Goal: Task Accomplishment & Management: Manage account settings

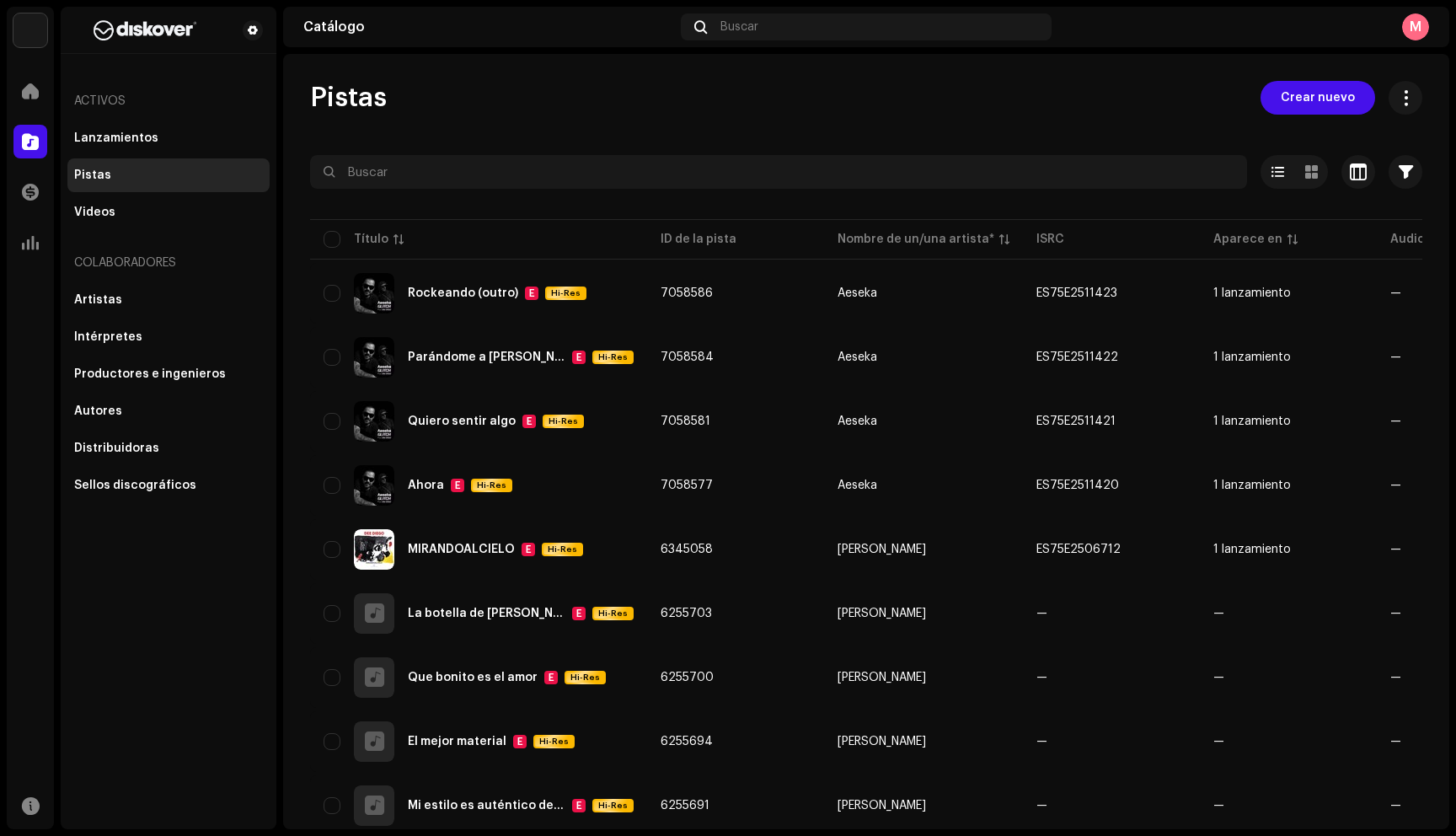
click at [190, 161] on div "Pistas" at bounding box center [169, 175] width 203 height 34
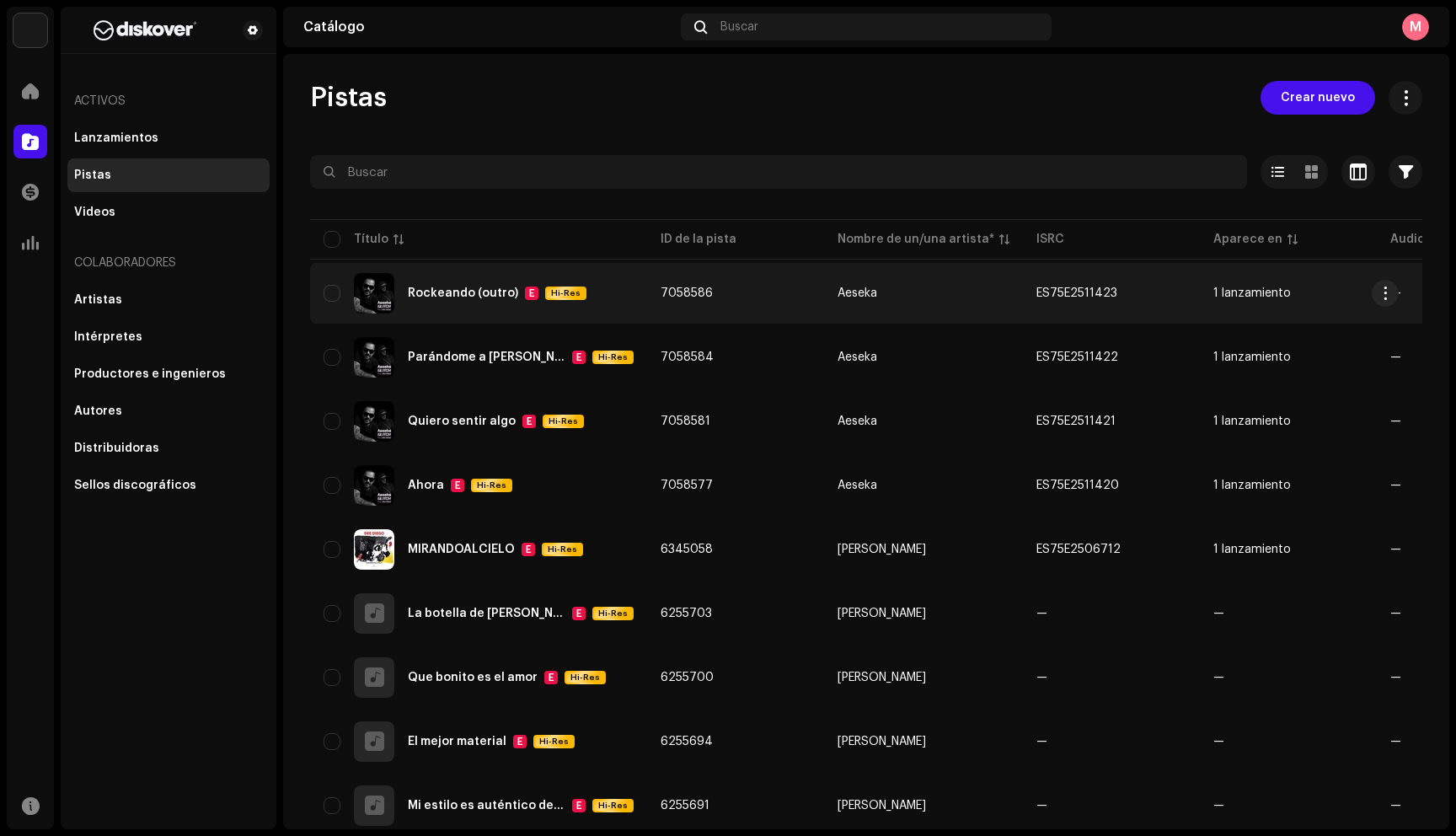
click at [623, 308] on div "Rockeando (outro) E Hi-Res" at bounding box center [479, 293] width 310 height 41
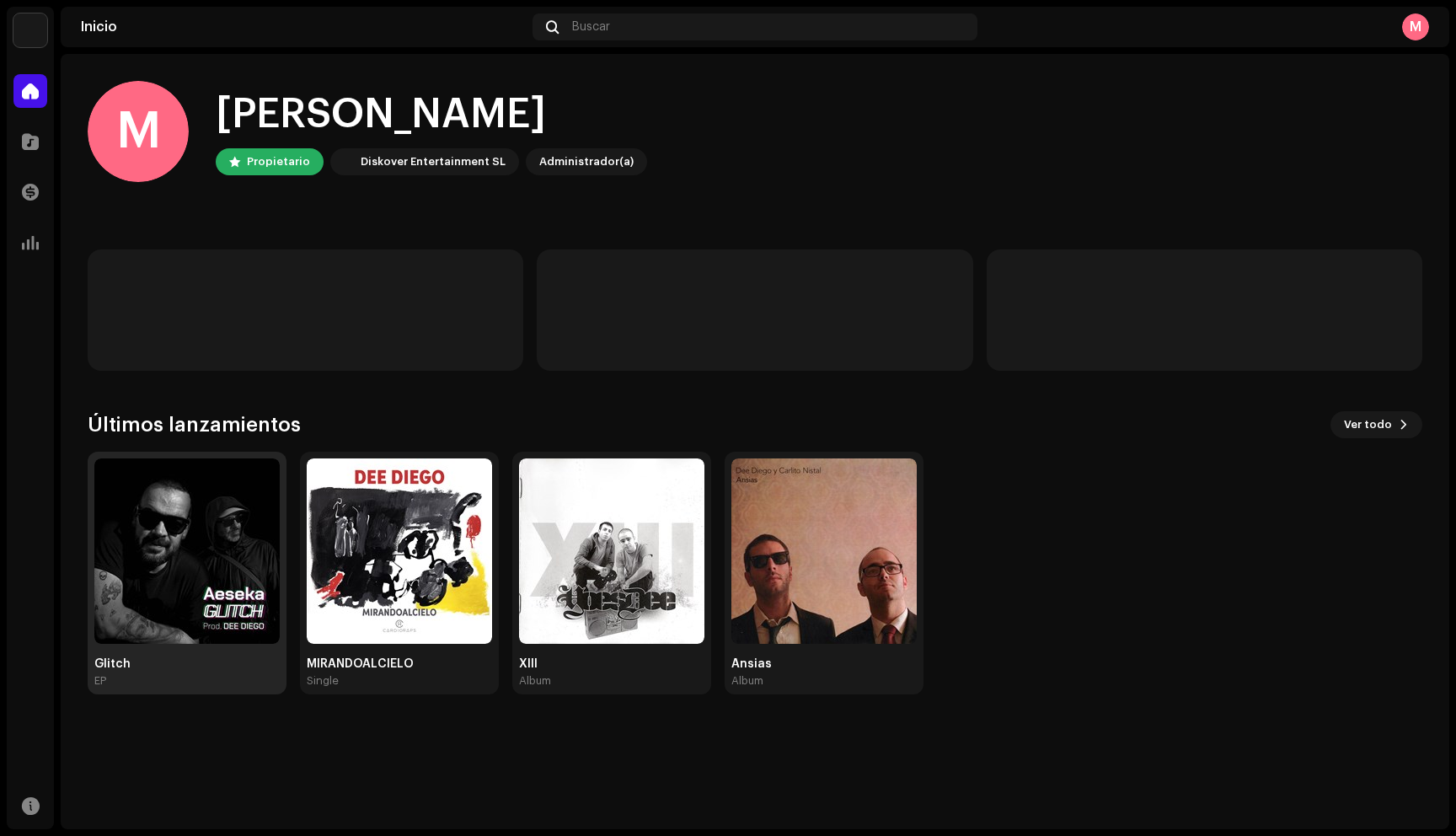
click at [133, 533] on img at bounding box center [187, 551] width 185 height 185
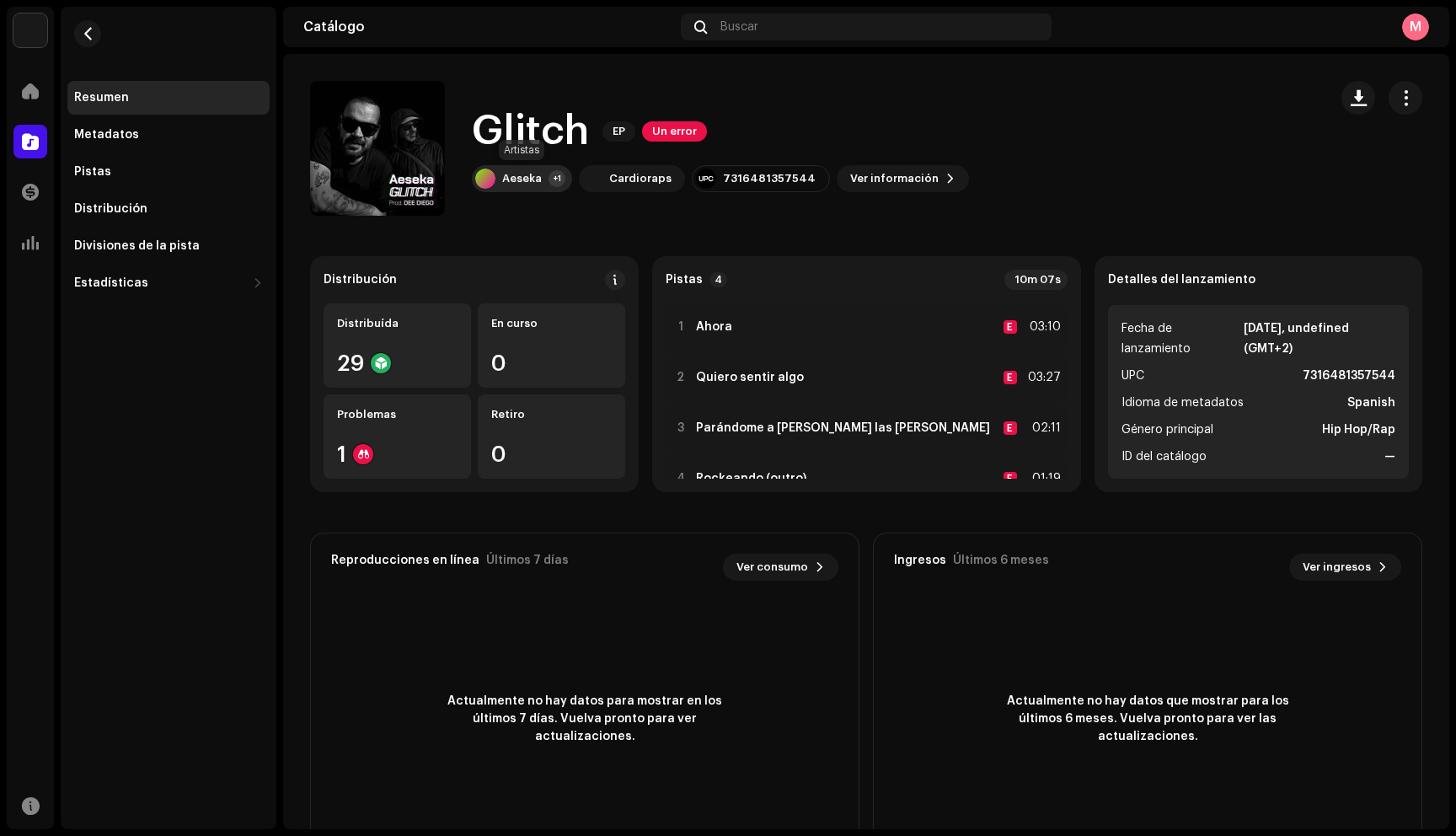
click at [551, 186] on div "+1" at bounding box center [556, 178] width 17 height 17
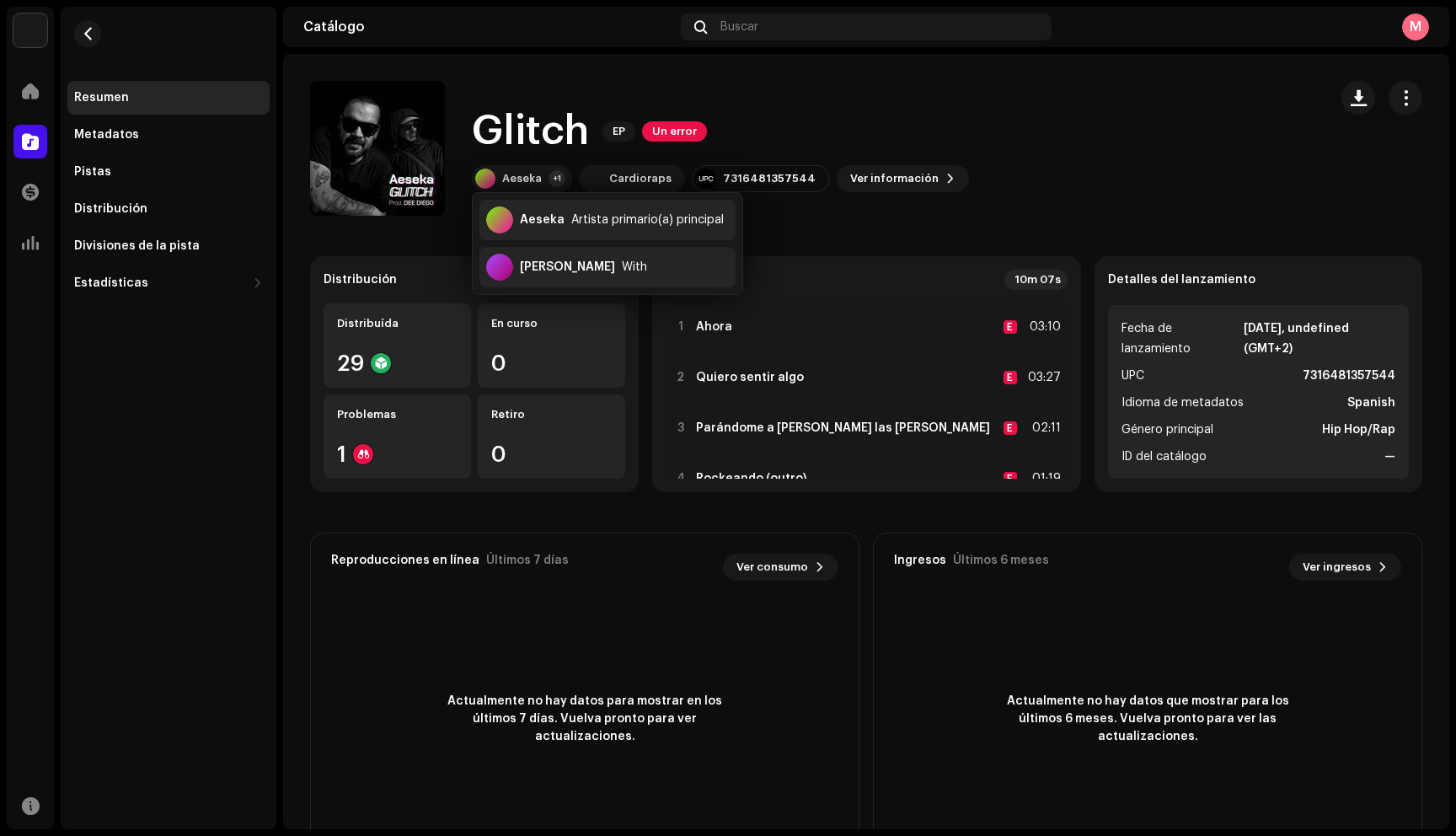
click at [862, 288] on div "Pistas 4 10m 07s" at bounding box center [866, 280] width 402 height 20
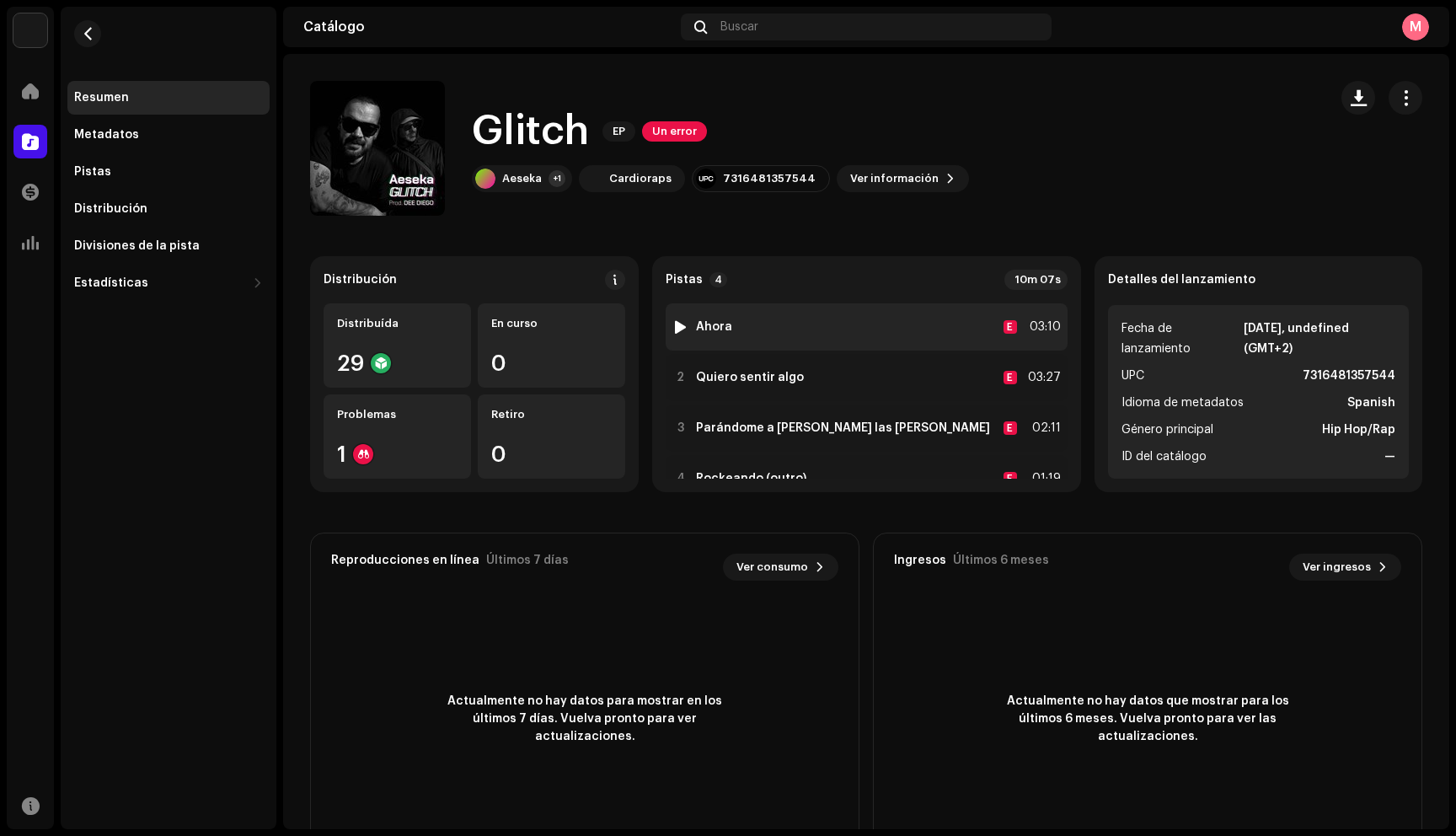
click at [821, 308] on div "1 Ahora E 03:10" at bounding box center [866, 326] width 402 height 47
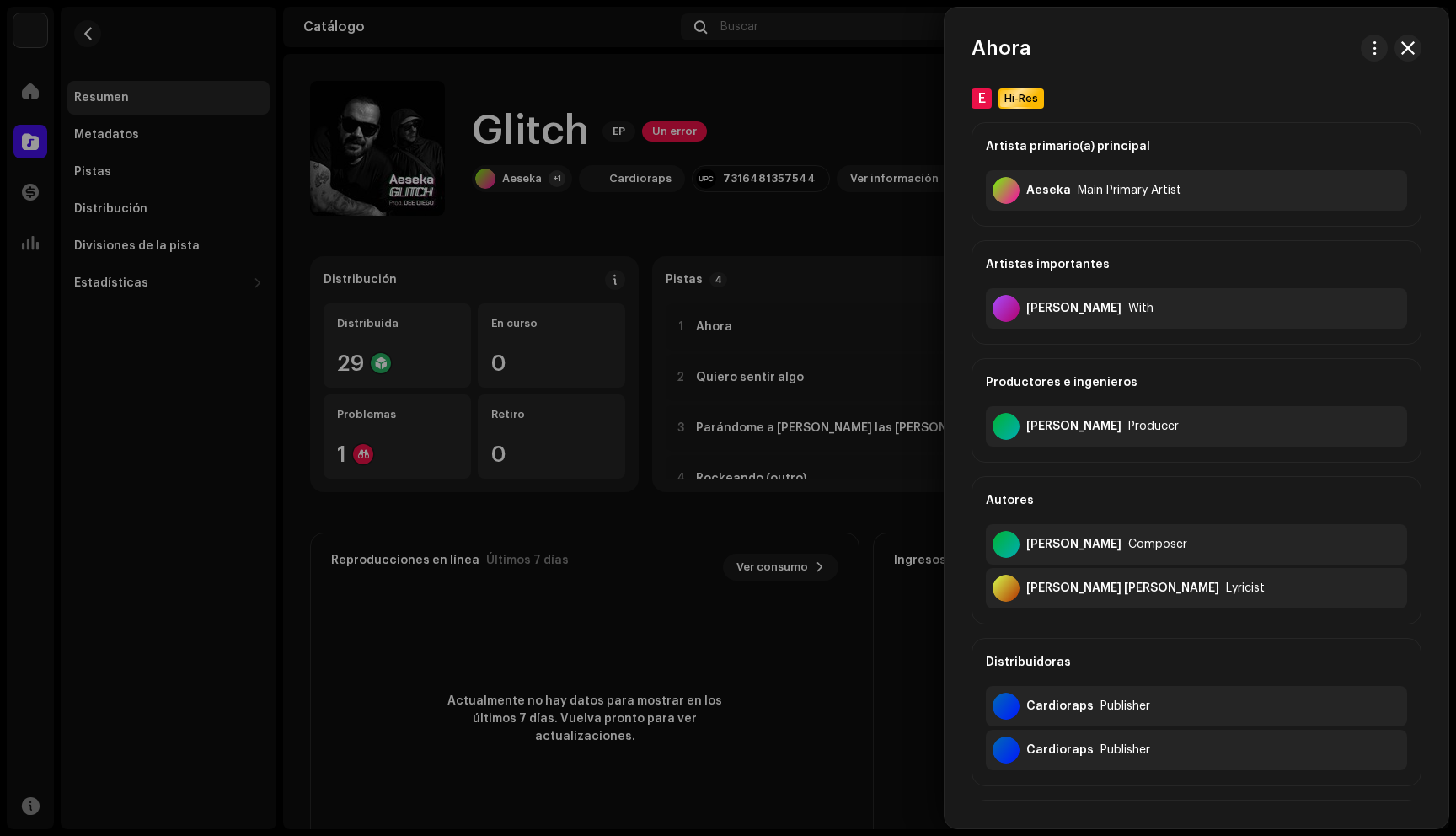
click at [851, 119] on div at bounding box center [728, 418] width 1456 height 836
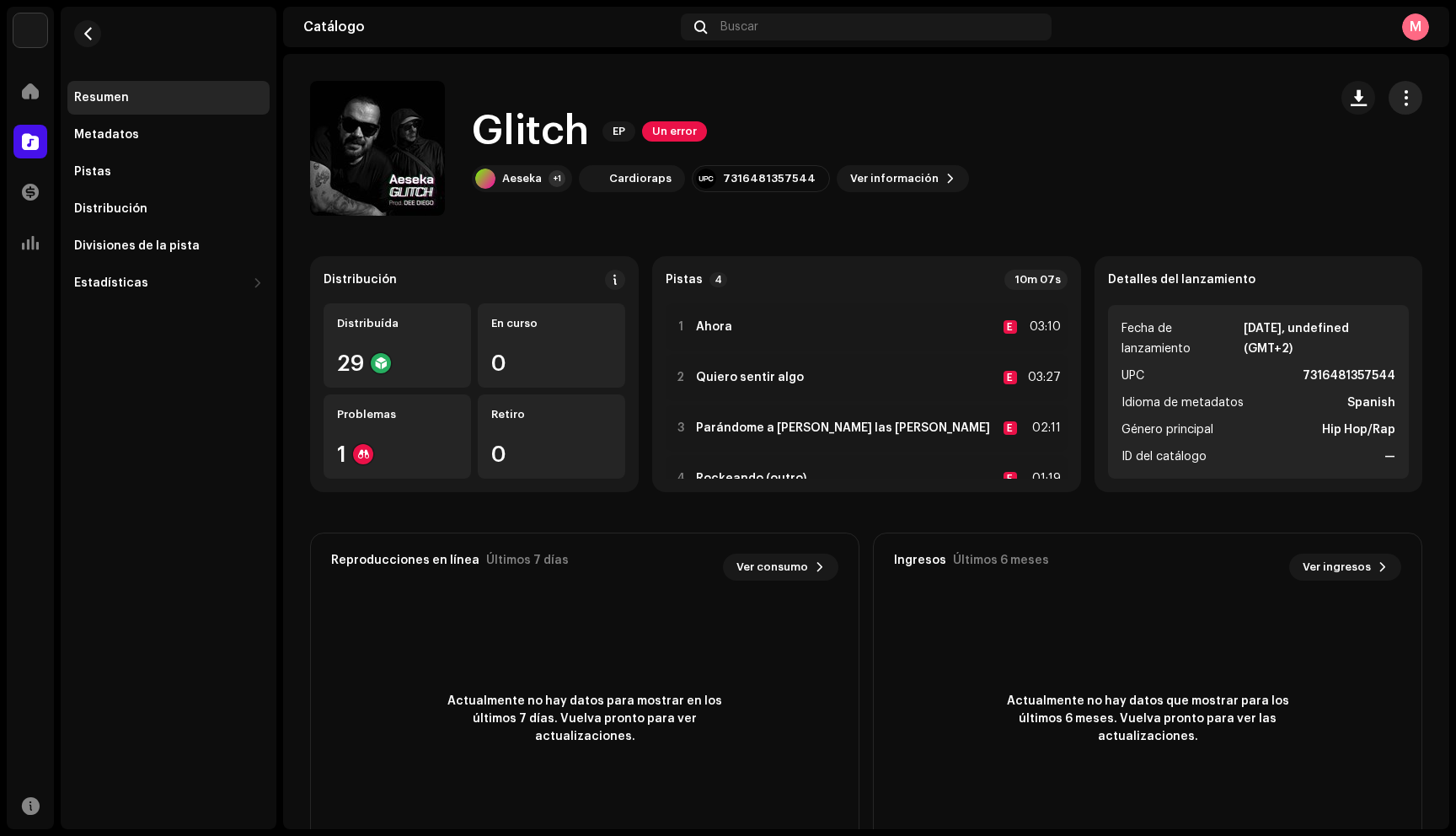
click at [1390, 109] on button "button" at bounding box center [1405, 97] width 34 height 34
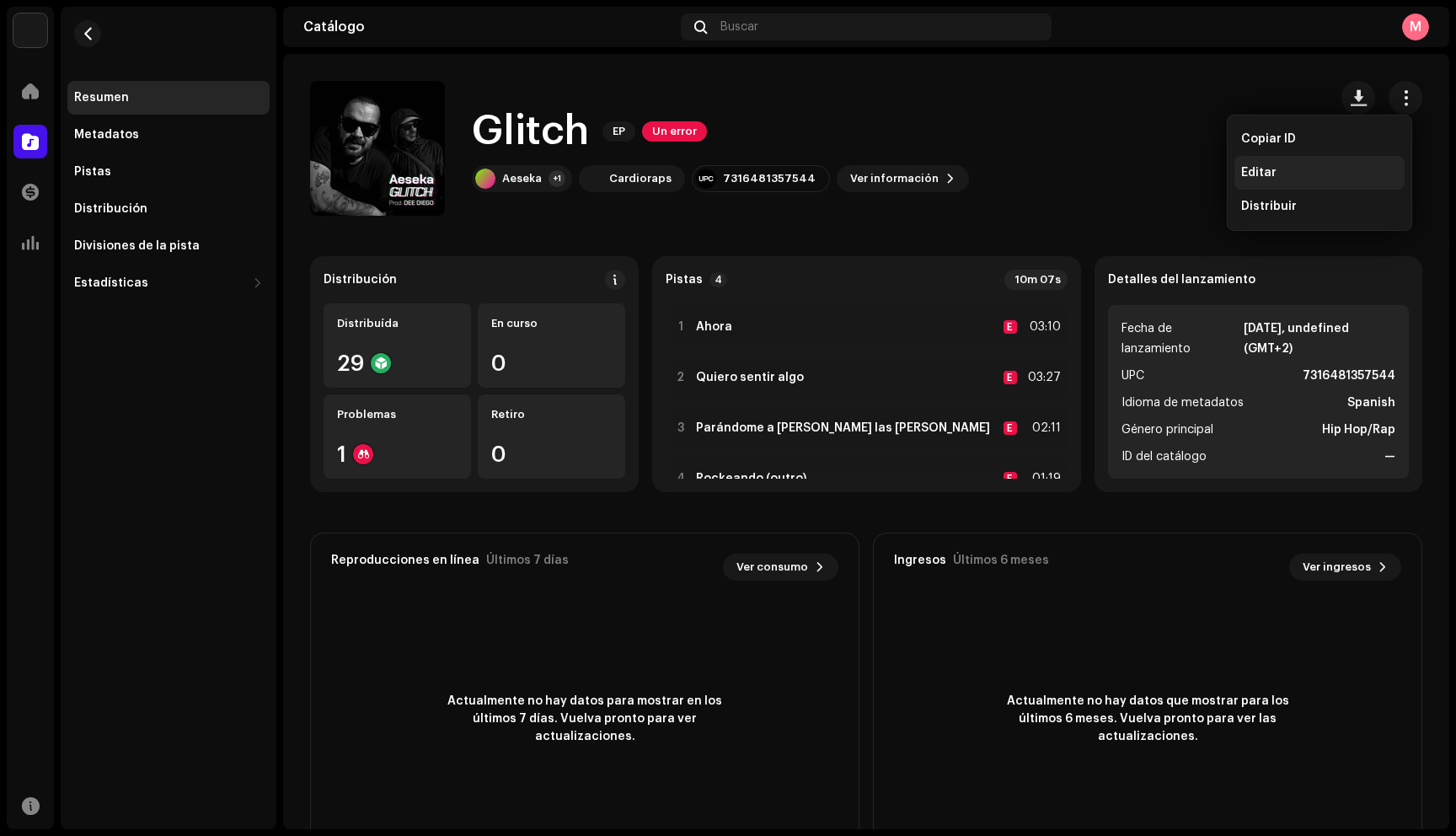
click at [1320, 183] on div "Editar" at bounding box center [1320, 172] width 171 height 34
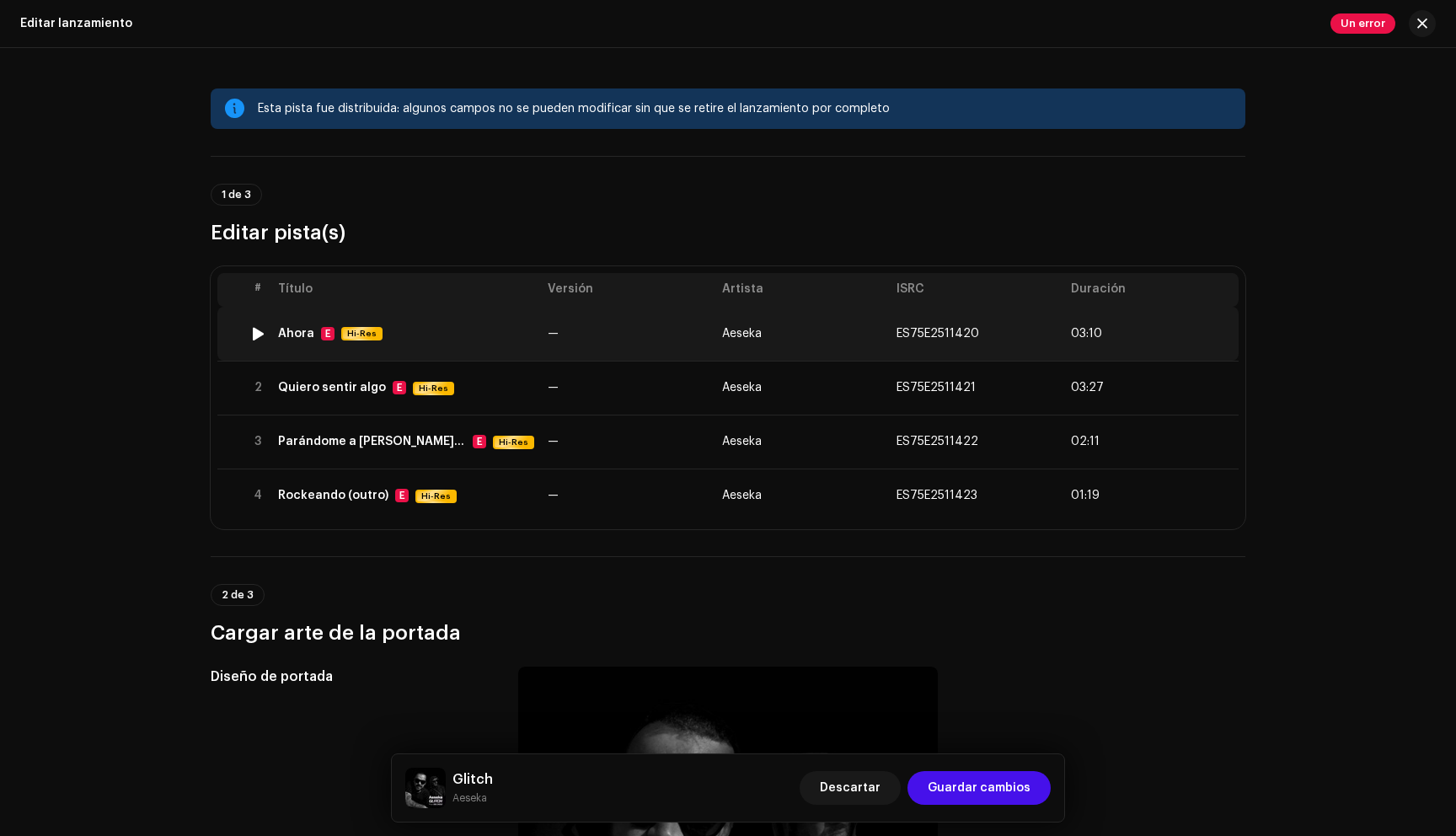
click at [517, 337] on div "Ahora E Hi-Res" at bounding box center [405, 333] width 256 height 15
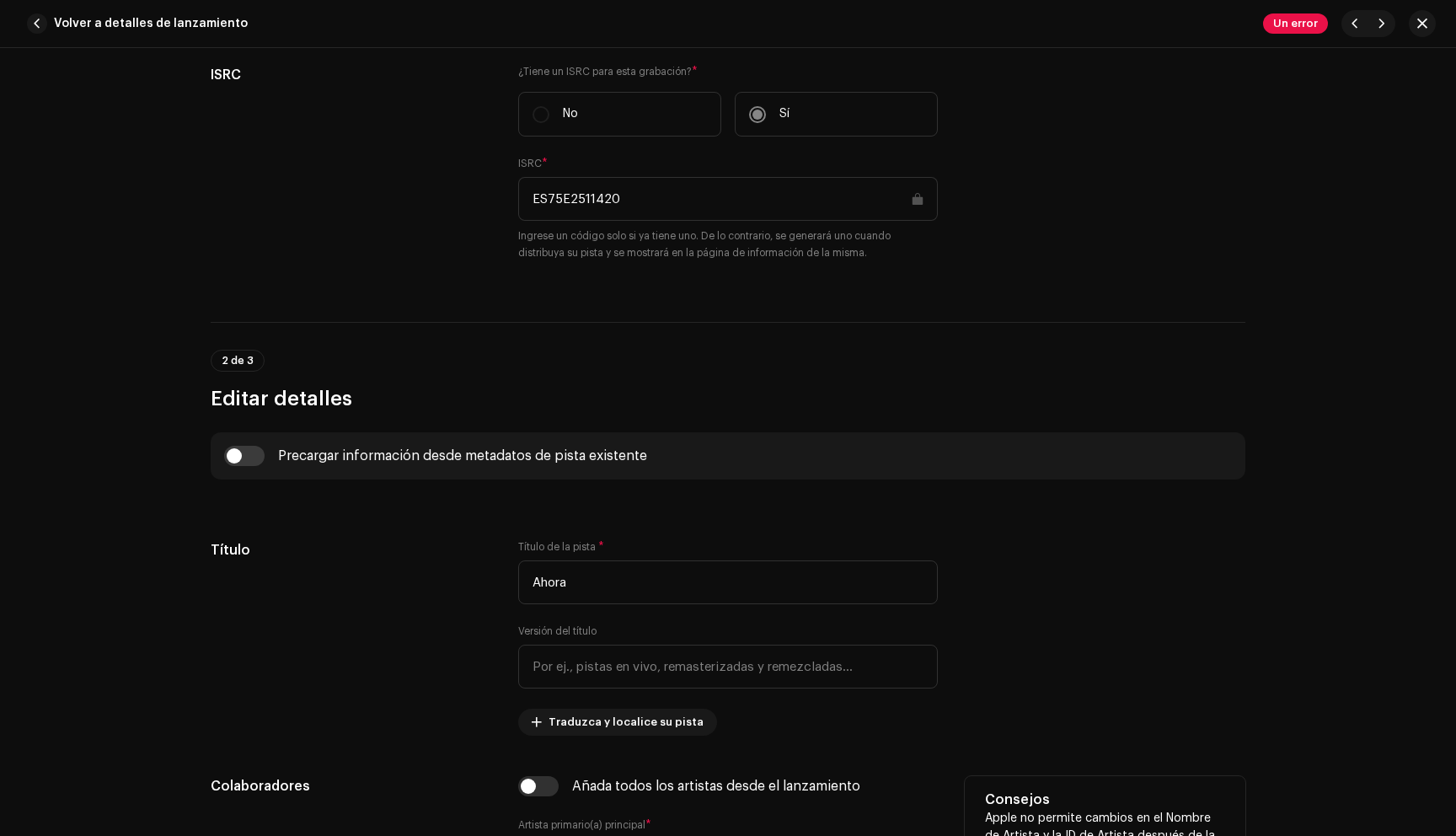
scroll to position [398, 0]
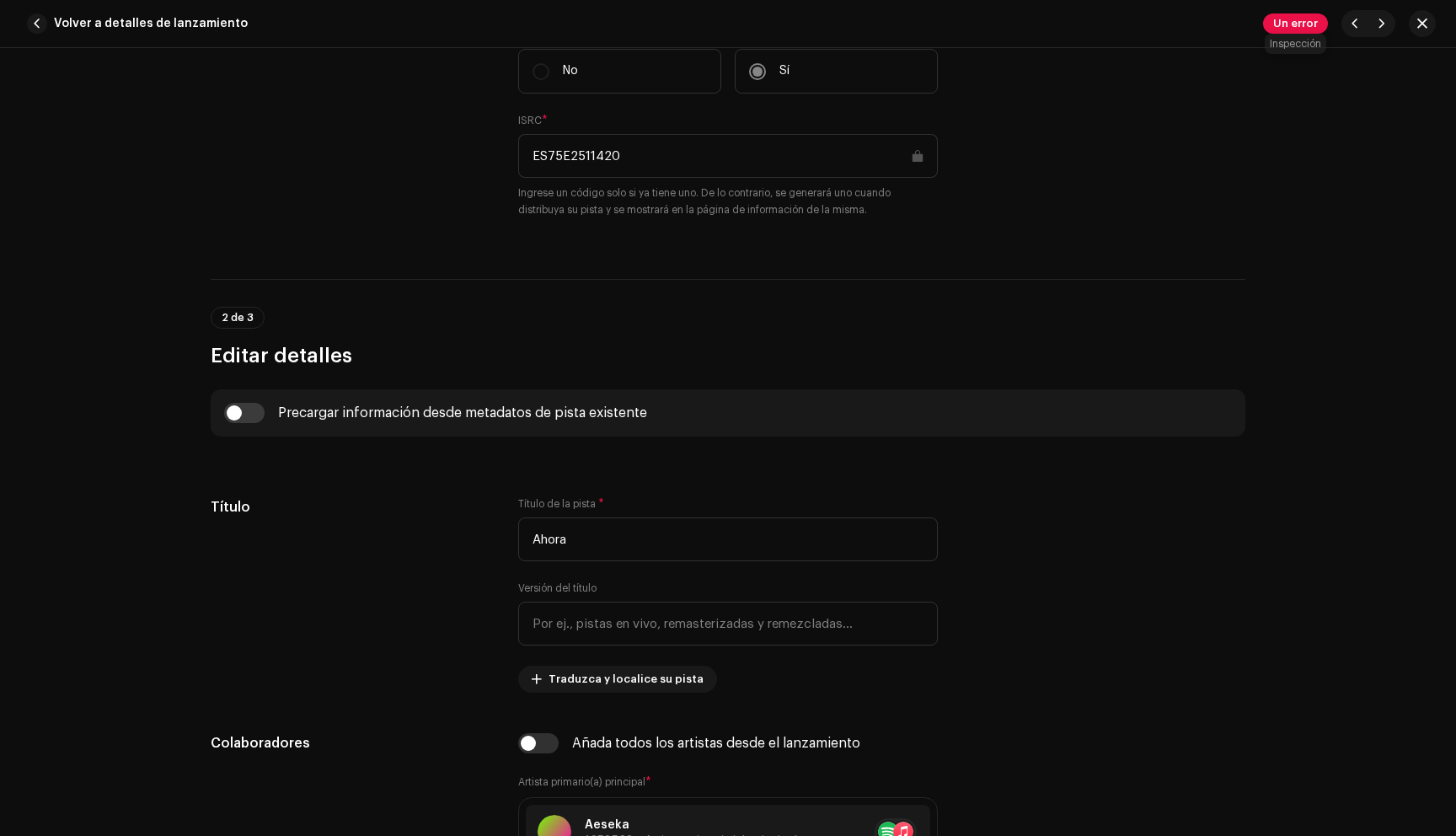
click at [1301, 23] on span "Un error" at bounding box center [1295, 23] width 65 height 20
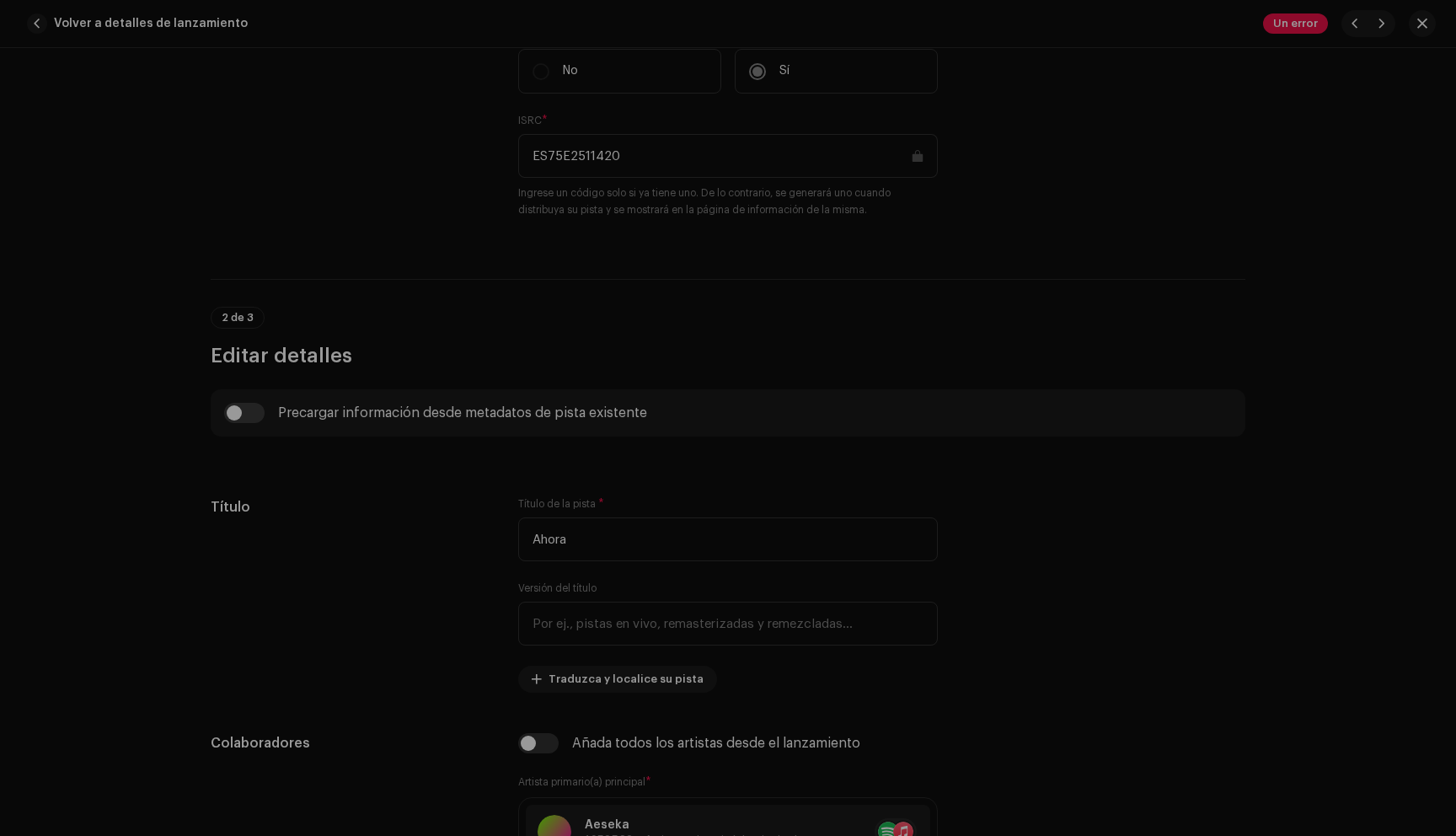
click at [1072, 255] on div "Errores de inspección Encontramos los siguientes errores al inspeccionar su lan…" at bounding box center [728, 418] width 1456 height 836
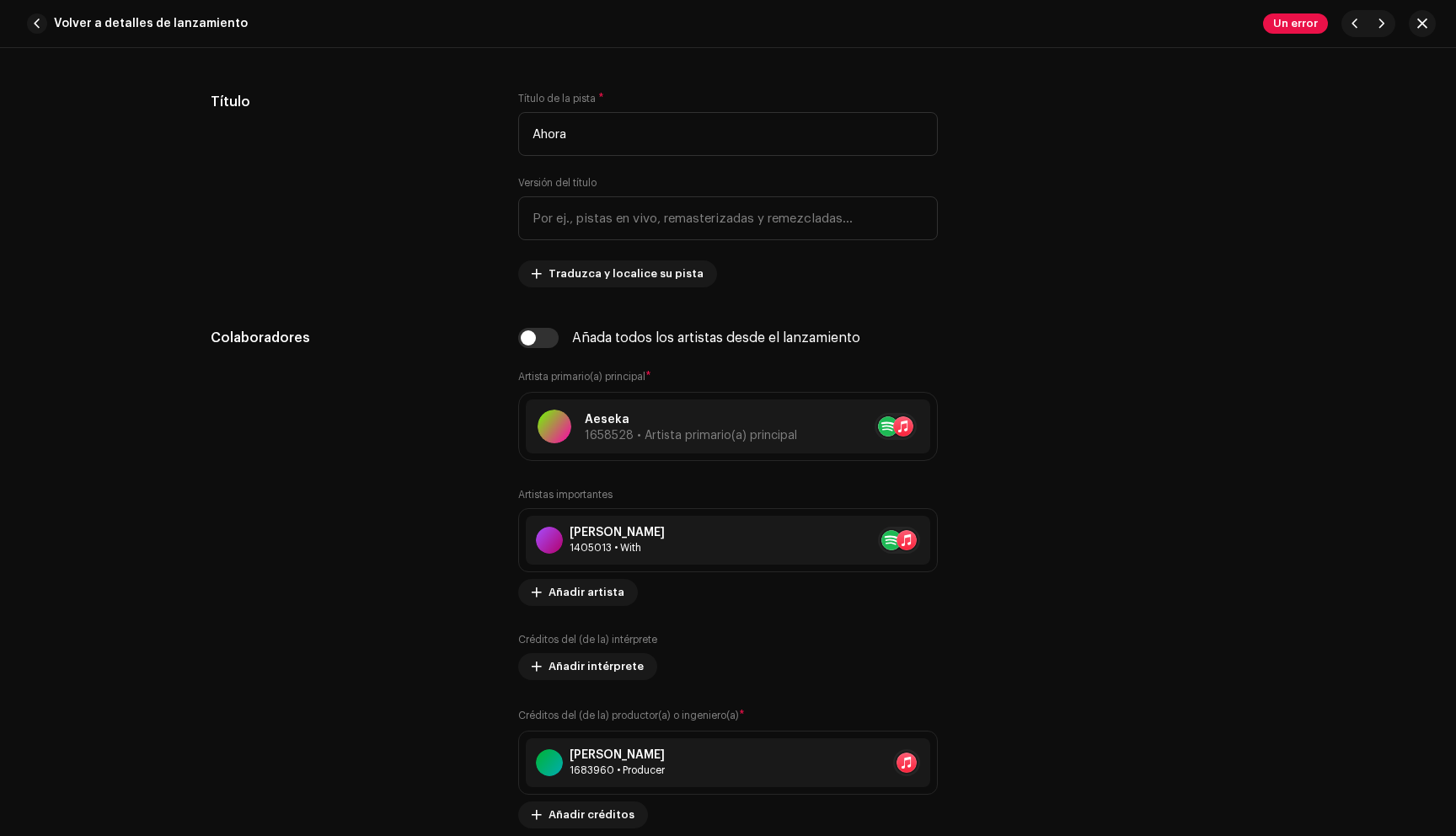
scroll to position [811, 0]
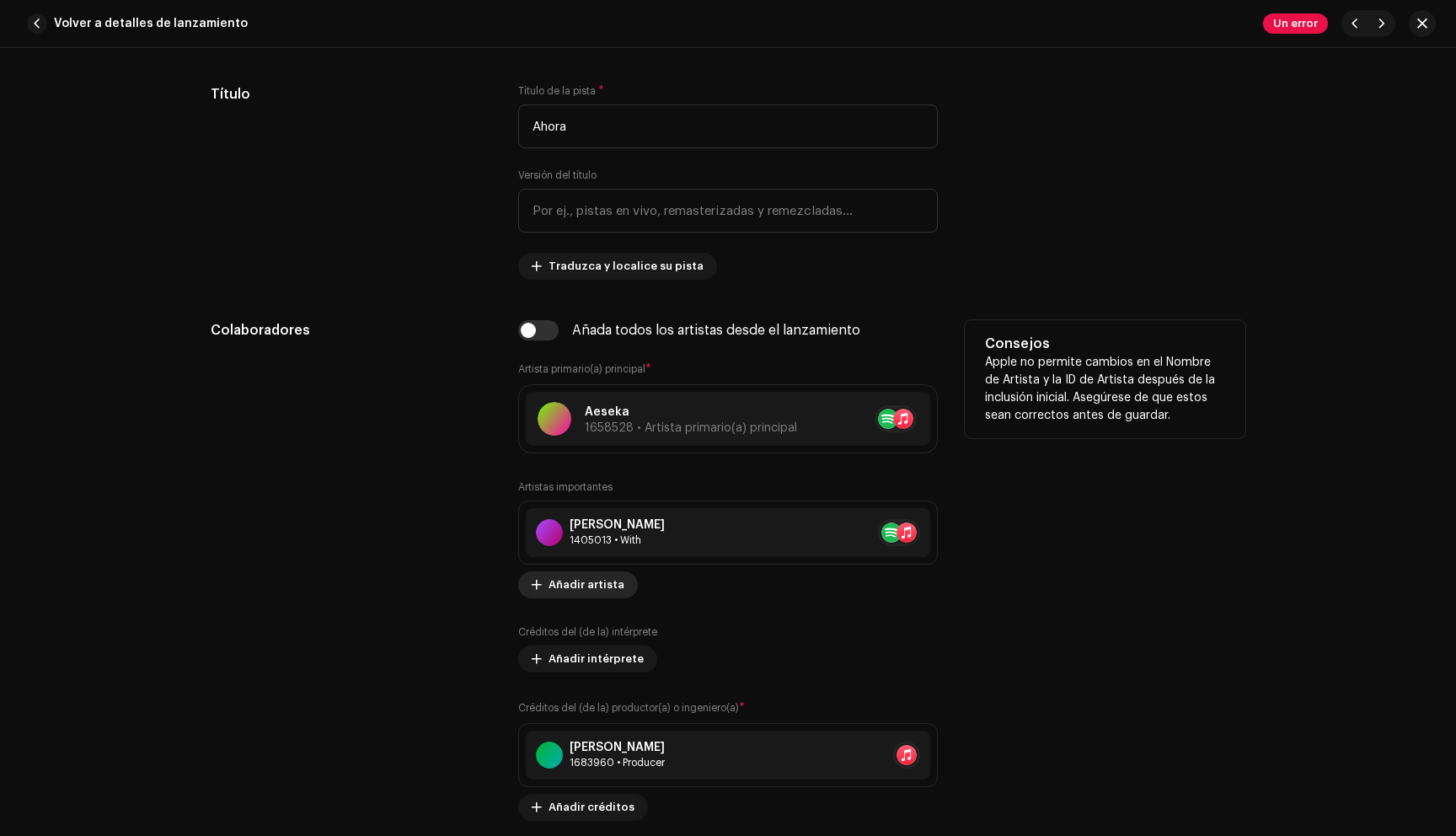
click at [582, 581] on span "Añadir artista" at bounding box center [587, 585] width 76 height 34
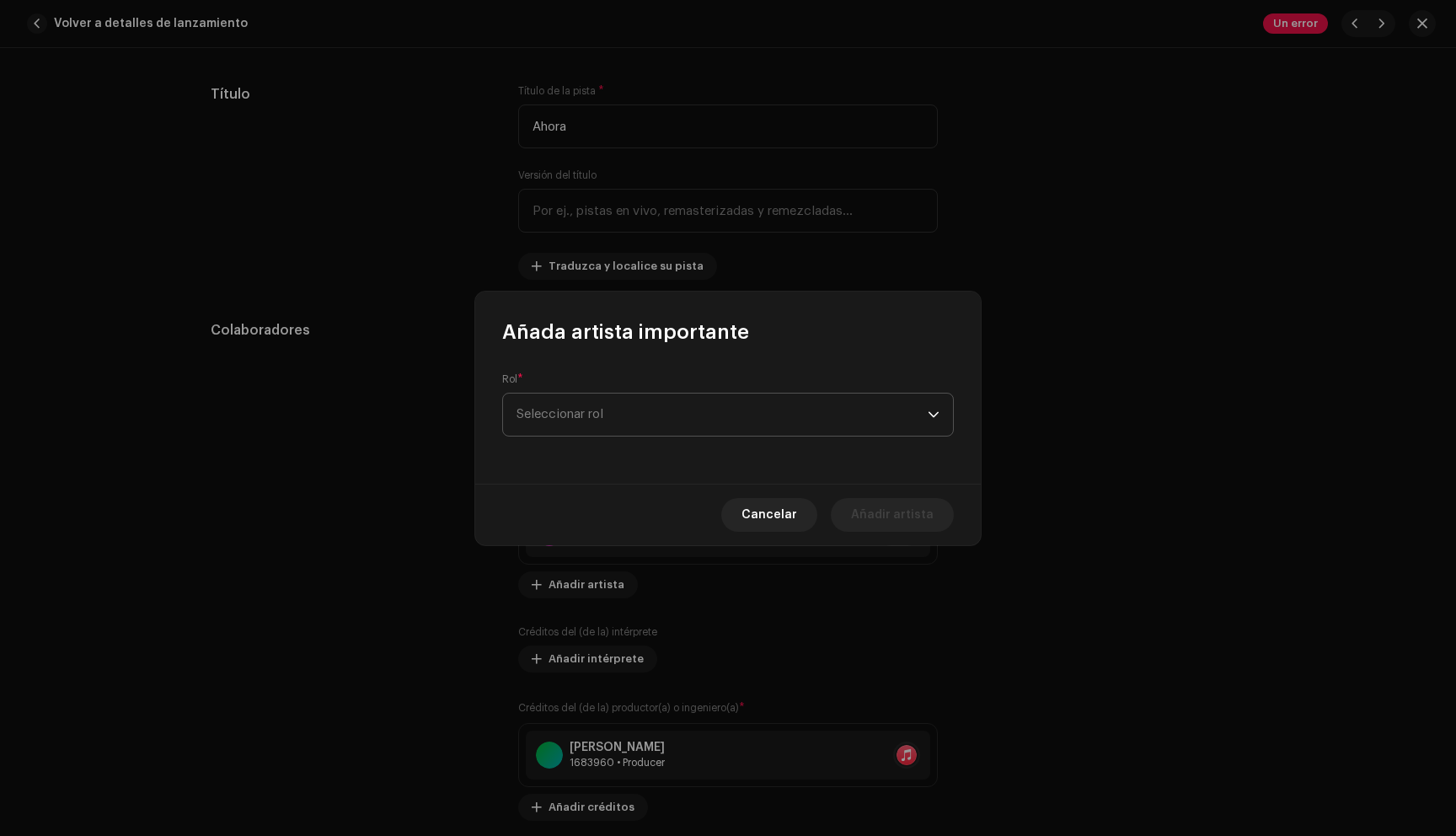
click at [698, 420] on span "Seleccionar rol" at bounding box center [722, 414] width 411 height 42
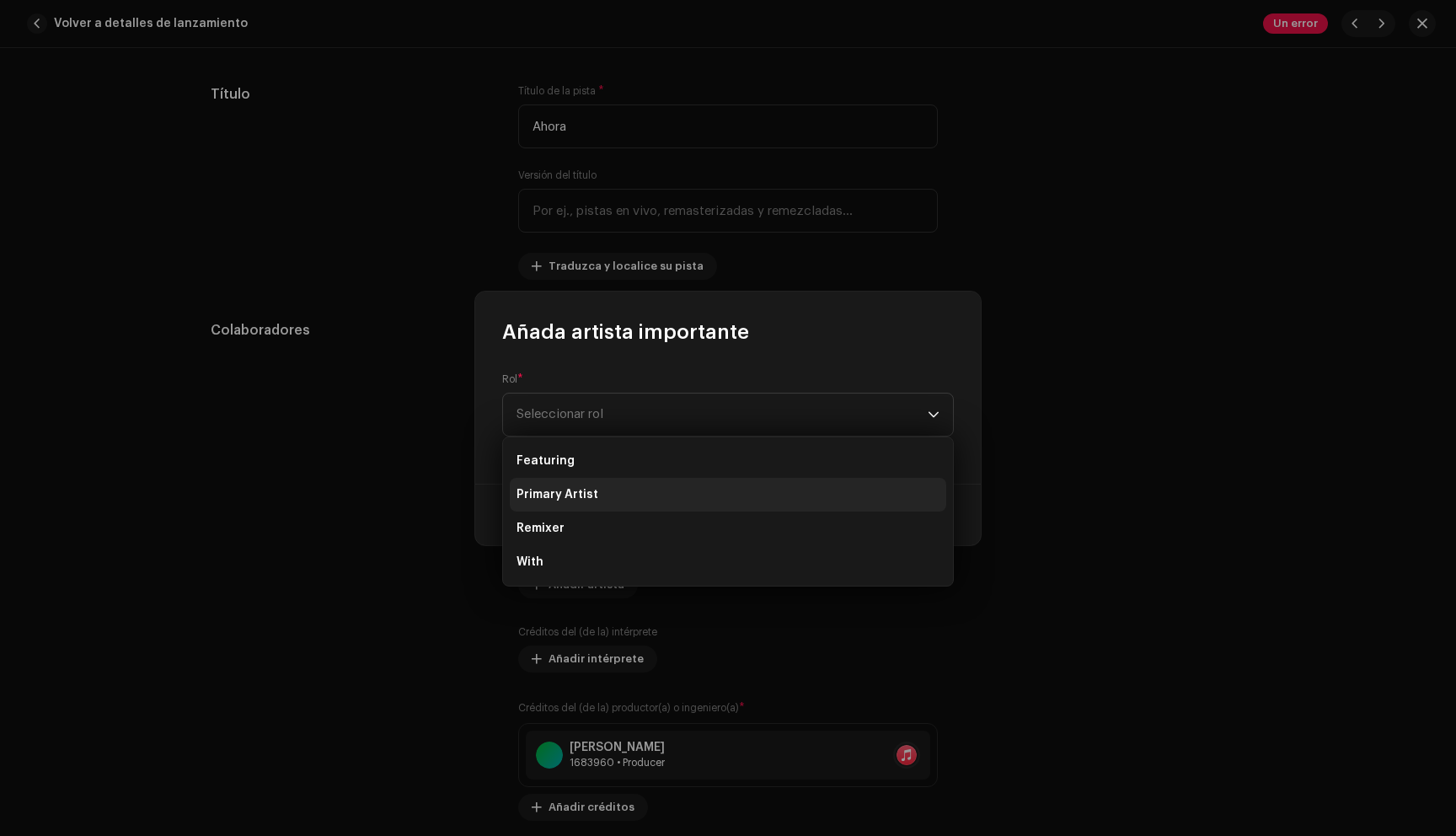
click at [636, 500] on li "Primary Artist" at bounding box center [728, 494] width 437 height 34
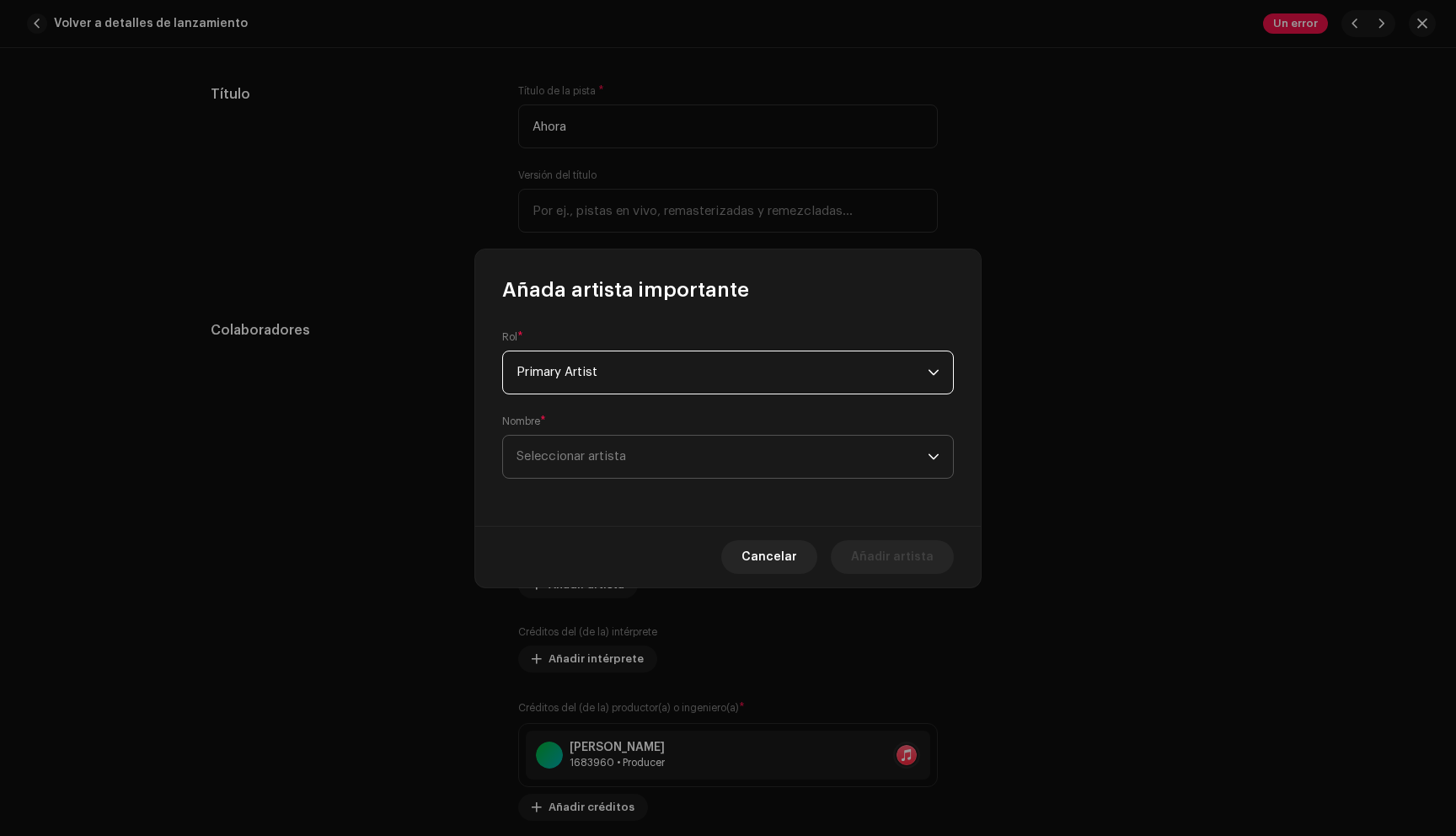
click at [650, 462] on span "Seleccionar artista" at bounding box center [722, 456] width 411 height 42
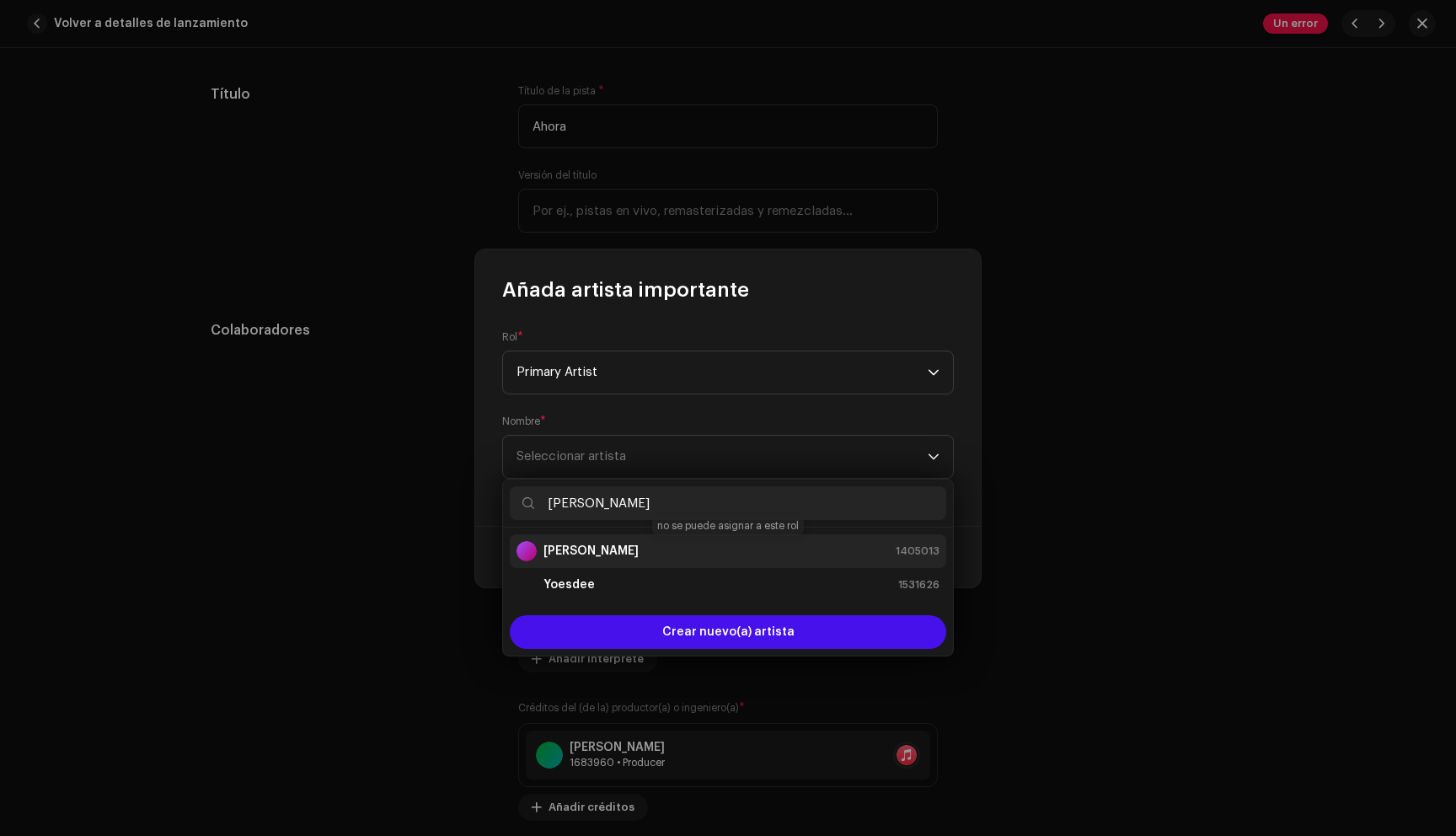
type input "[PERSON_NAME]"
click at [632, 546] on div "[PERSON_NAME] 1405013" at bounding box center [728, 551] width 423 height 20
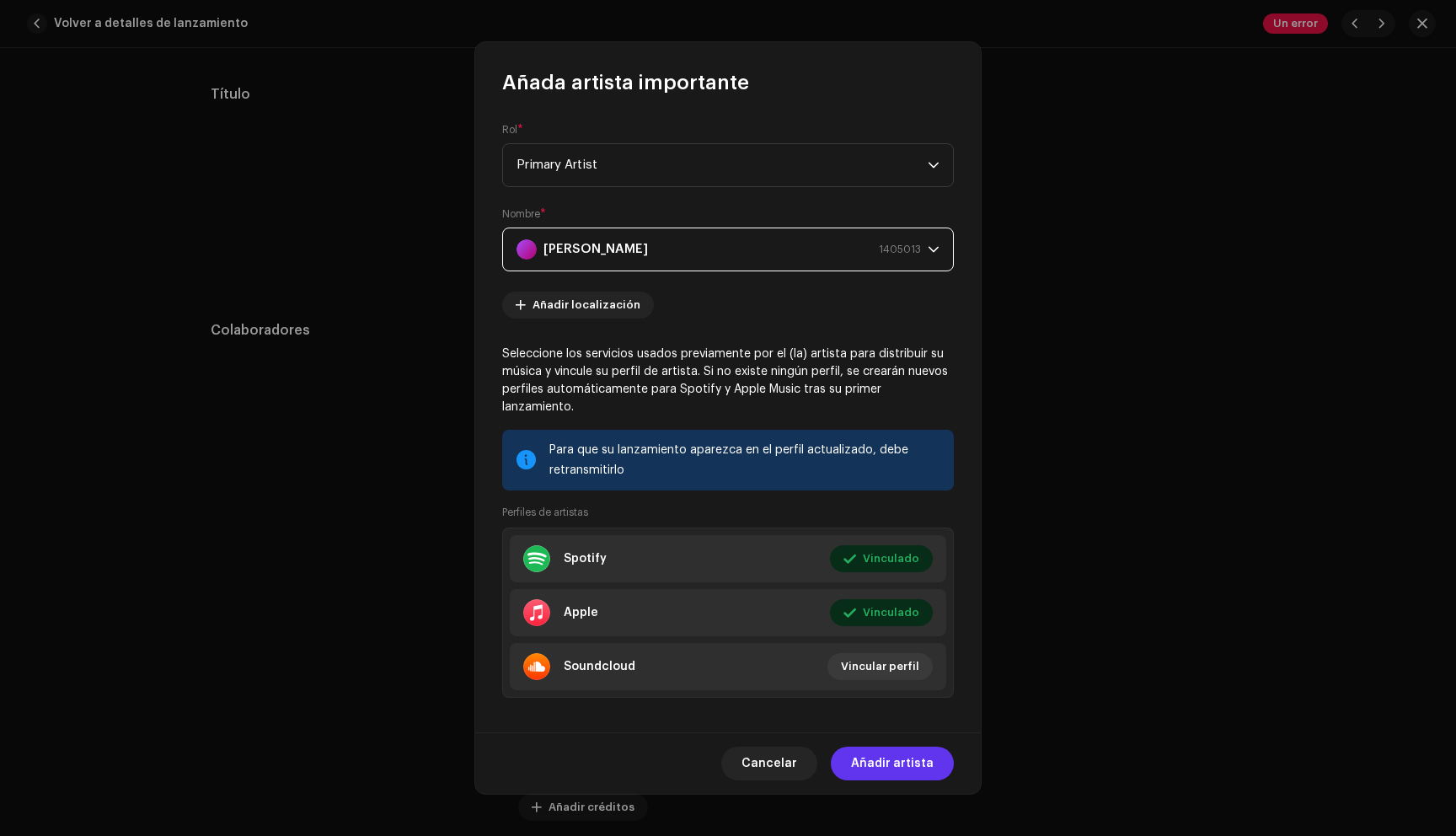
click at [865, 762] on span "Añadir artista" at bounding box center [892, 763] width 83 height 34
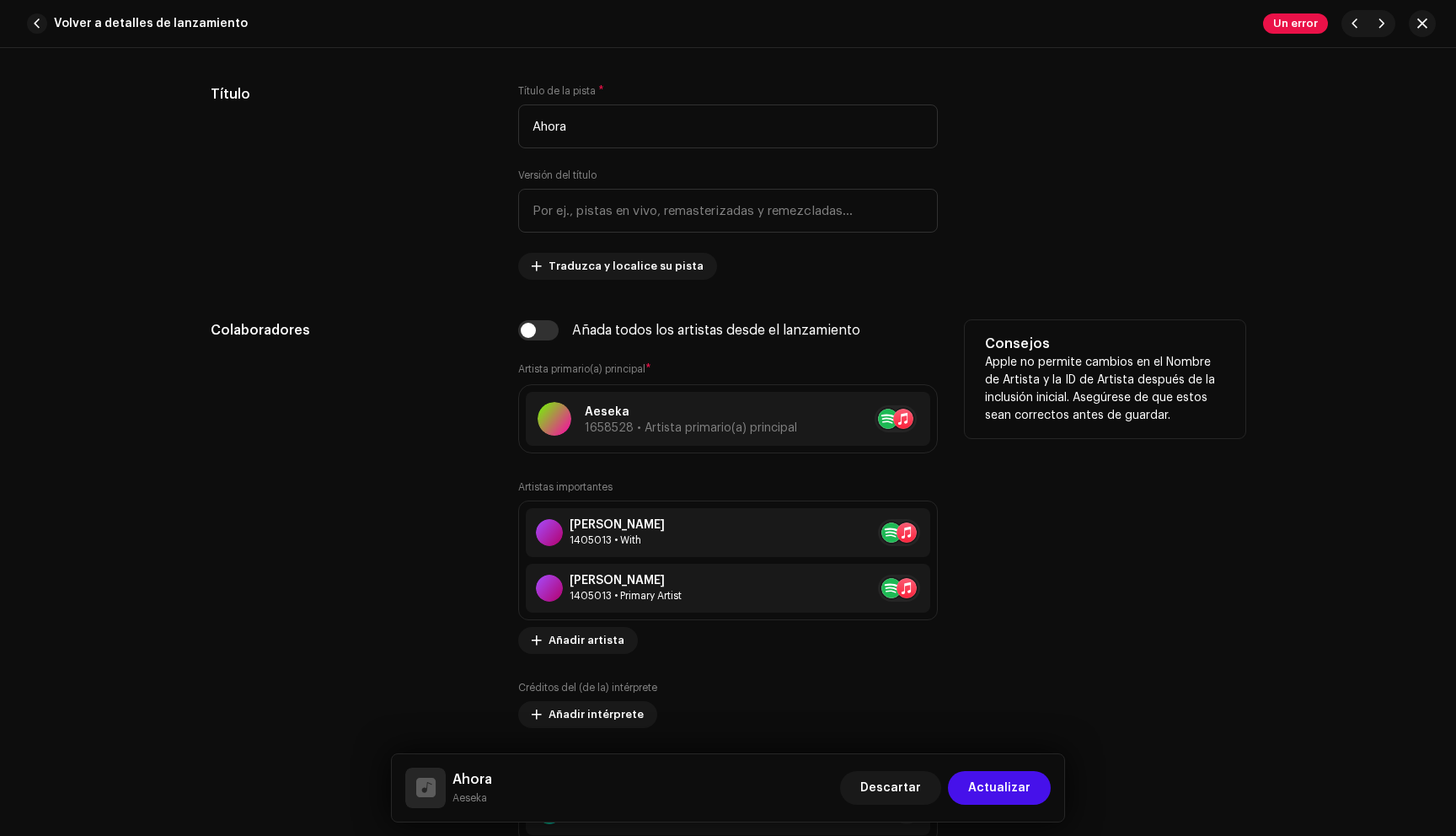
scroll to position [818, 0]
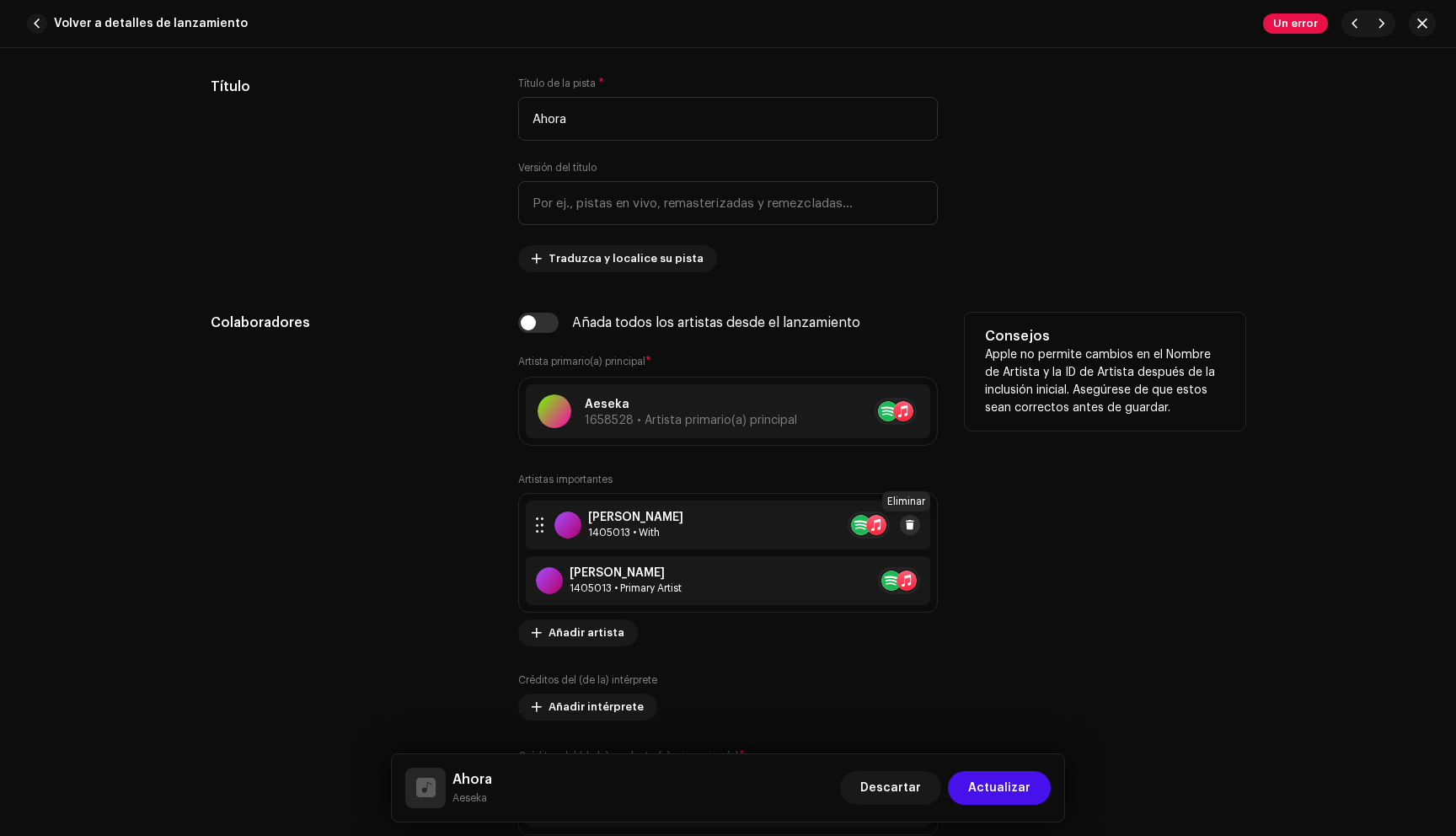
click at [910, 525] on span at bounding box center [910, 525] width 10 height 14
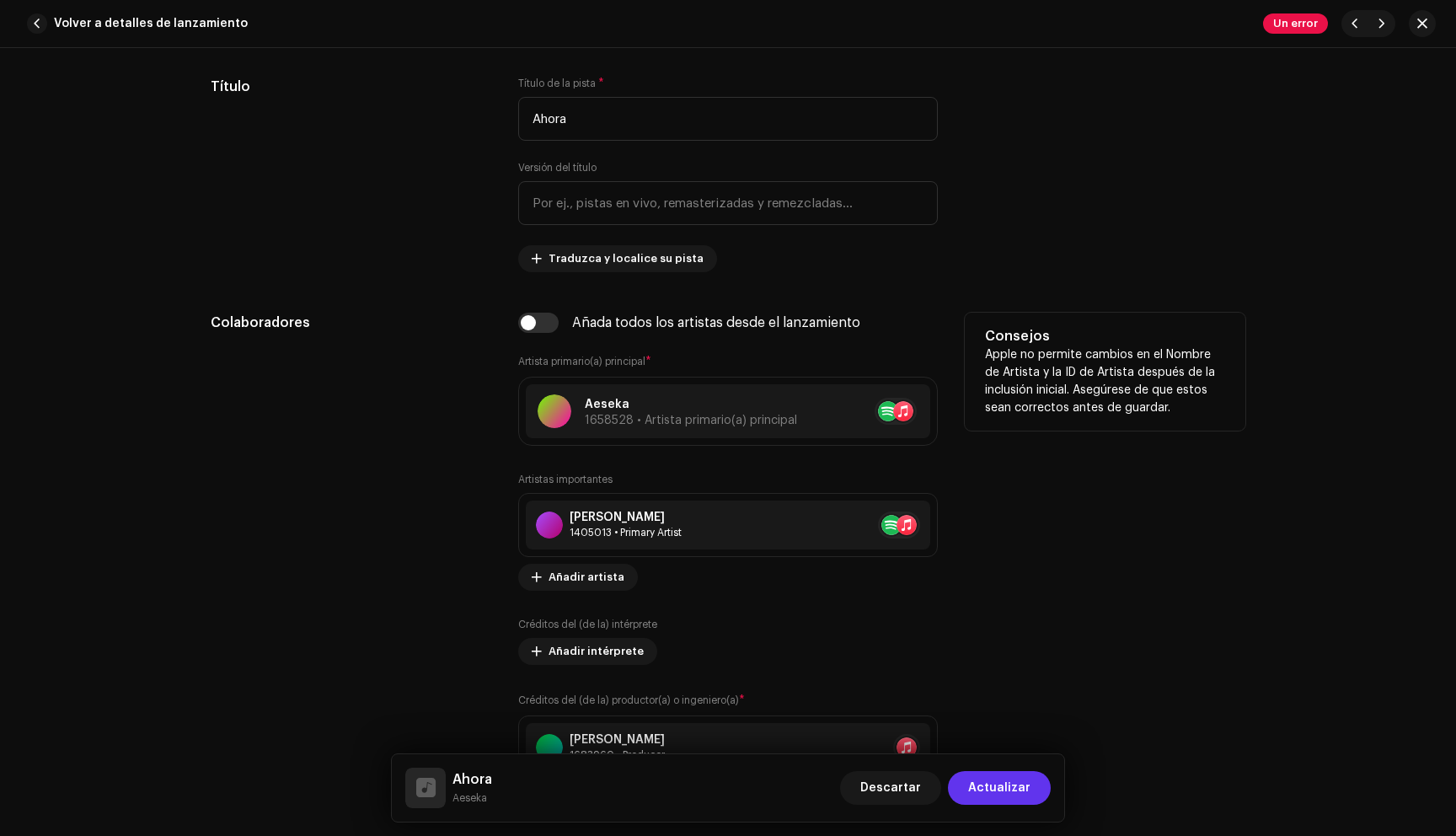
click at [1024, 783] on span "Actualizar" at bounding box center [999, 787] width 62 height 34
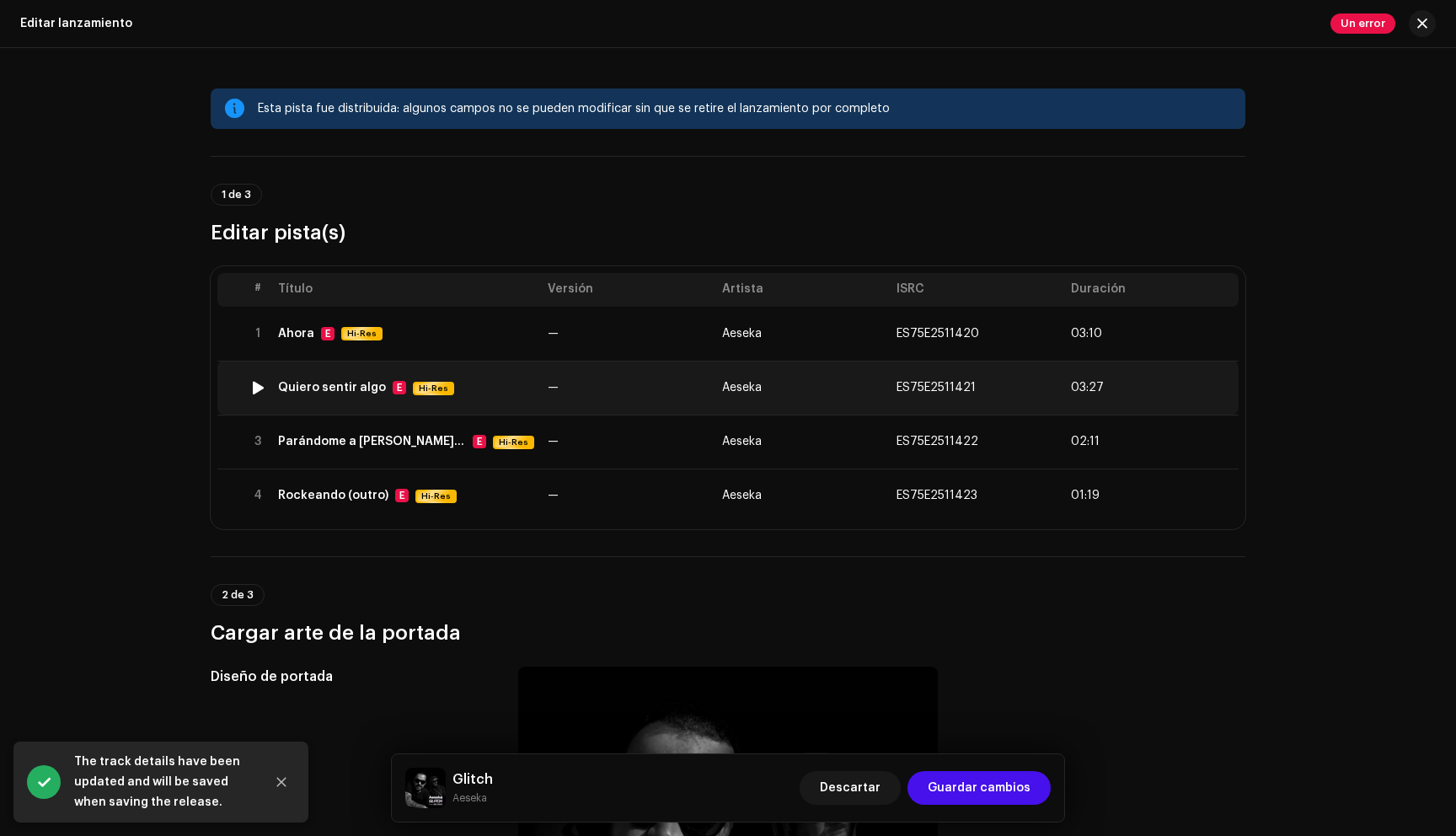
click at [483, 394] on div "Quiero sentir algo E Hi-Res" at bounding box center [405, 388] width 256 height 15
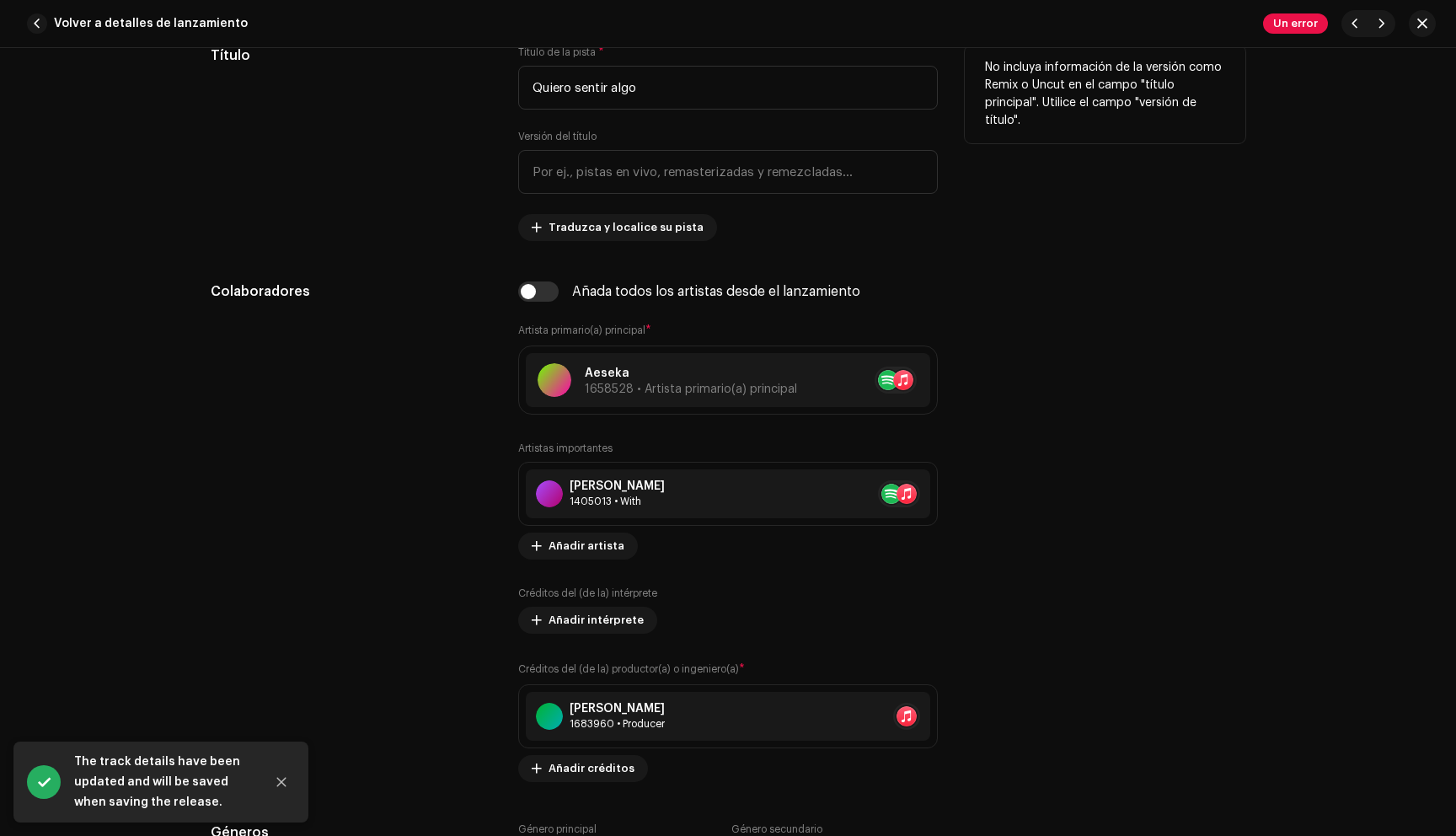
scroll to position [851, 0]
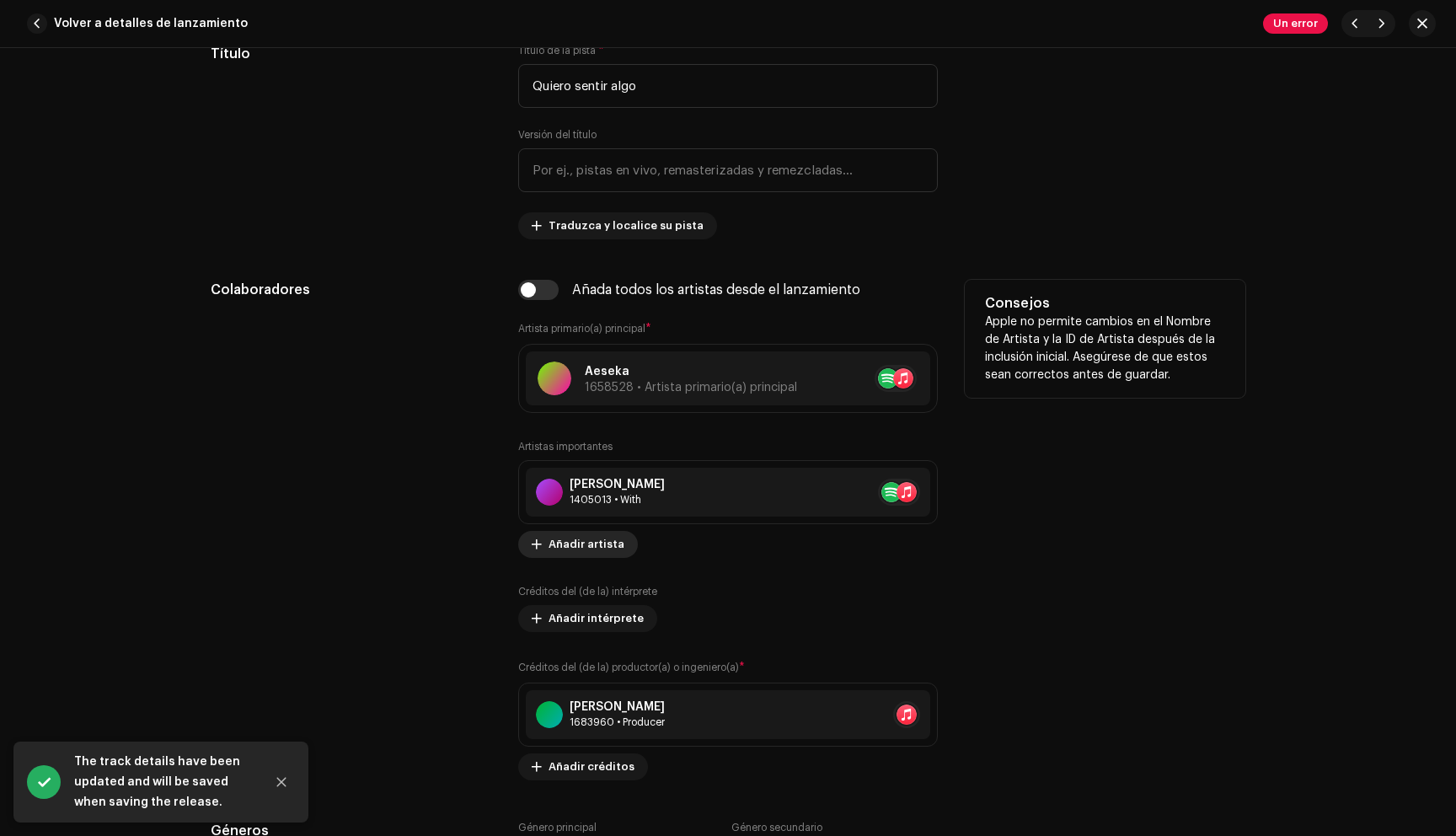
click at [579, 539] on span "Añadir artista" at bounding box center [587, 544] width 76 height 34
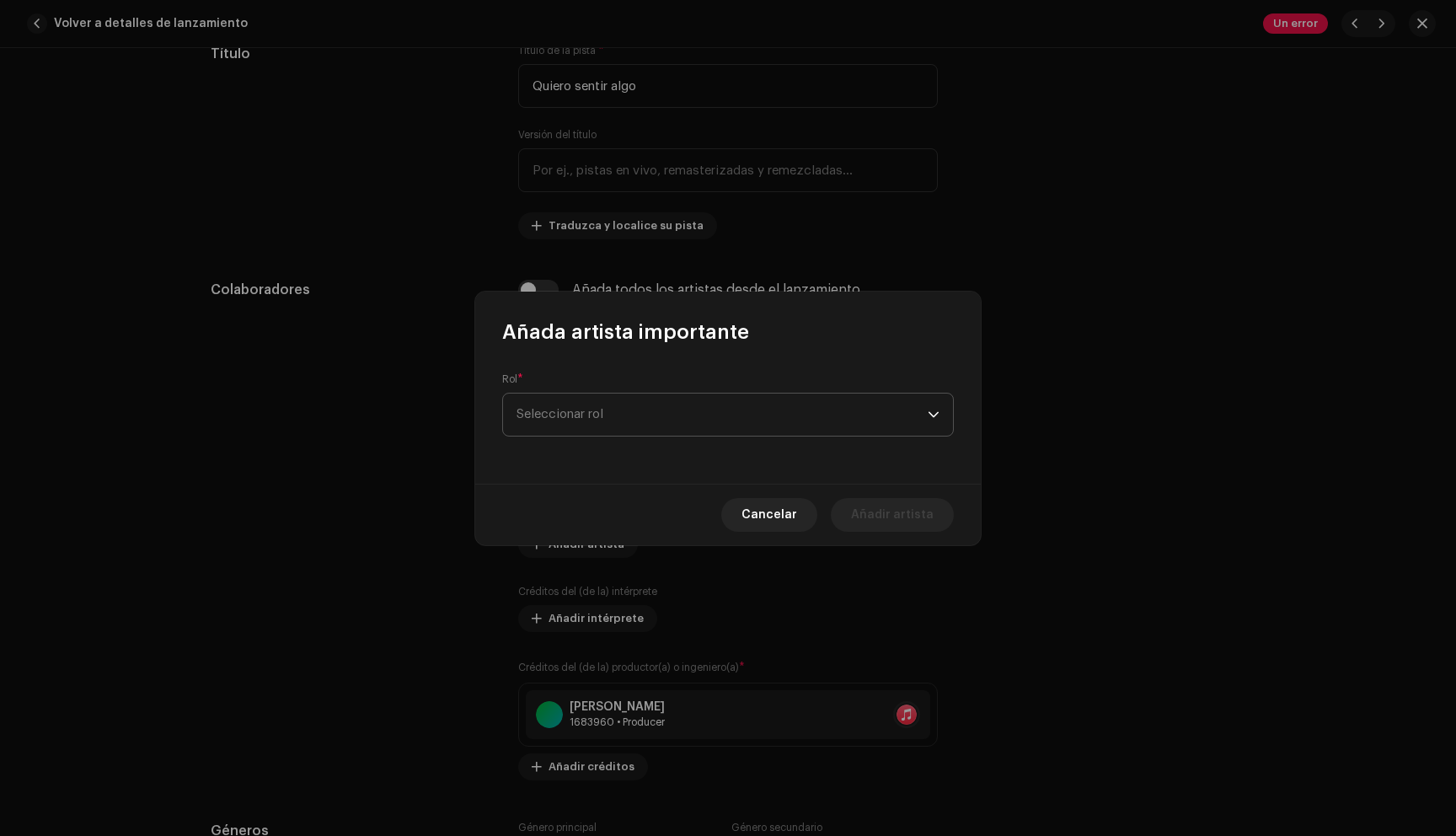
click at [669, 405] on span "Seleccionar rol" at bounding box center [722, 414] width 411 height 42
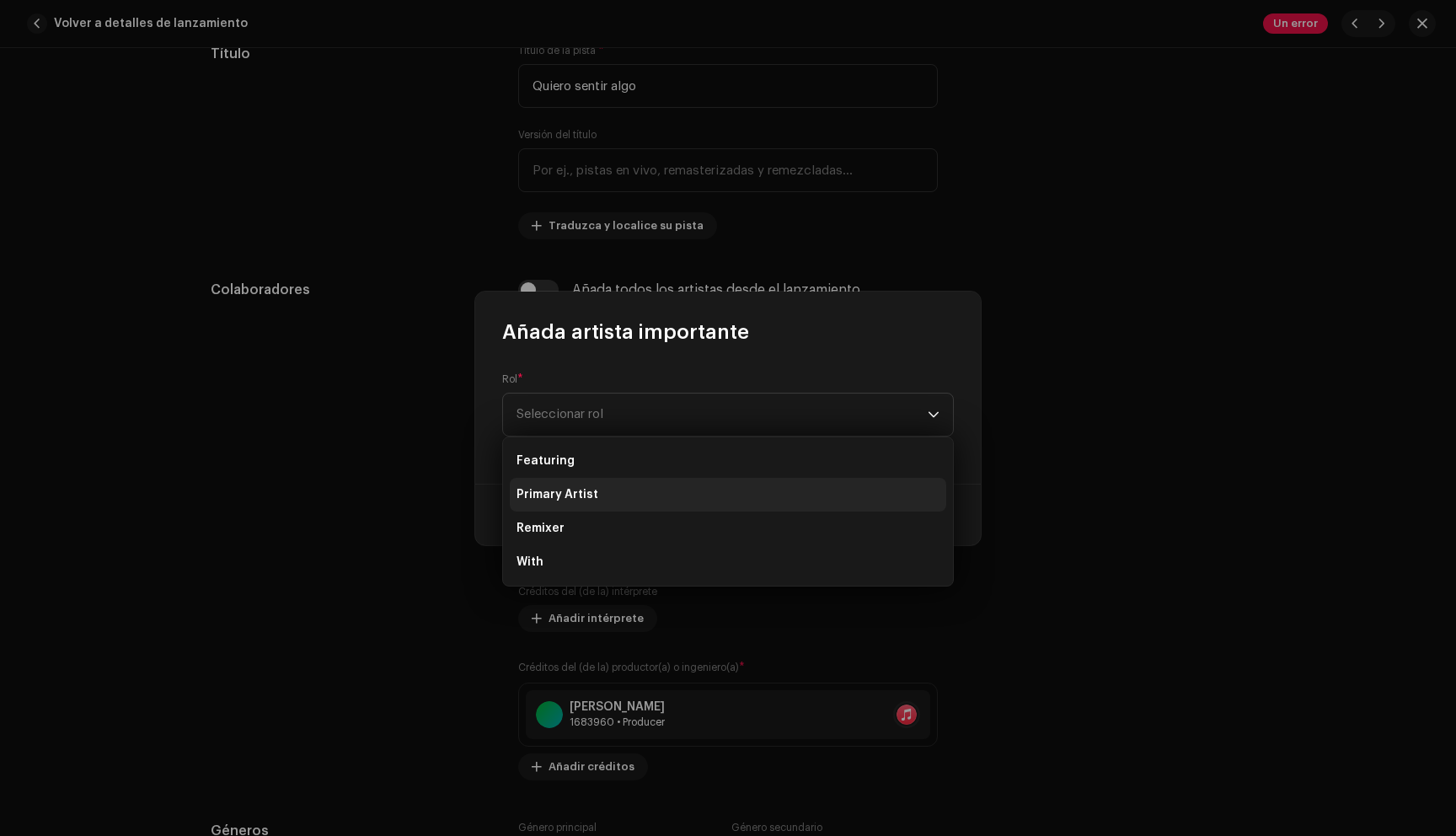
click at [636, 489] on li "Primary Artist" at bounding box center [728, 494] width 437 height 34
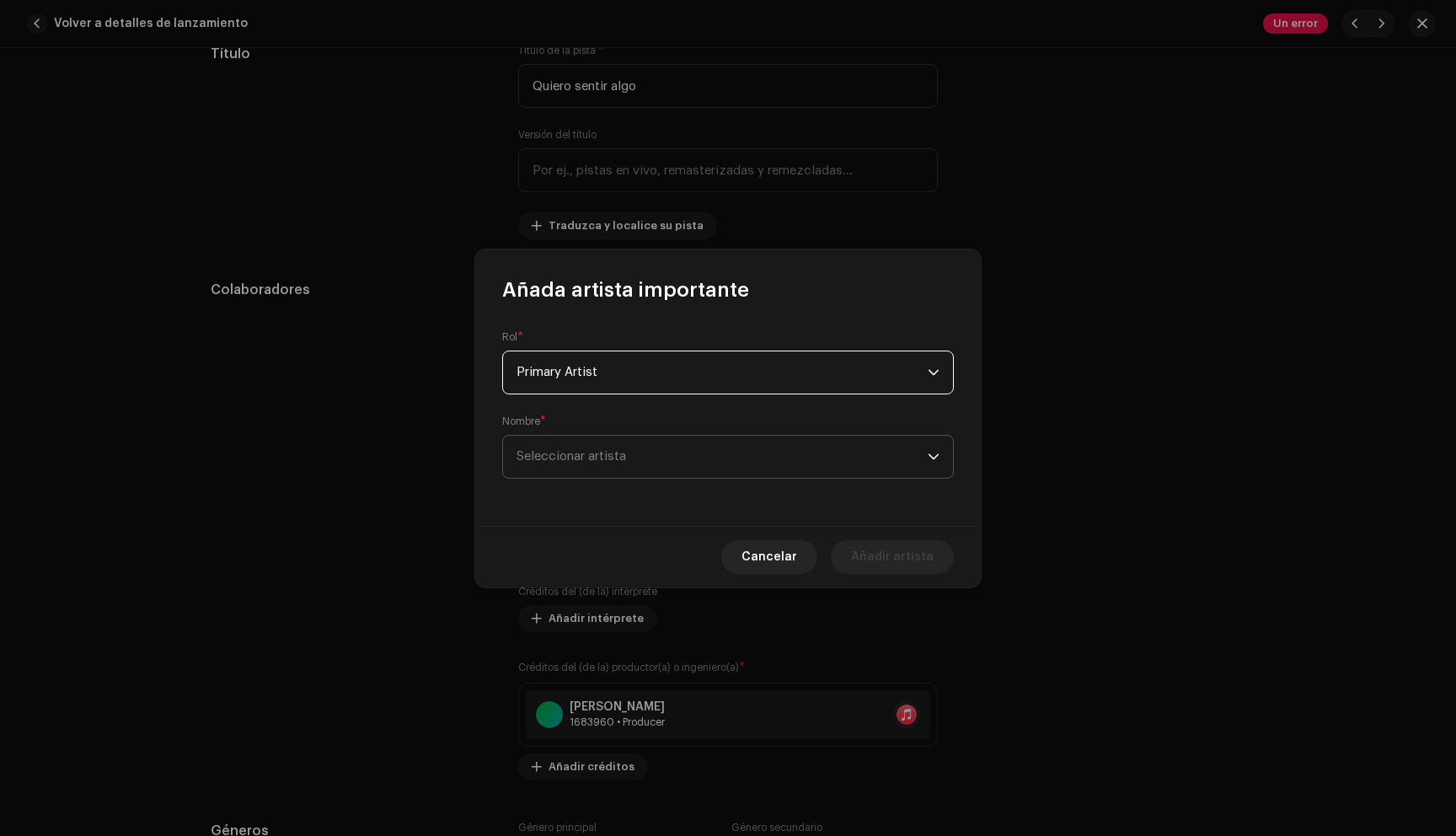
click at [637, 467] on span "Seleccionar artista" at bounding box center [722, 456] width 411 height 42
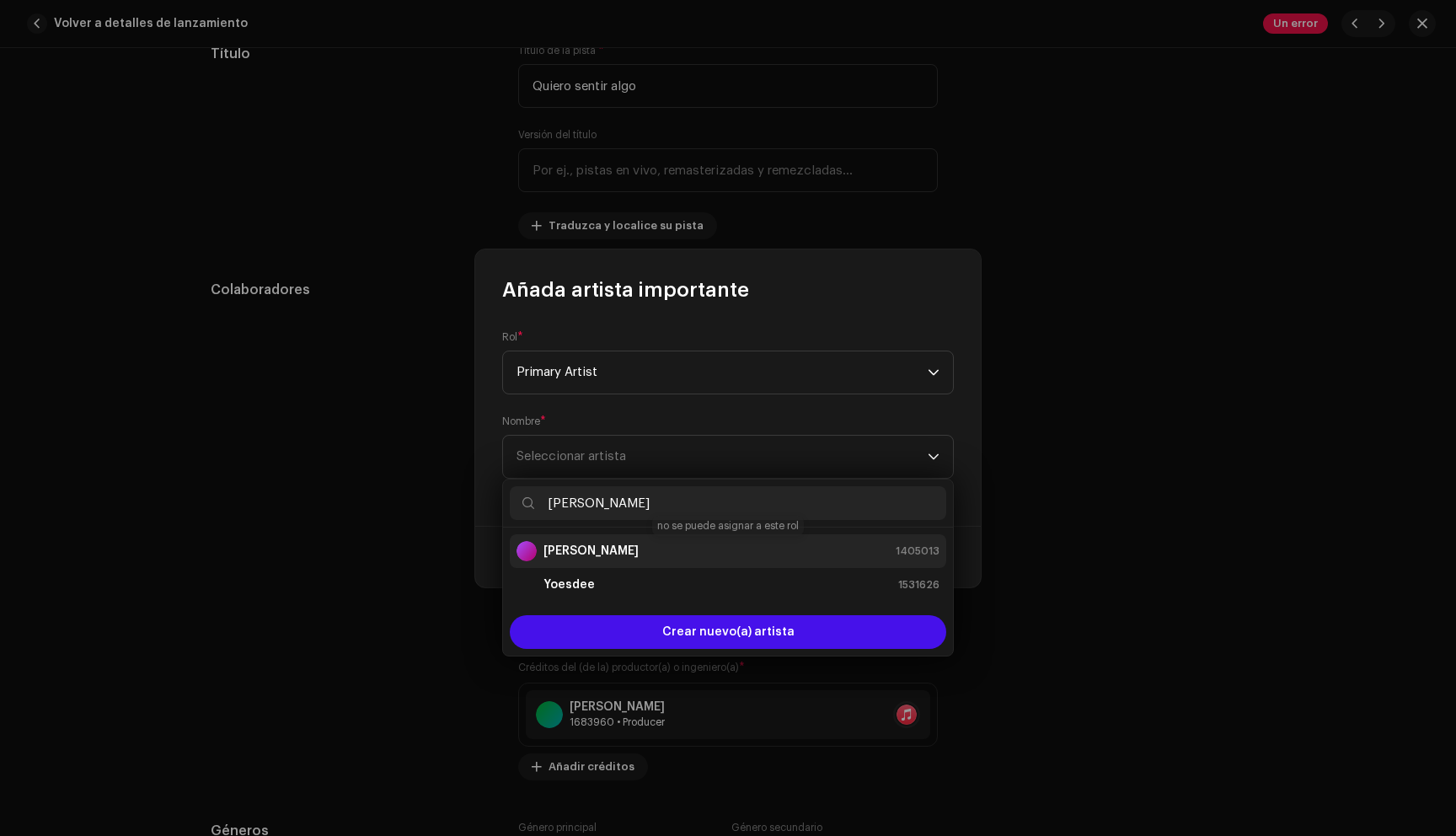
type input "[PERSON_NAME]"
click at [670, 551] on div "[PERSON_NAME] 1405013" at bounding box center [728, 551] width 423 height 20
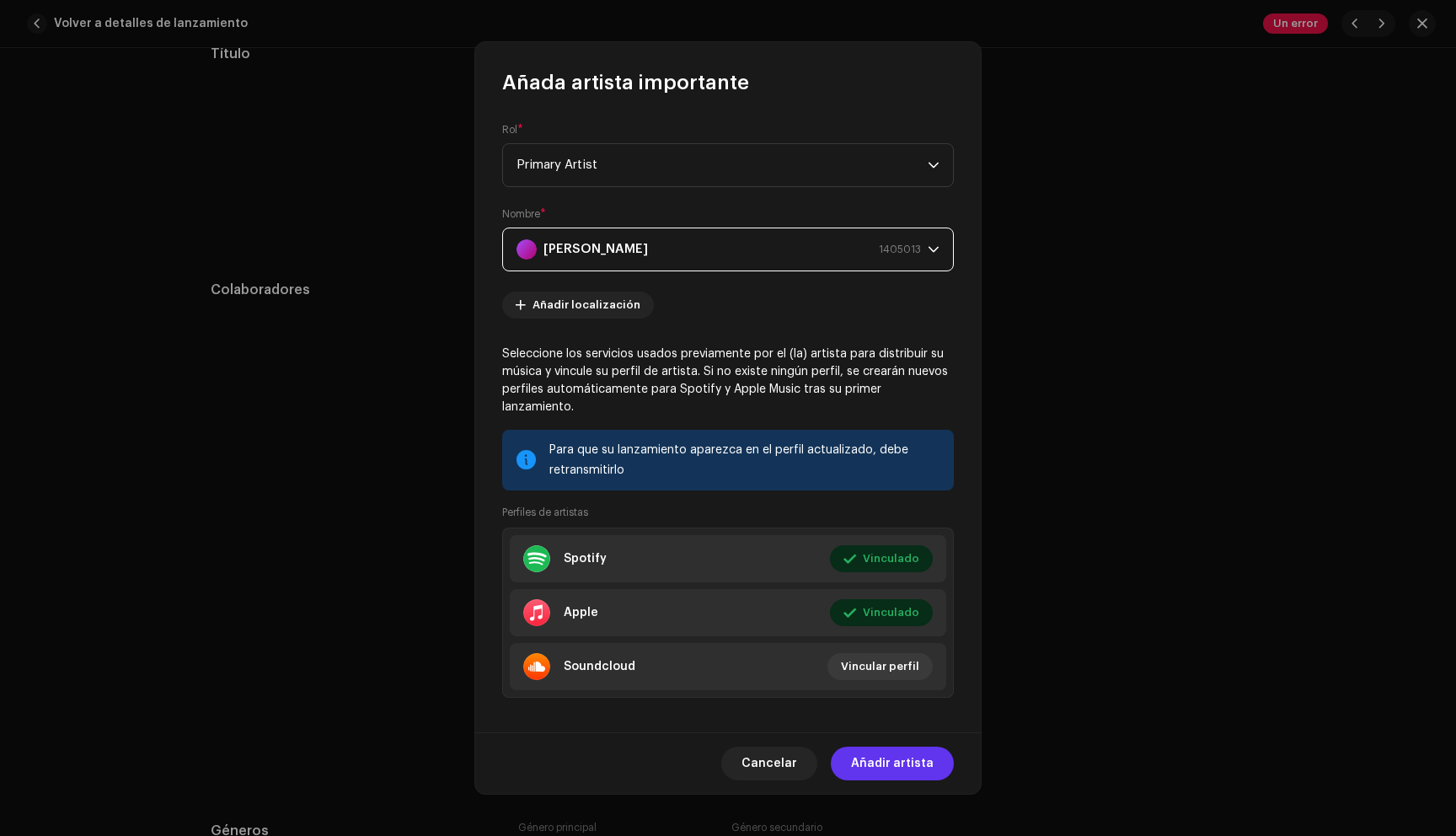
click at [874, 755] on span "Añadir artista" at bounding box center [892, 763] width 83 height 34
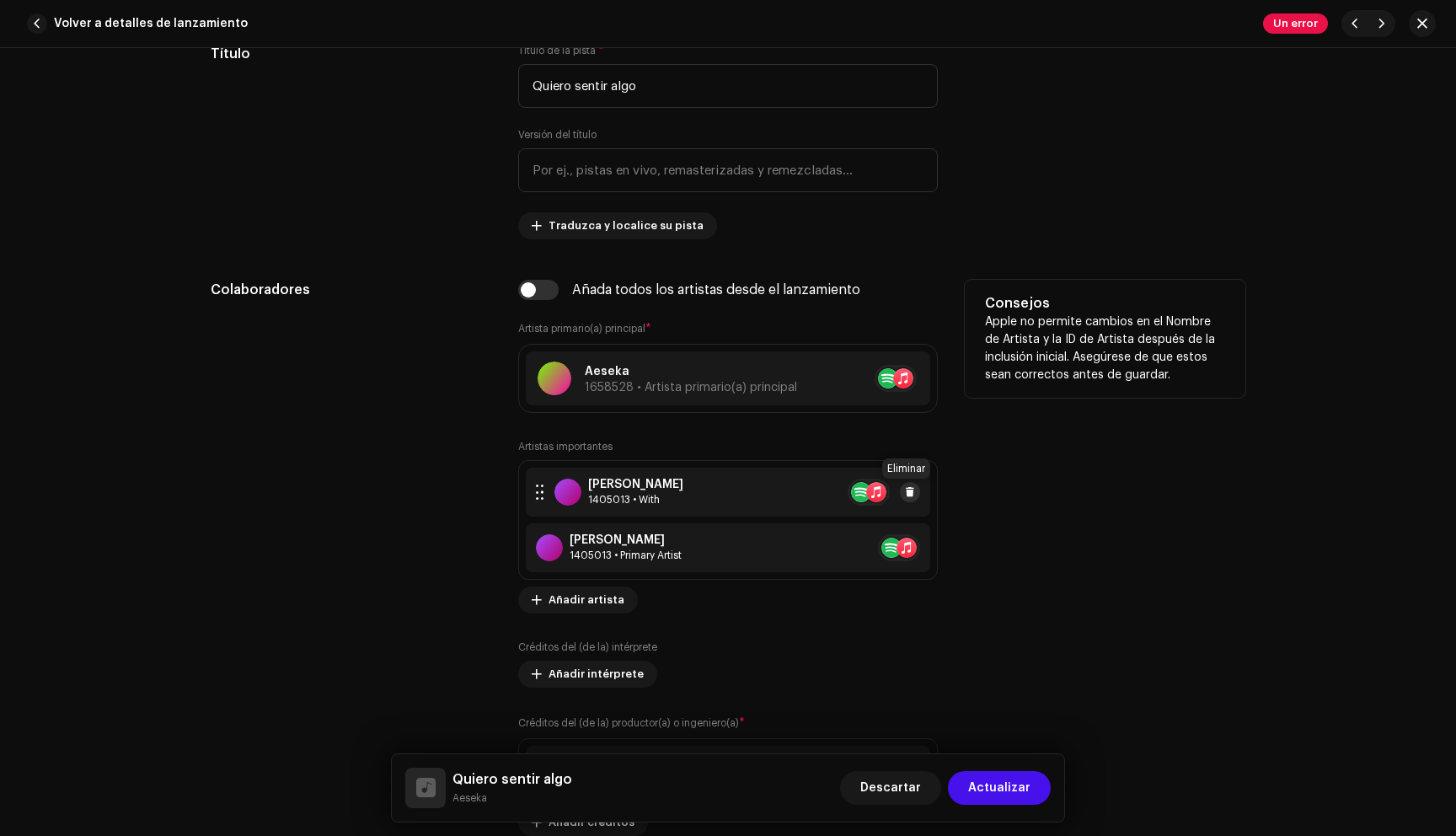
click at [909, 496] on span at bounding box center [910, 492] width 10 height 14
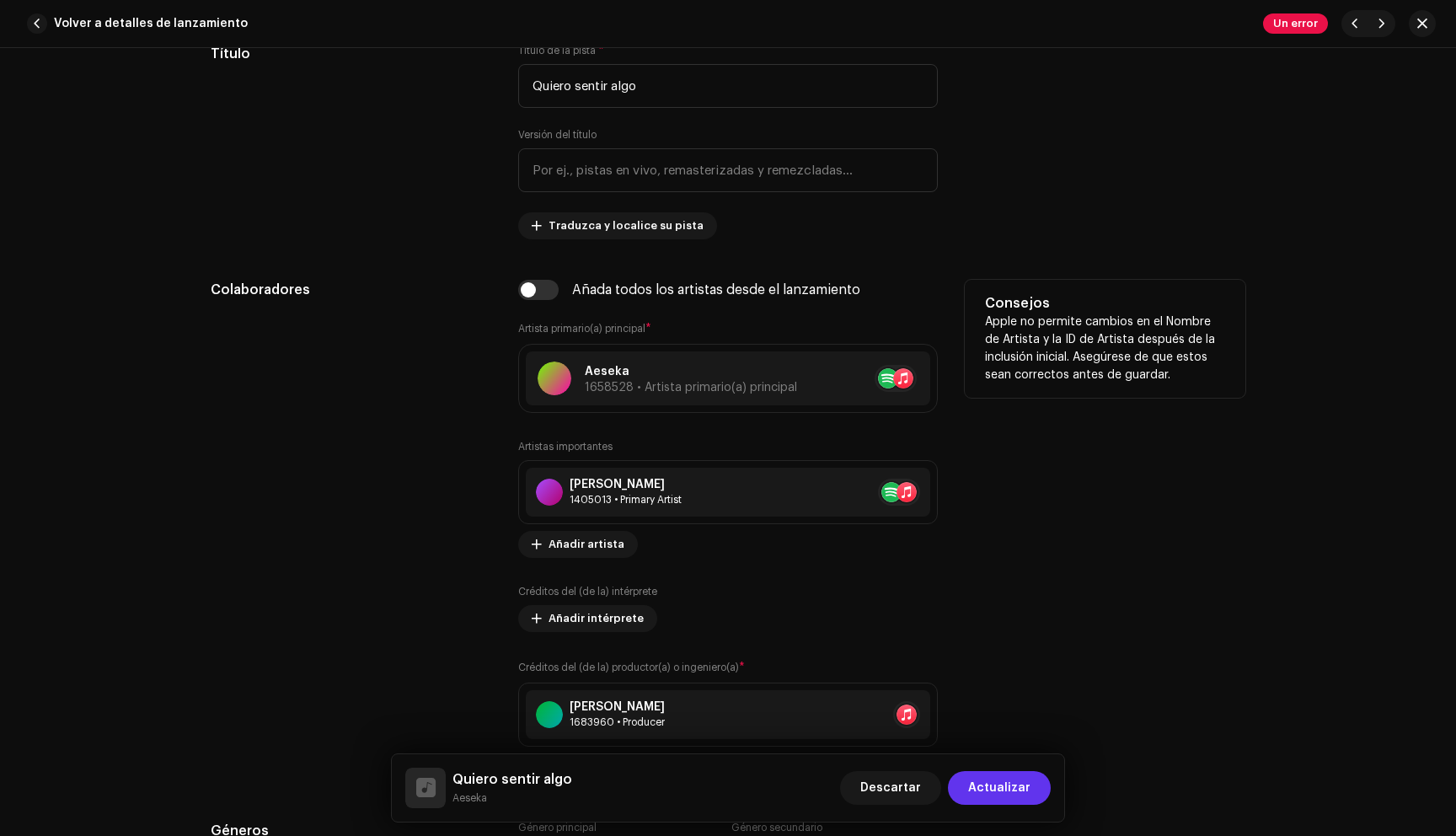
click at [1007, 787] on span "Actualizar" at bounding box center [999, 787] width 62 height 34
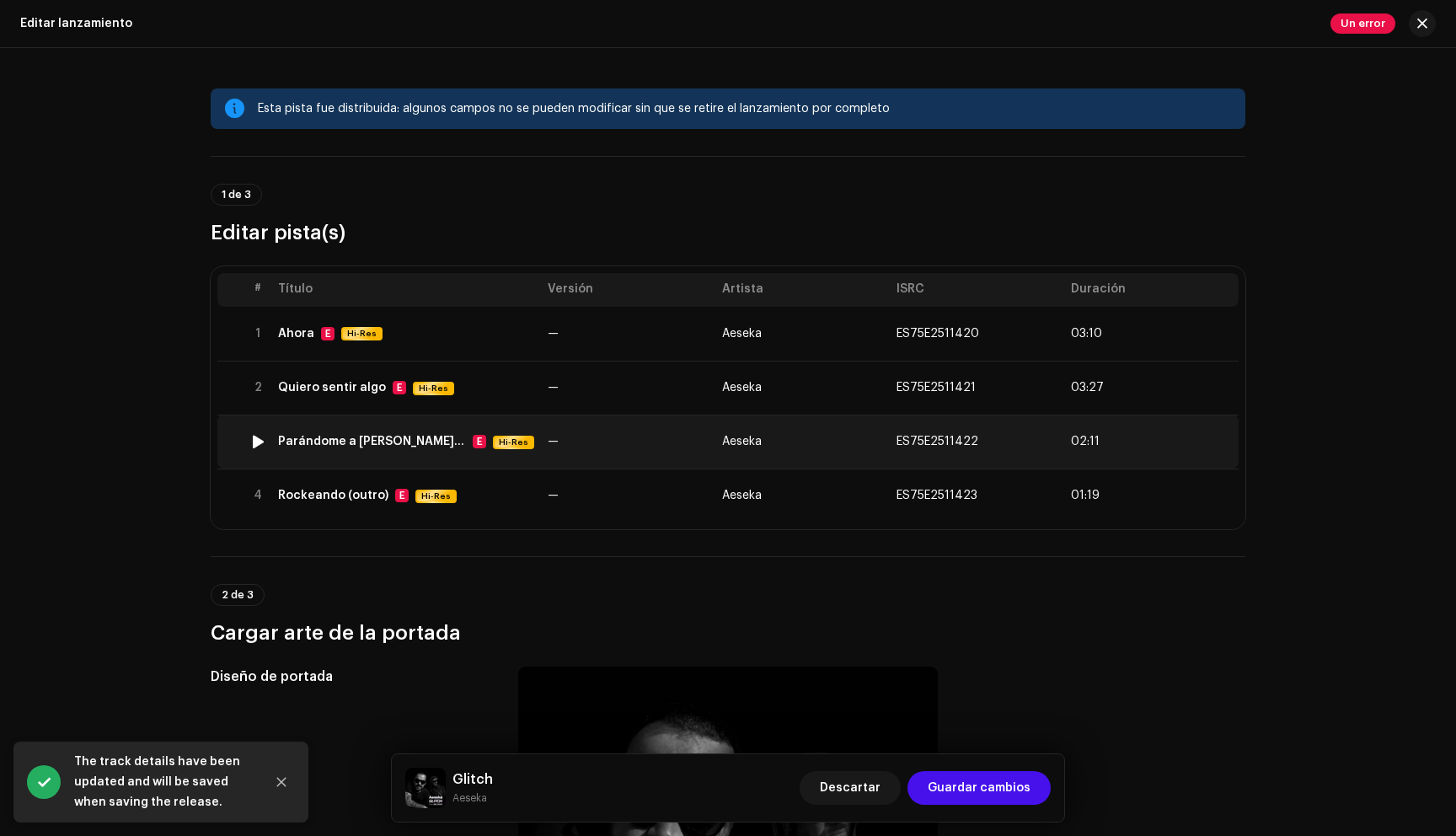
click at [563, 433] on td "—" at bounding box center [628, 440] width 174 height 54
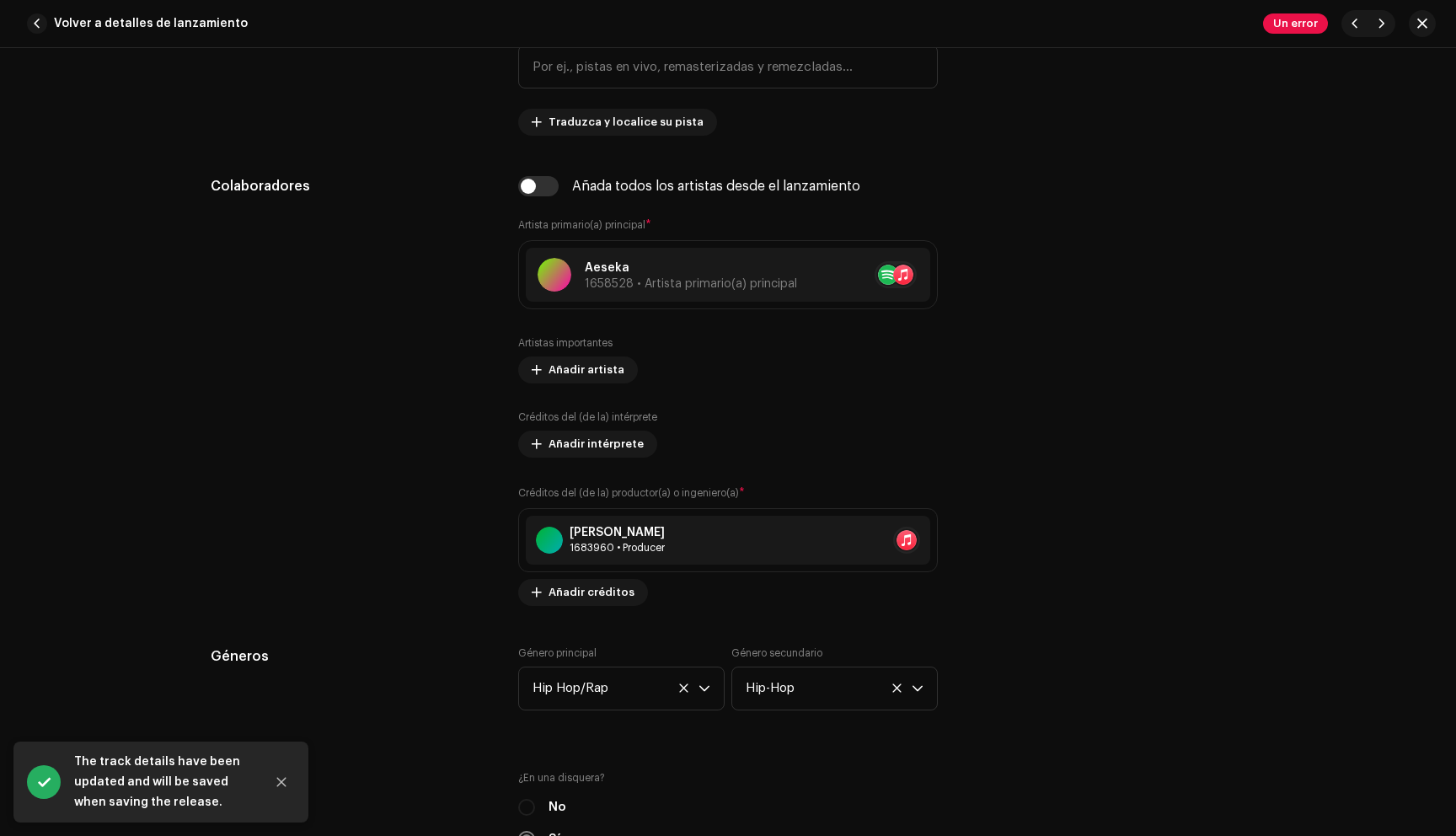
scroll to position [951, 0]
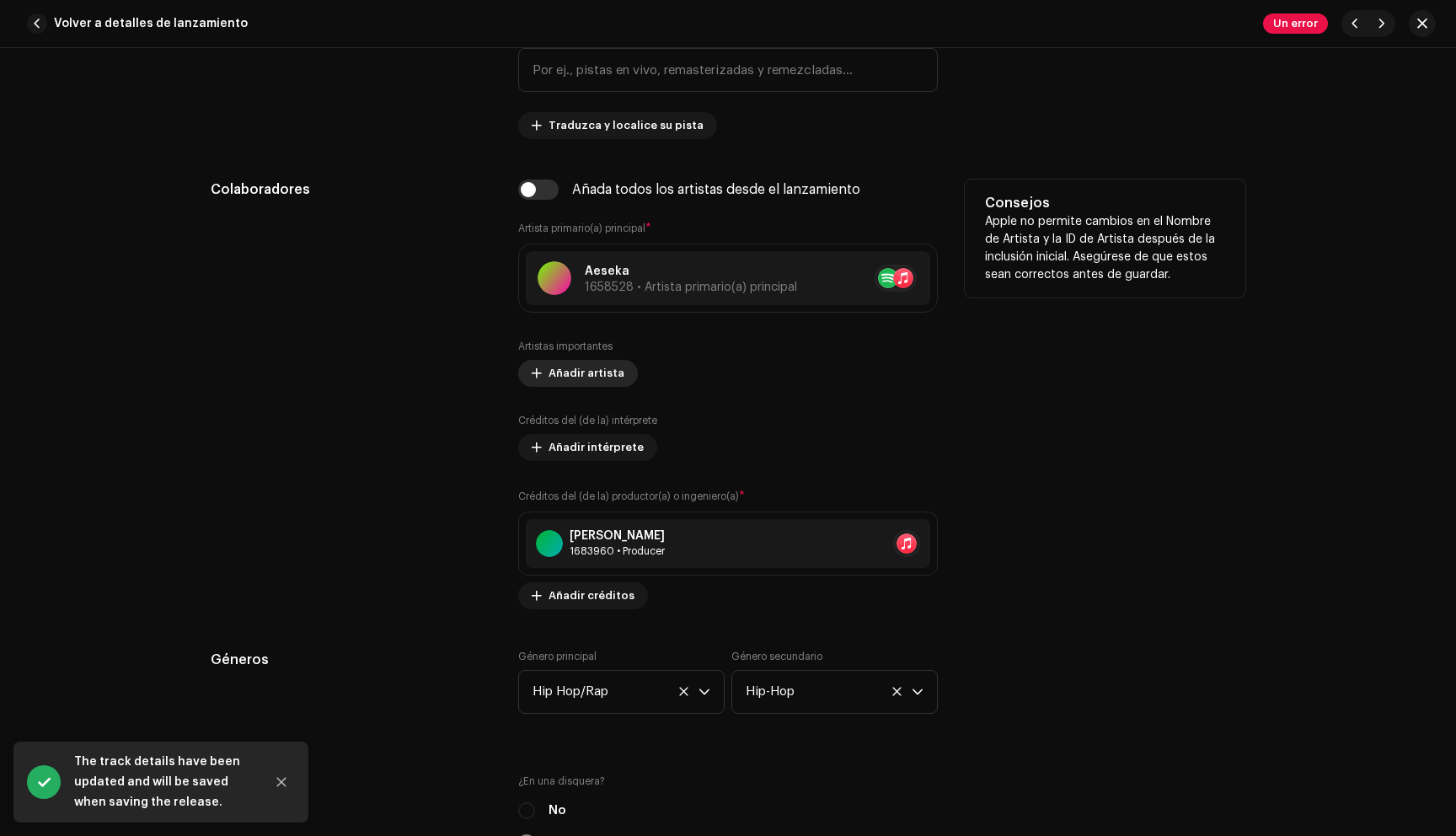
click at [562, 382] on span "Añadir artista" at bounding box center [587, 373] width 76 height 34
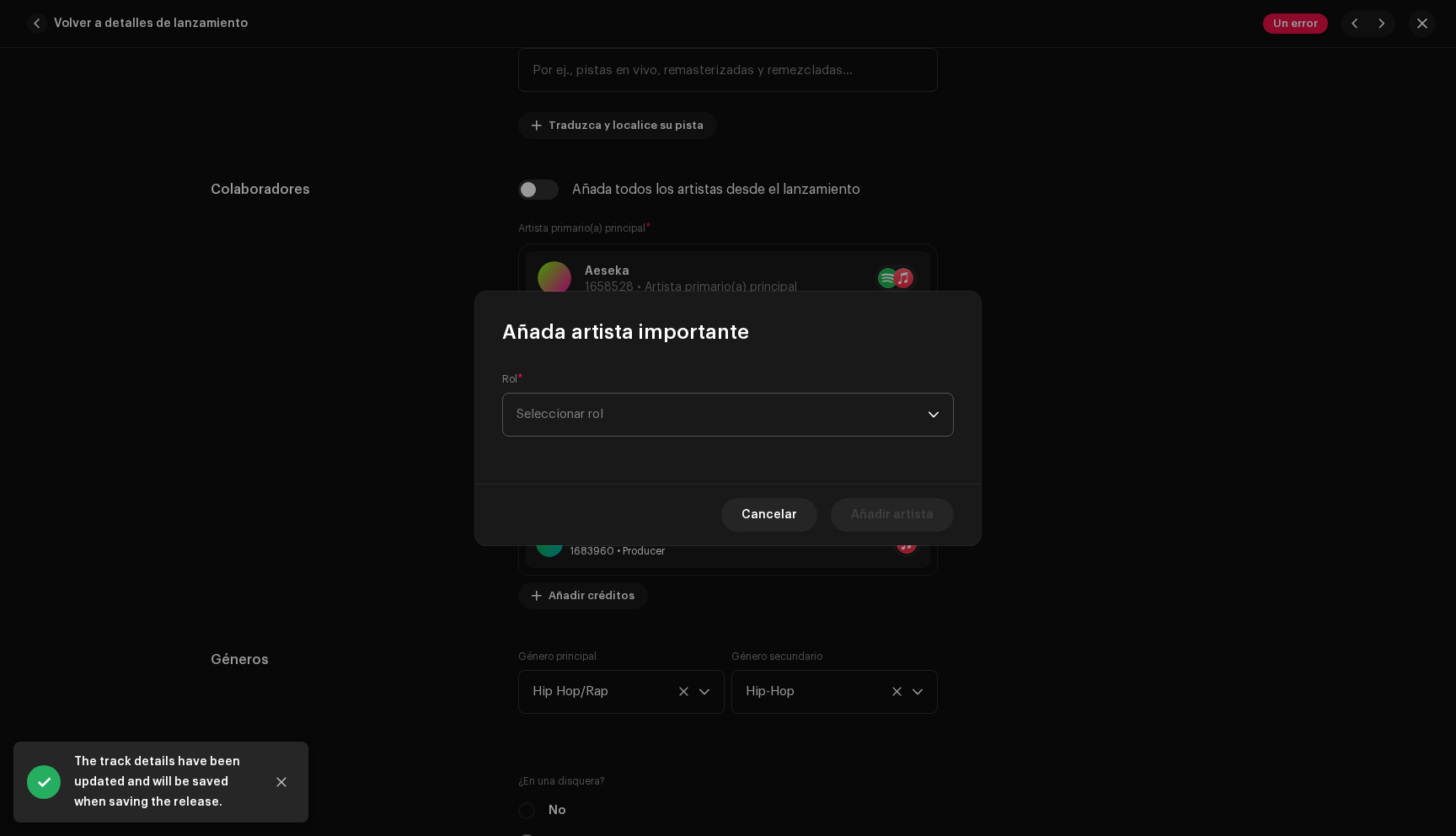
click at [699, 419] on span "Seleccionar rol" at bounding box center [722, 414] width 411 height 42
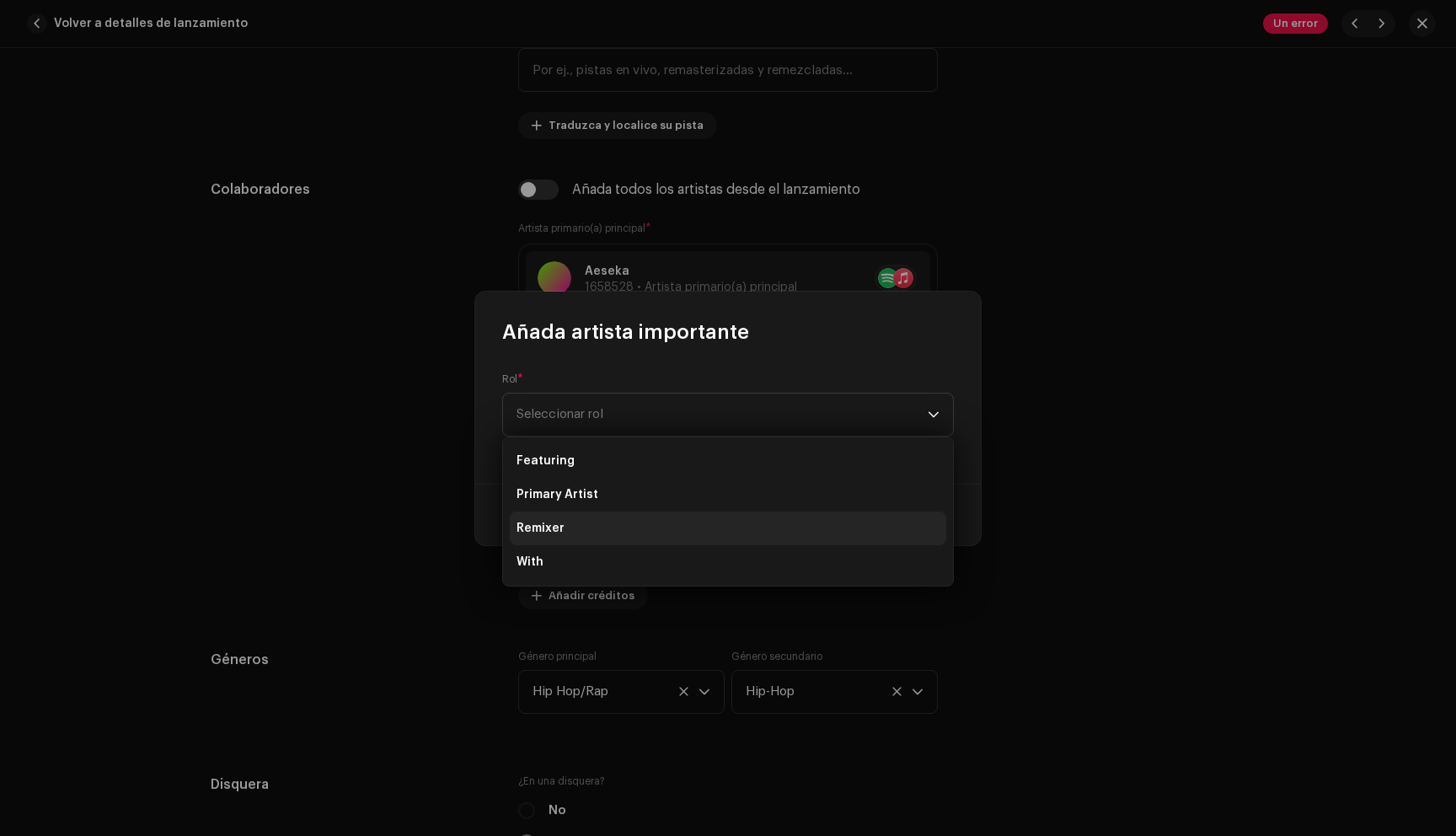
click at [638, 524] on li "Remixer" at bounding box center [728, 528] width 437 height 34
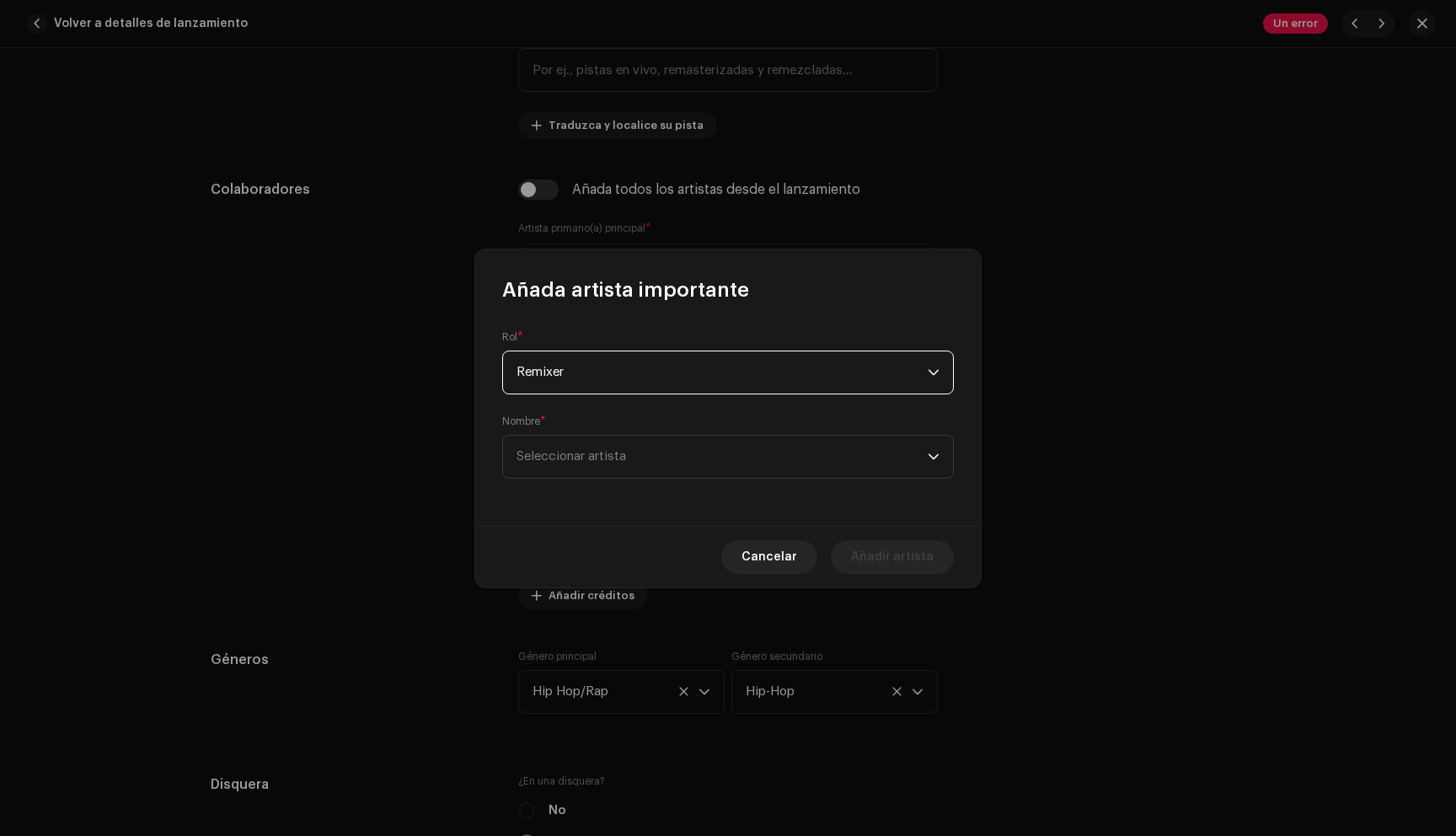
click at [655, 397] on form "Rol * Remixer Nombre * Seleccionar artista" at bounding box center [727, 404] width 451 height 148
click at [650, 367] on span "Remixer" at bounding box center [722, 372] width 411 height 42
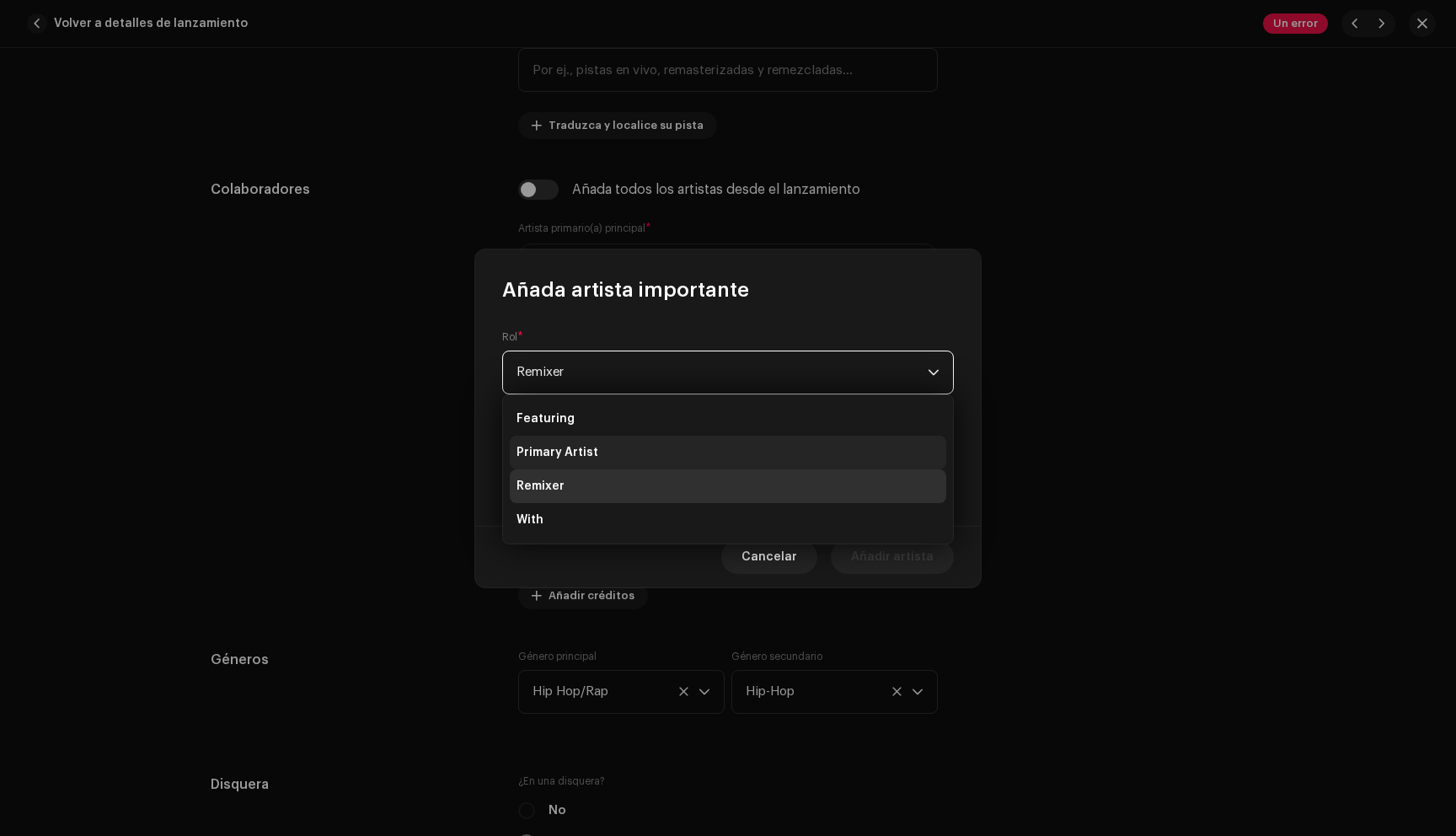
click at [651, 453] on li "Primary Artist" at bounding box center [728, 452] width 437 height 34
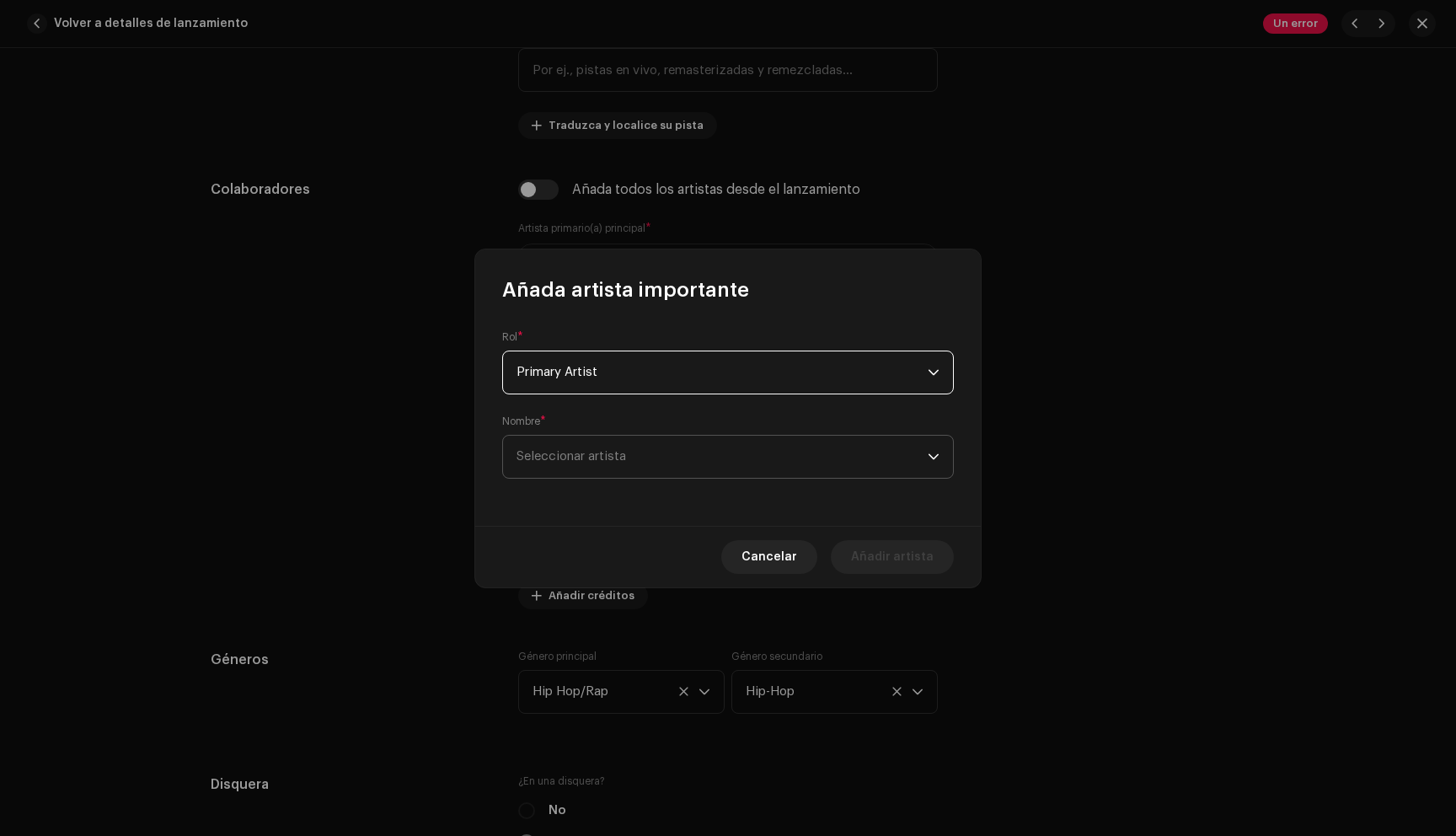
click at [686, 470] on span "Seleccionar artista" at bounding box center [722, 456] width 411 height 42
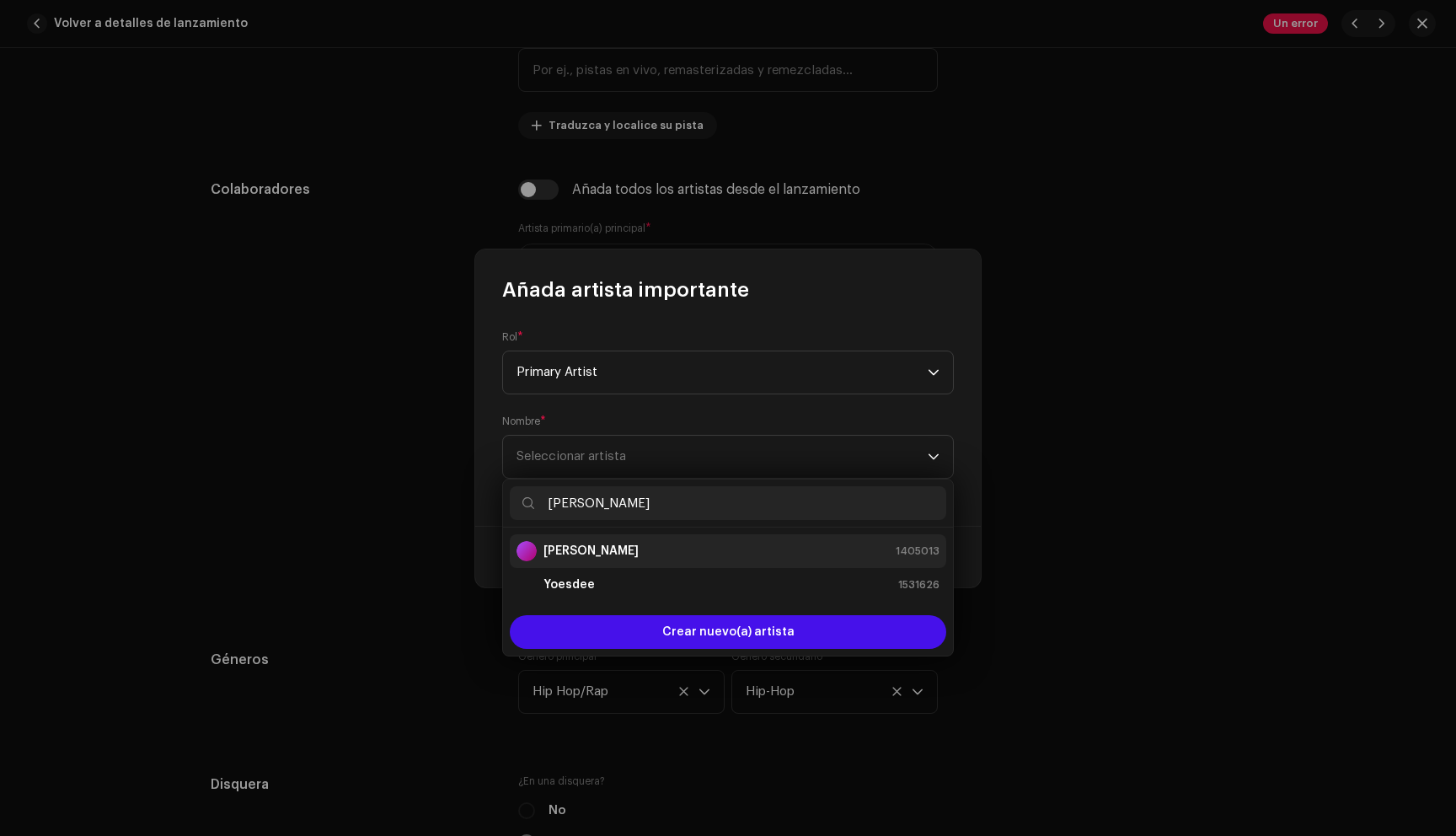
type input "[PERSON_NAME]"
click at [633, 537] on li "[PERSON_NAME] 1405013" at bounding box center [728, 551] width 437 height 34
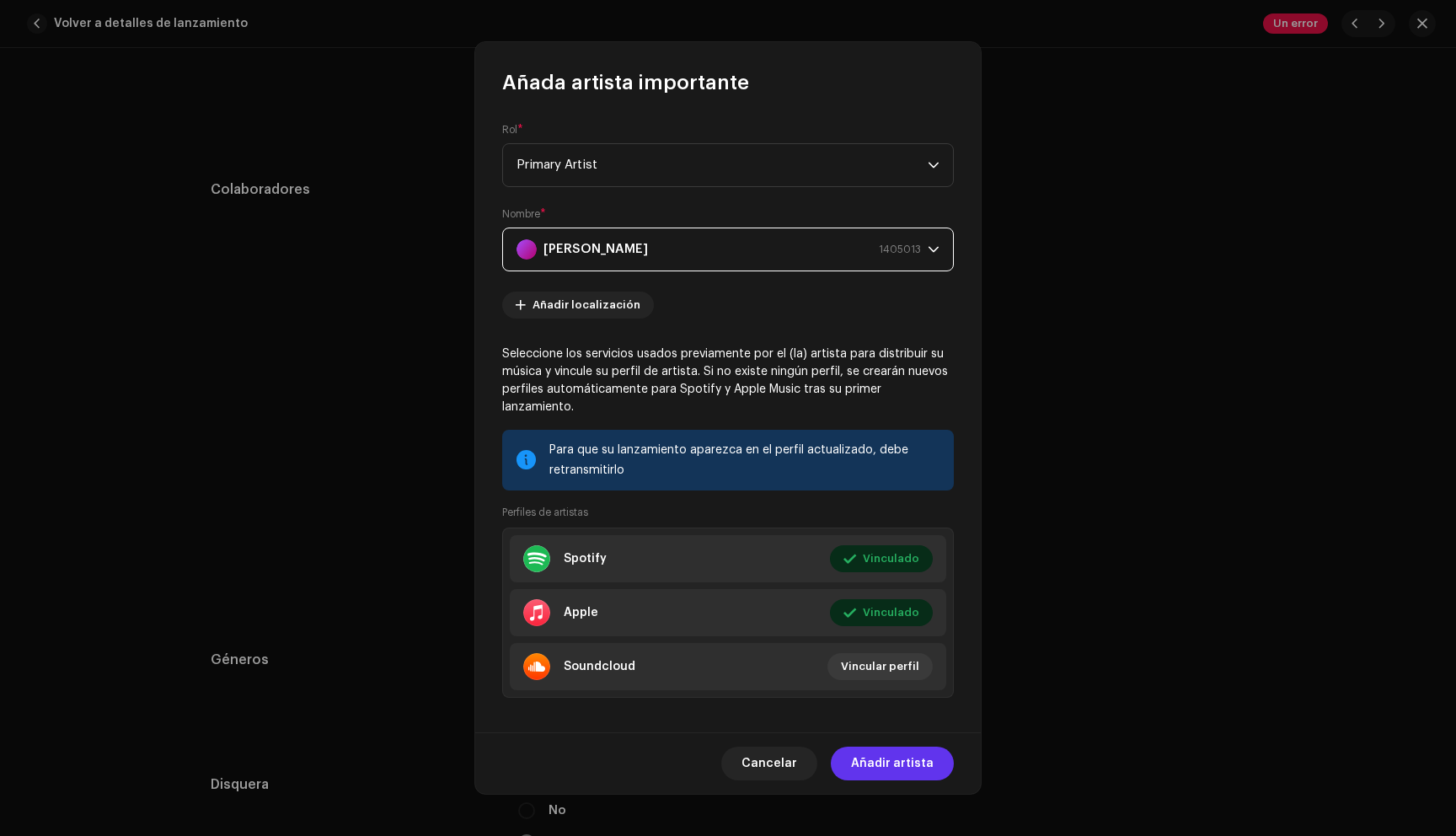
click at [886, 758] on span "Añadir artista" at bounding box center [892, 763] width 83 height 34
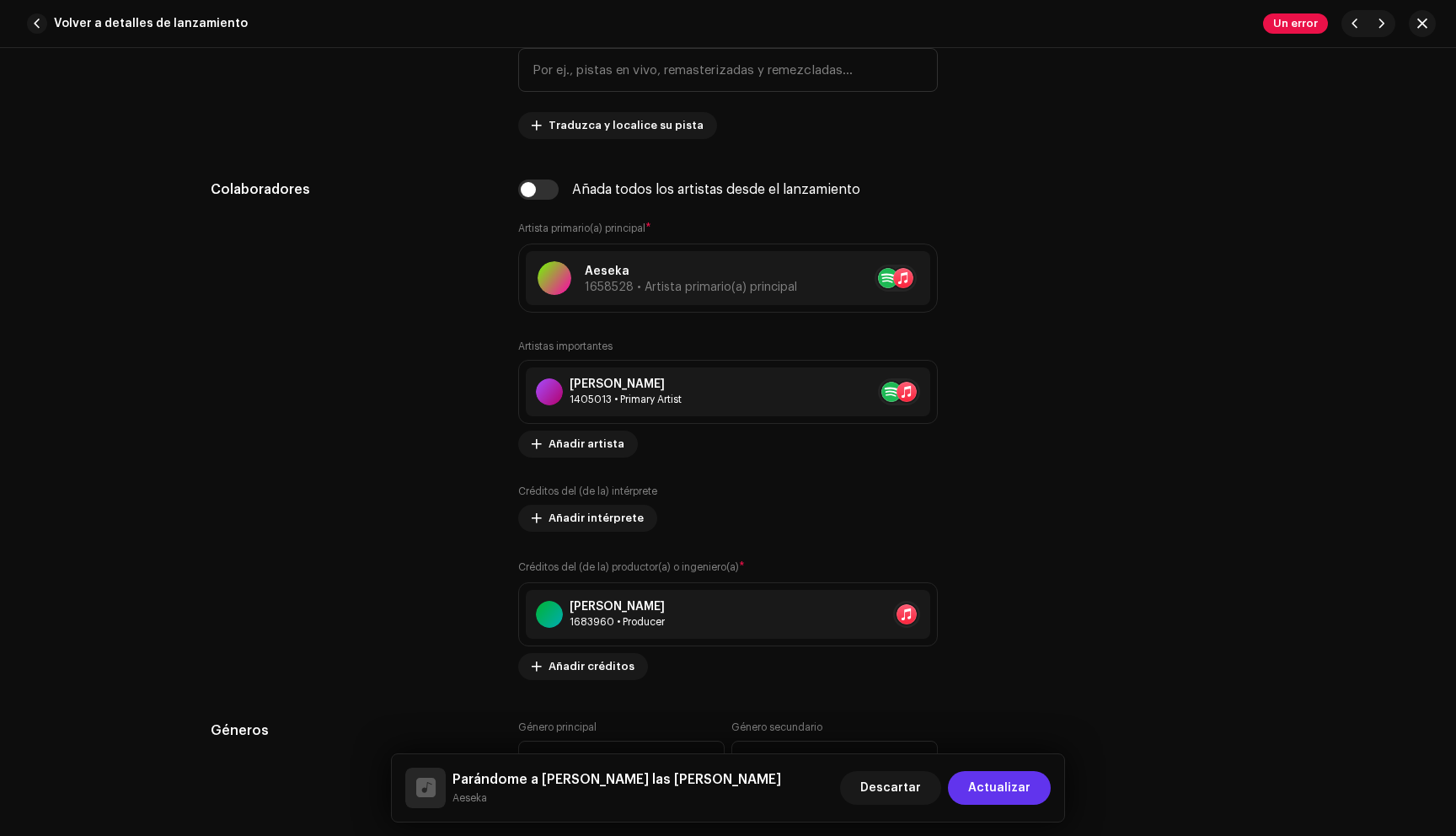
click at [1027, 782] on span "Actualizar" at bounding box center [999, 787] width 62 height 34
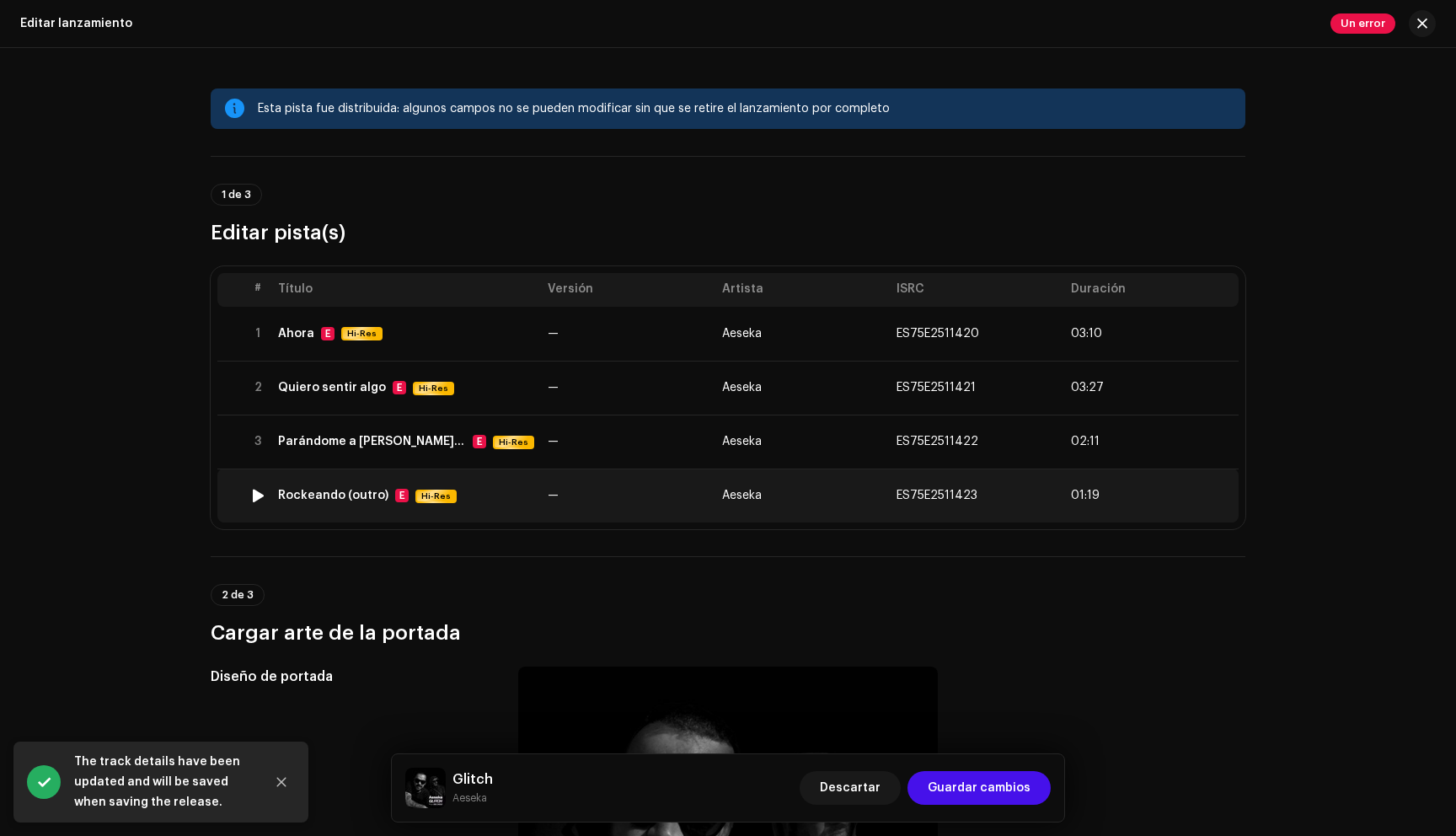
click at [482, 495] on div "Rockeando (outro) E Hi-Res" at bounding box center [405, 495] width 256 height 15
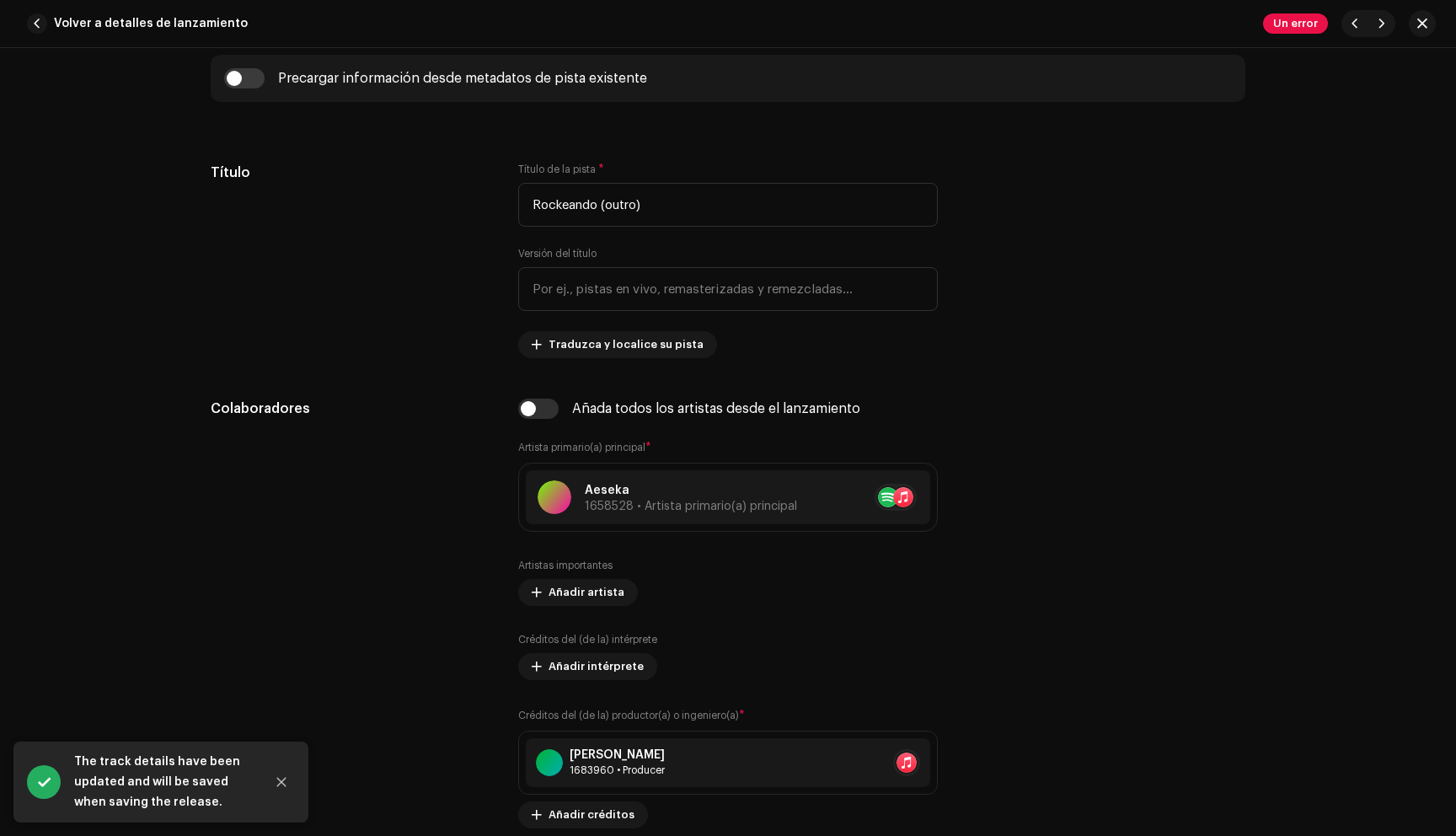
scroll to position [731, 0]
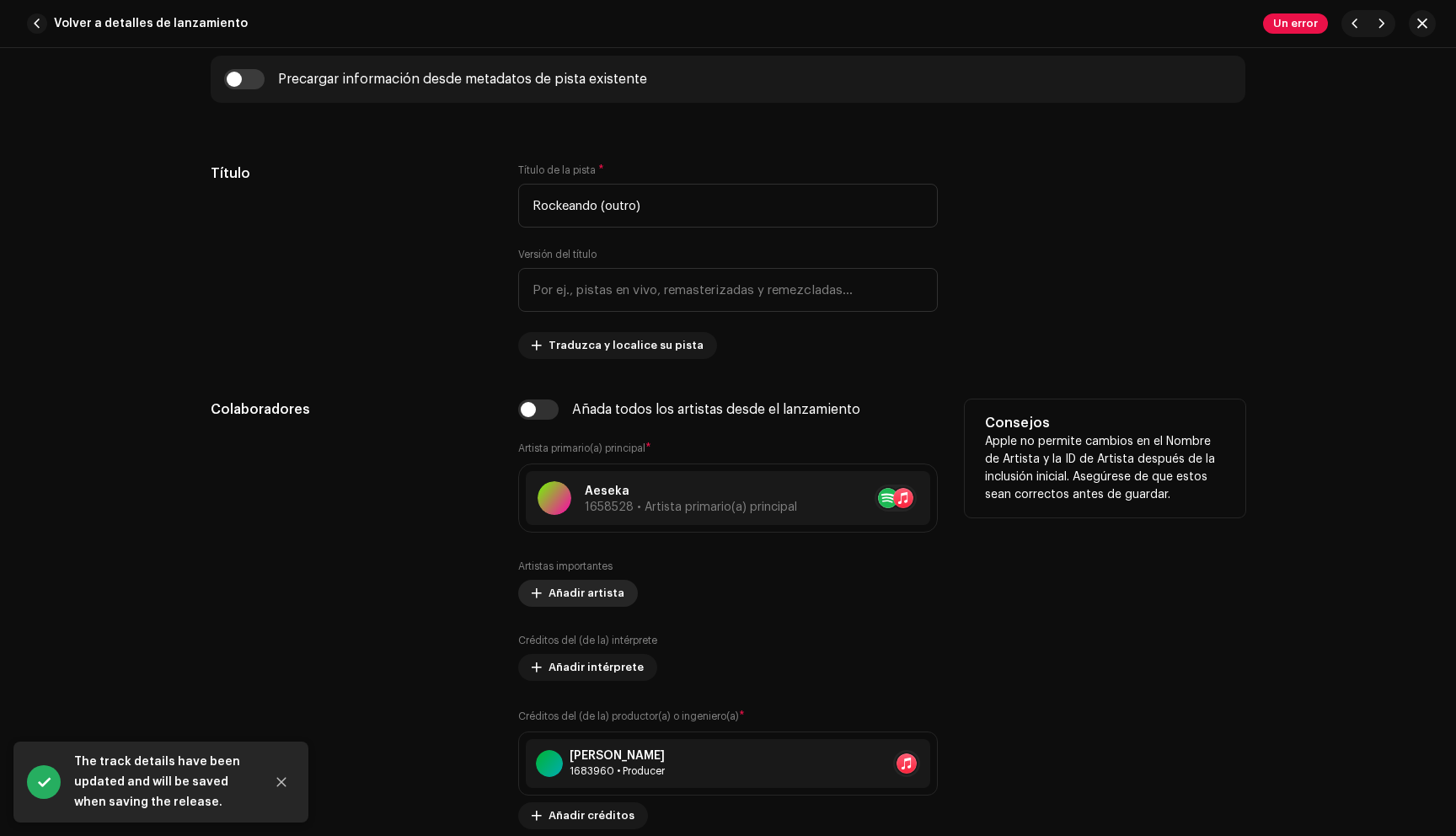
click at [597, 588] on span "Añadir artista" at bounding box center [587, 592] width 76 height 34
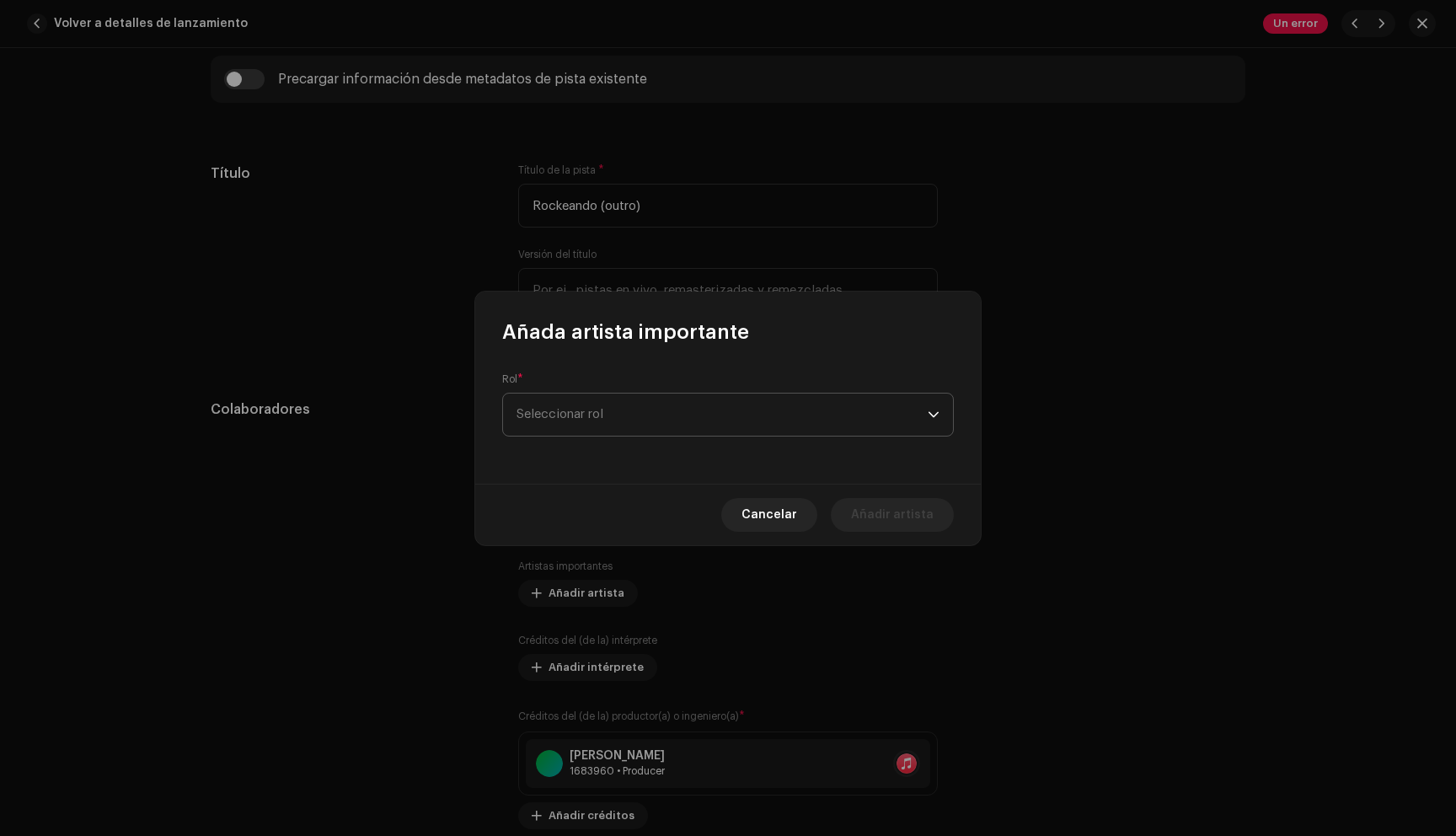
click at [663, 430] on span "Seleccionar rol" at bounding box center [722, 414] width 411 height 42
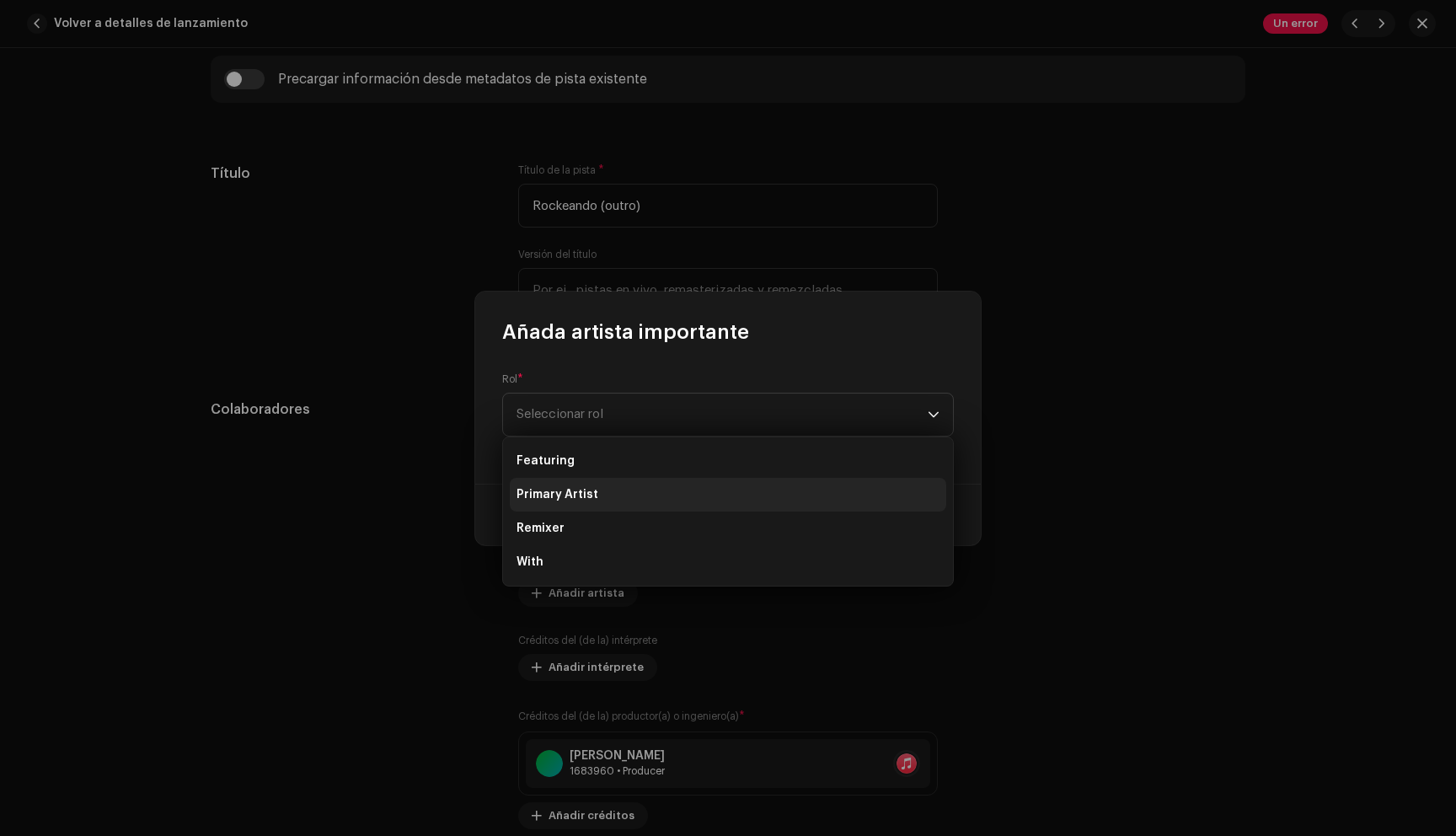
click at [665, 508] on li "Primary Artist" at bounding box center [728, 494] width 437 height 34
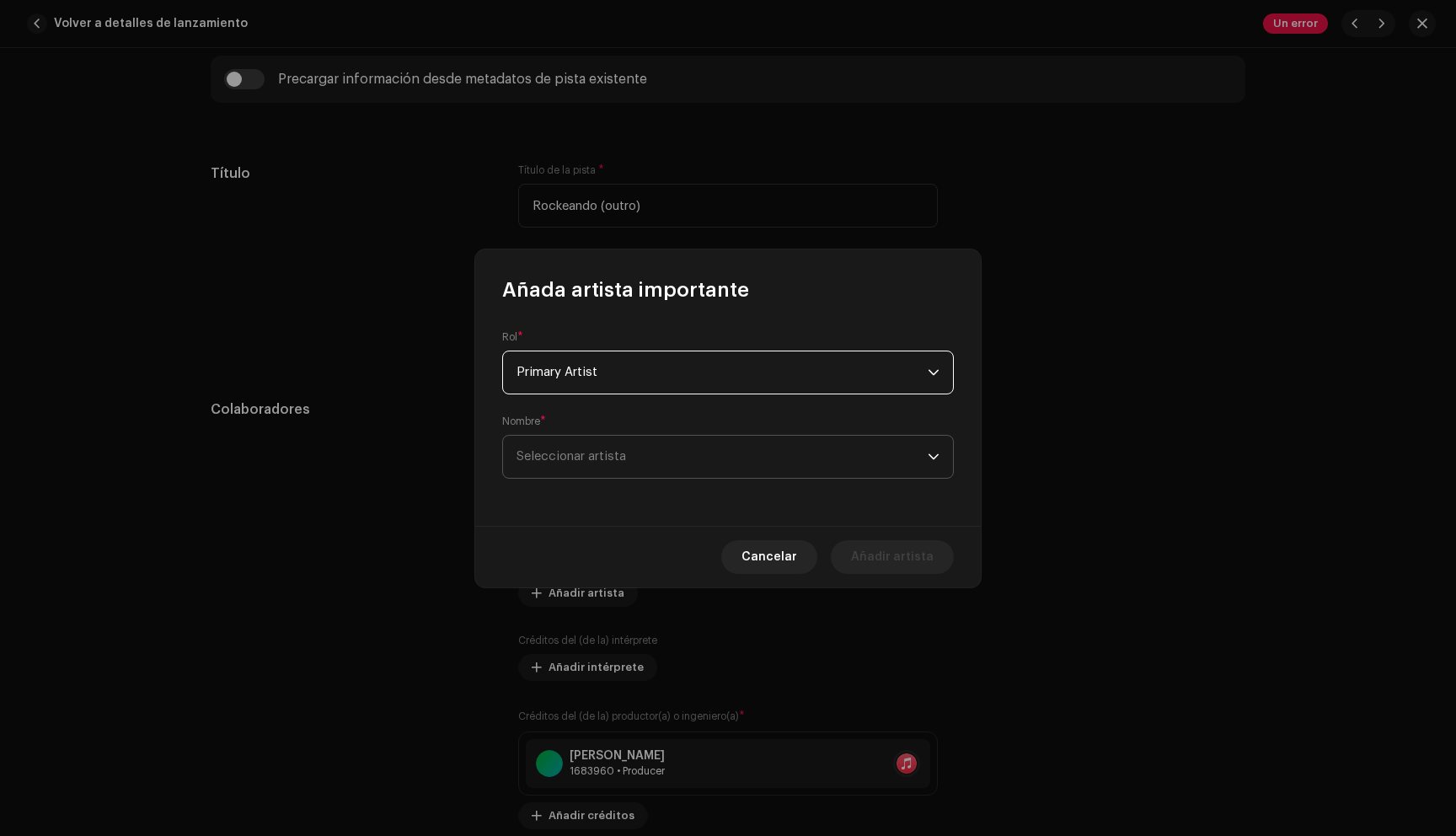
click at [672, 470] on span "Seleccionar artista" at bounding box center [722, 456] width 411 height 42
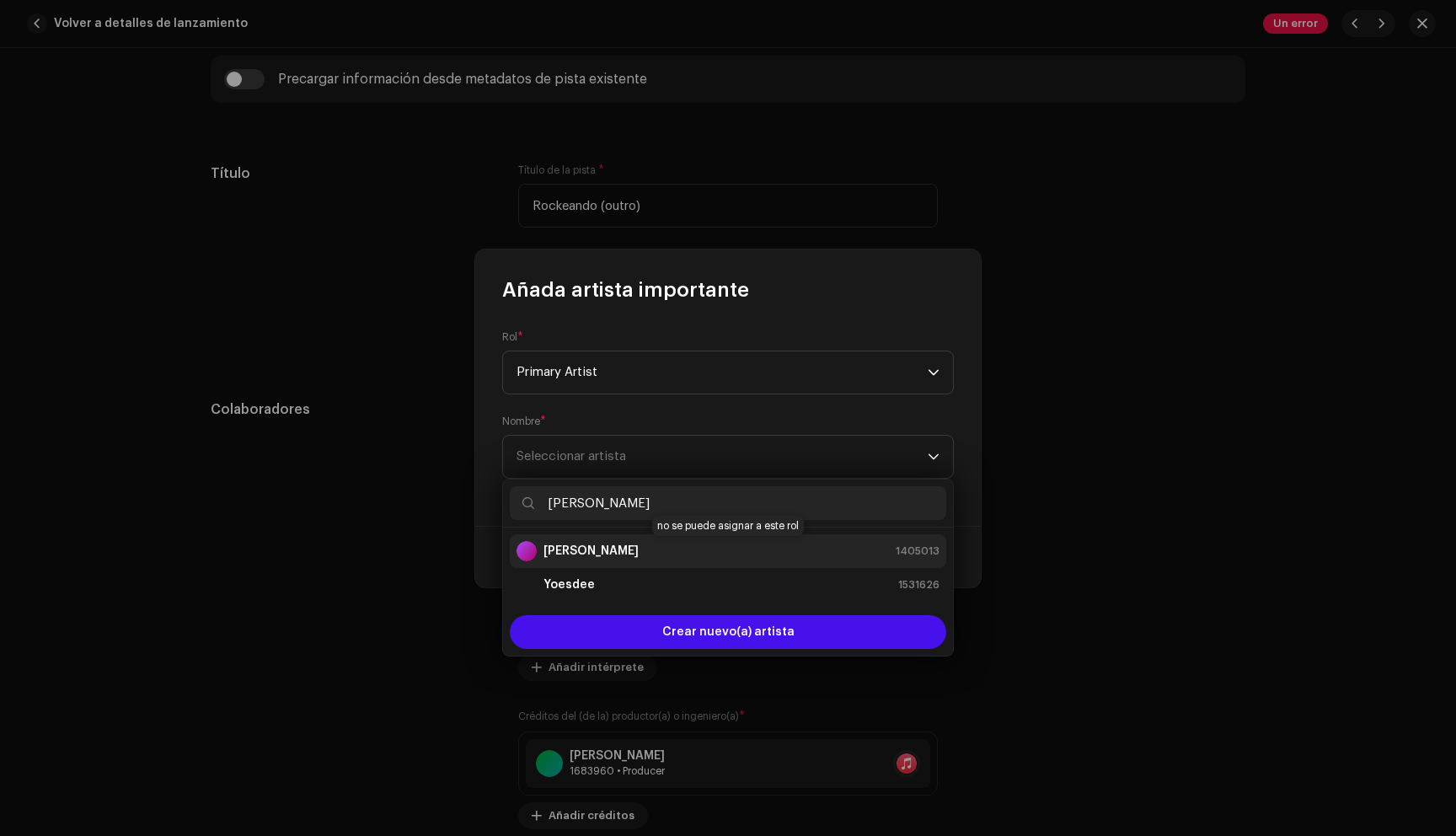
type input "[PERSON_NAME]"
click at [660, 550] on div "[PERSON_NAME] 1405013" at bounding box center [728, 551] width 423 height 20
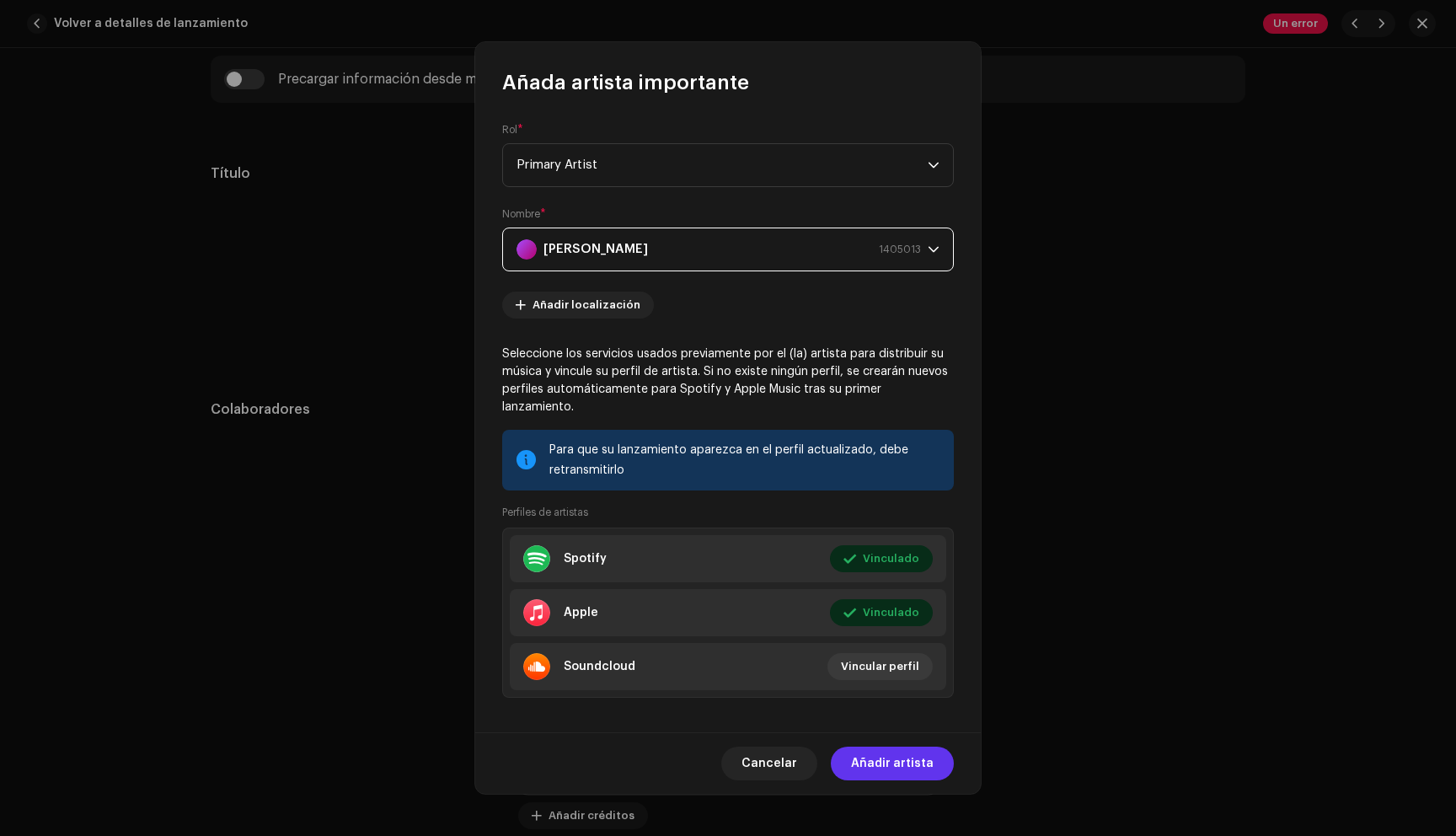
click at [854, 762] on button "Añadir artista" at bounding box center [892, 763] width 123 height 34
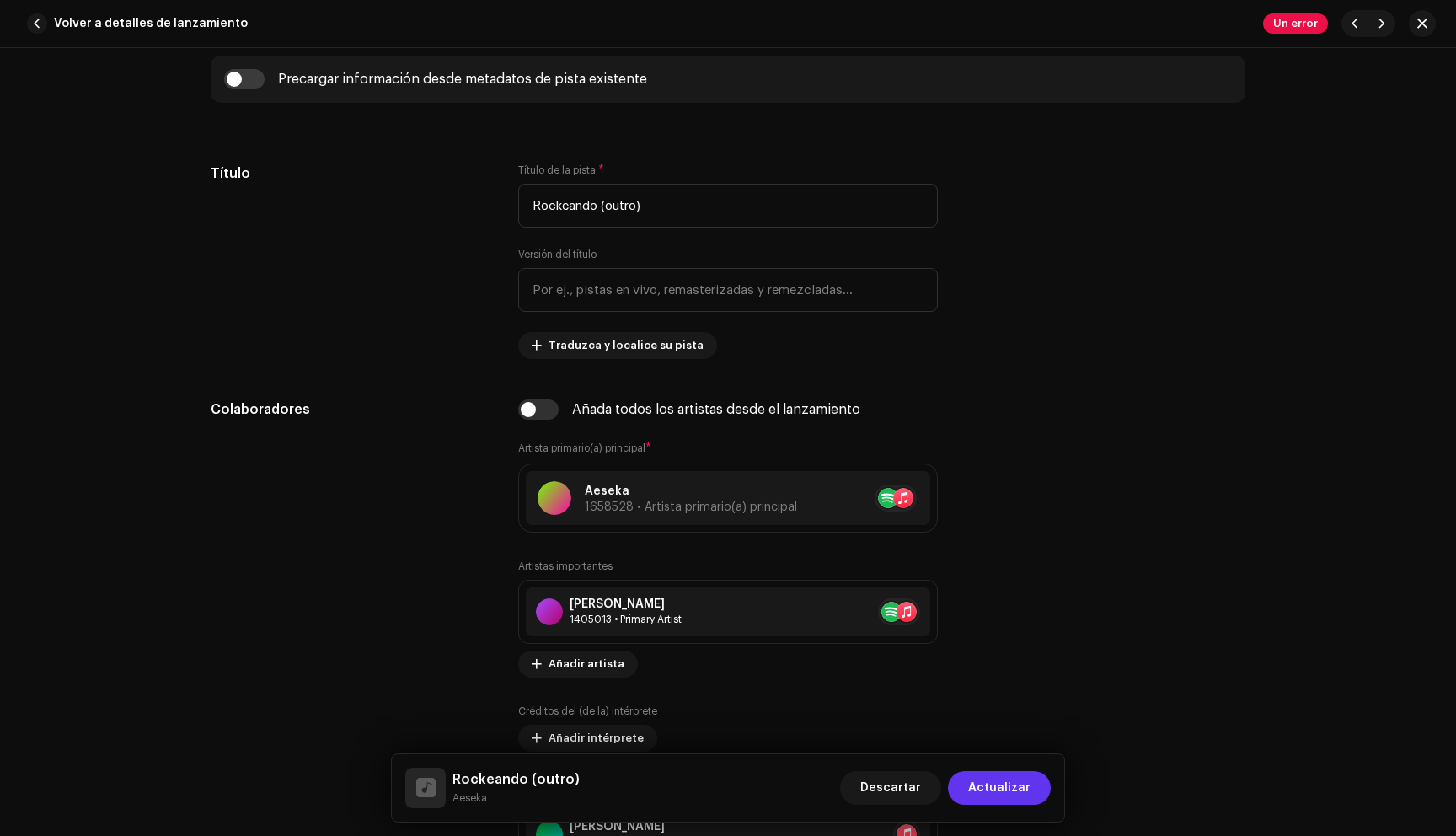
click at [1000, 787] on span "Actualizar" at bounding box center [999, 787] width 62 height 34
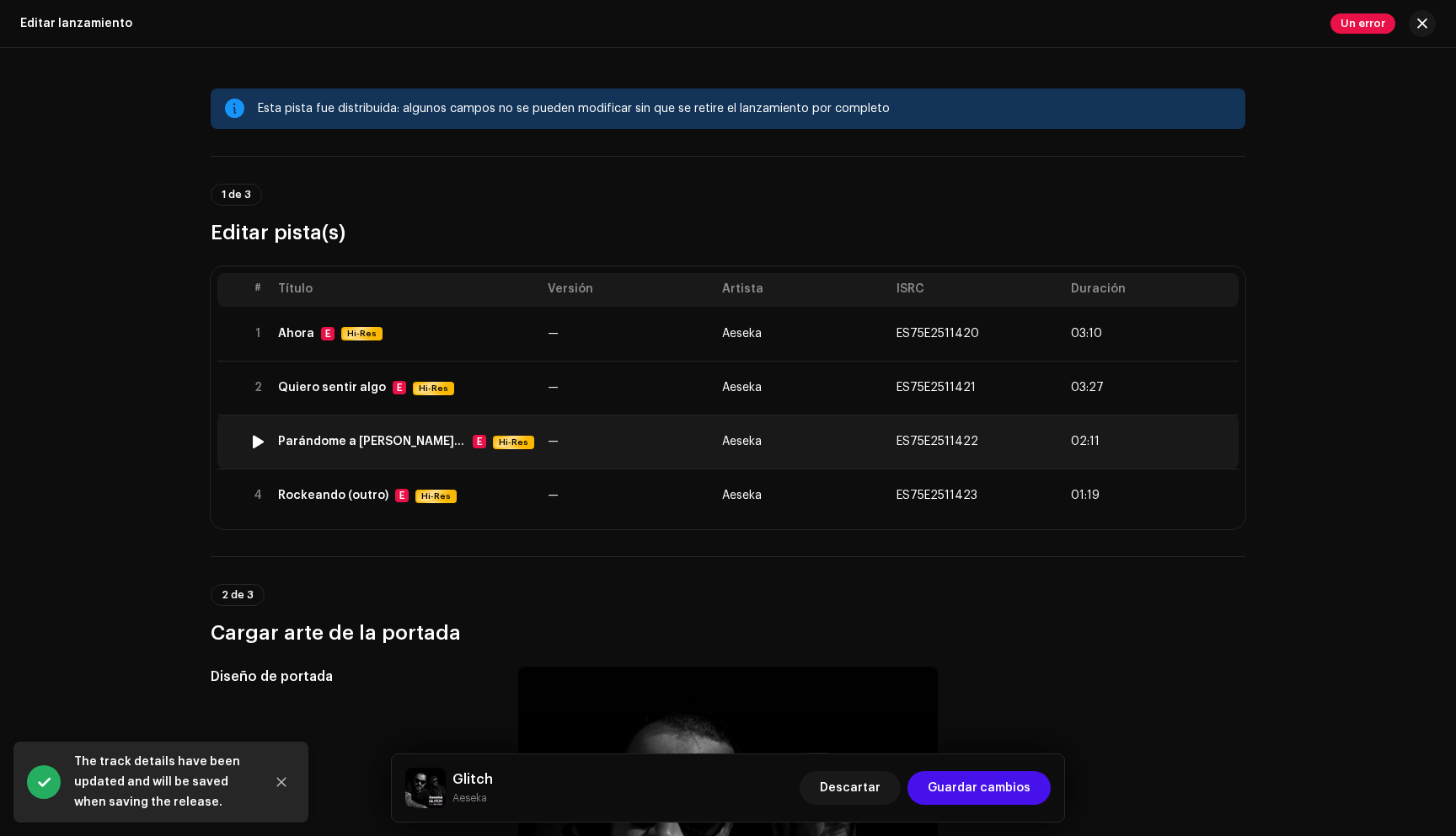
click at [465, 431] on td "Parándome a [PERSON_NAME] las [PERSON_NAME] E Hi-Res" at bounding box center [405, 440] width 270 height 54
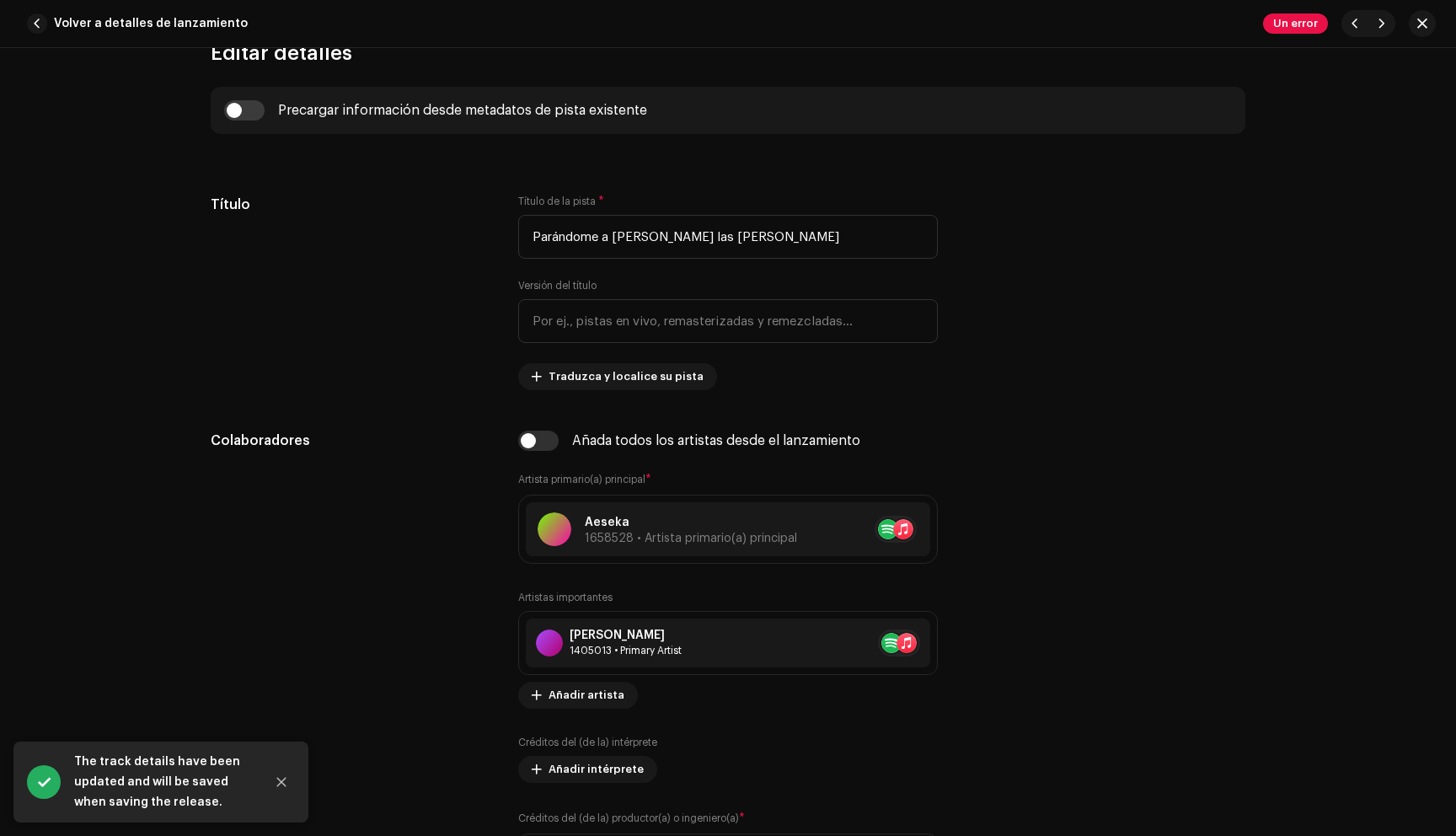
scroll to position [702, 0]
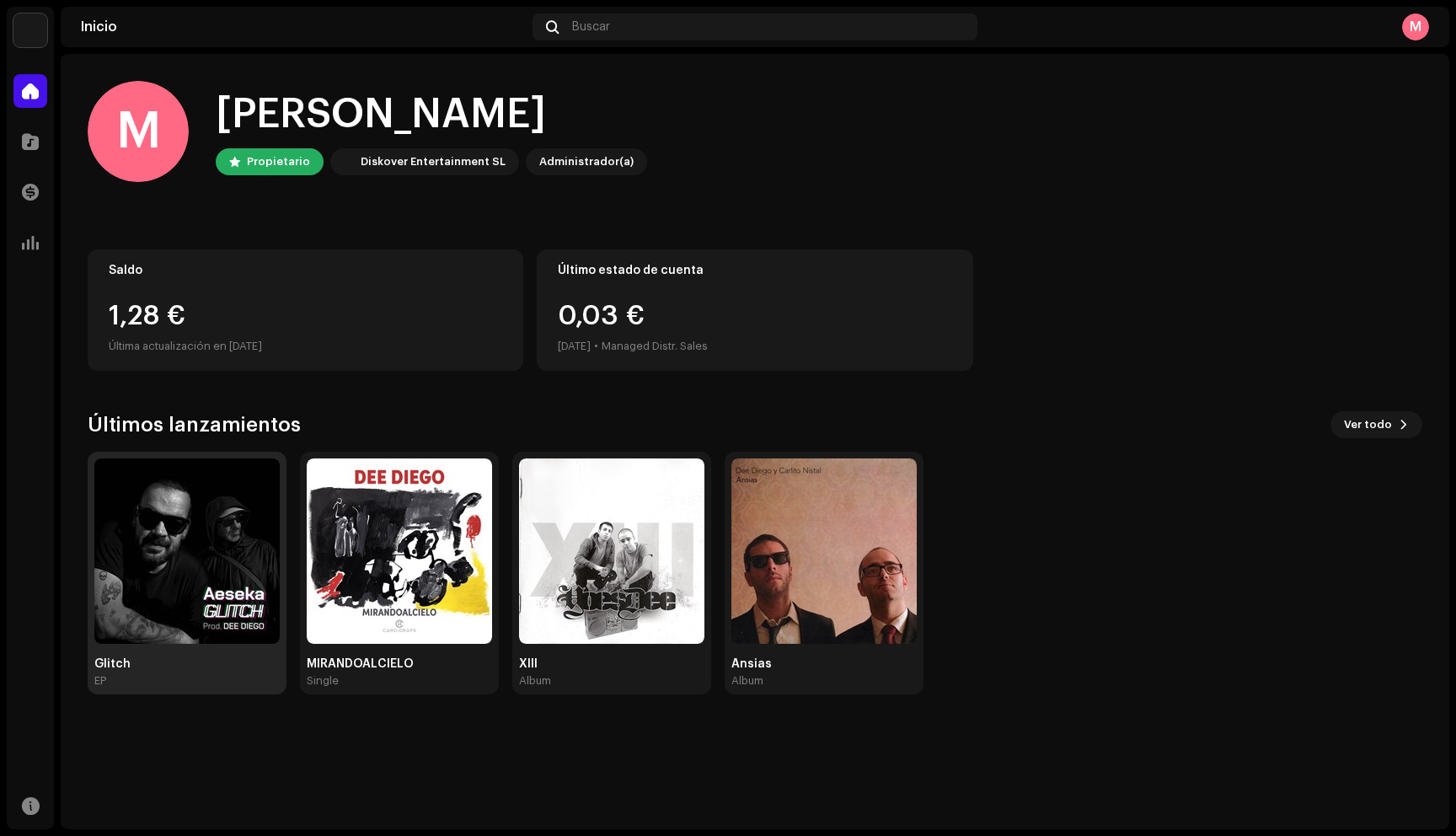
click at [239, 506] on img at bounding box center [187, 551] width 185 height 185
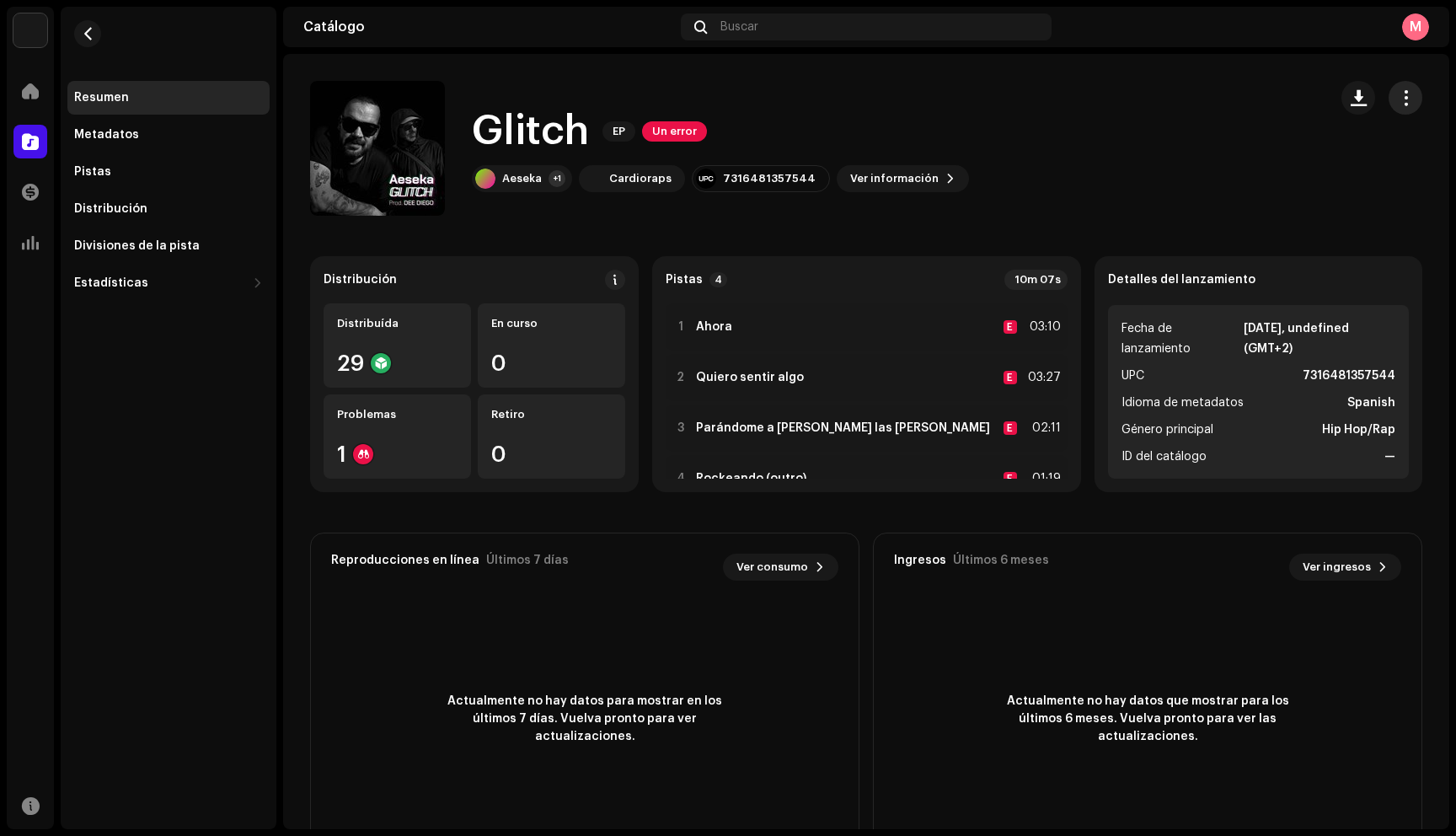
click at [1389, 85] on button "button" at bounding box center [1405, 97] width 34 height 34
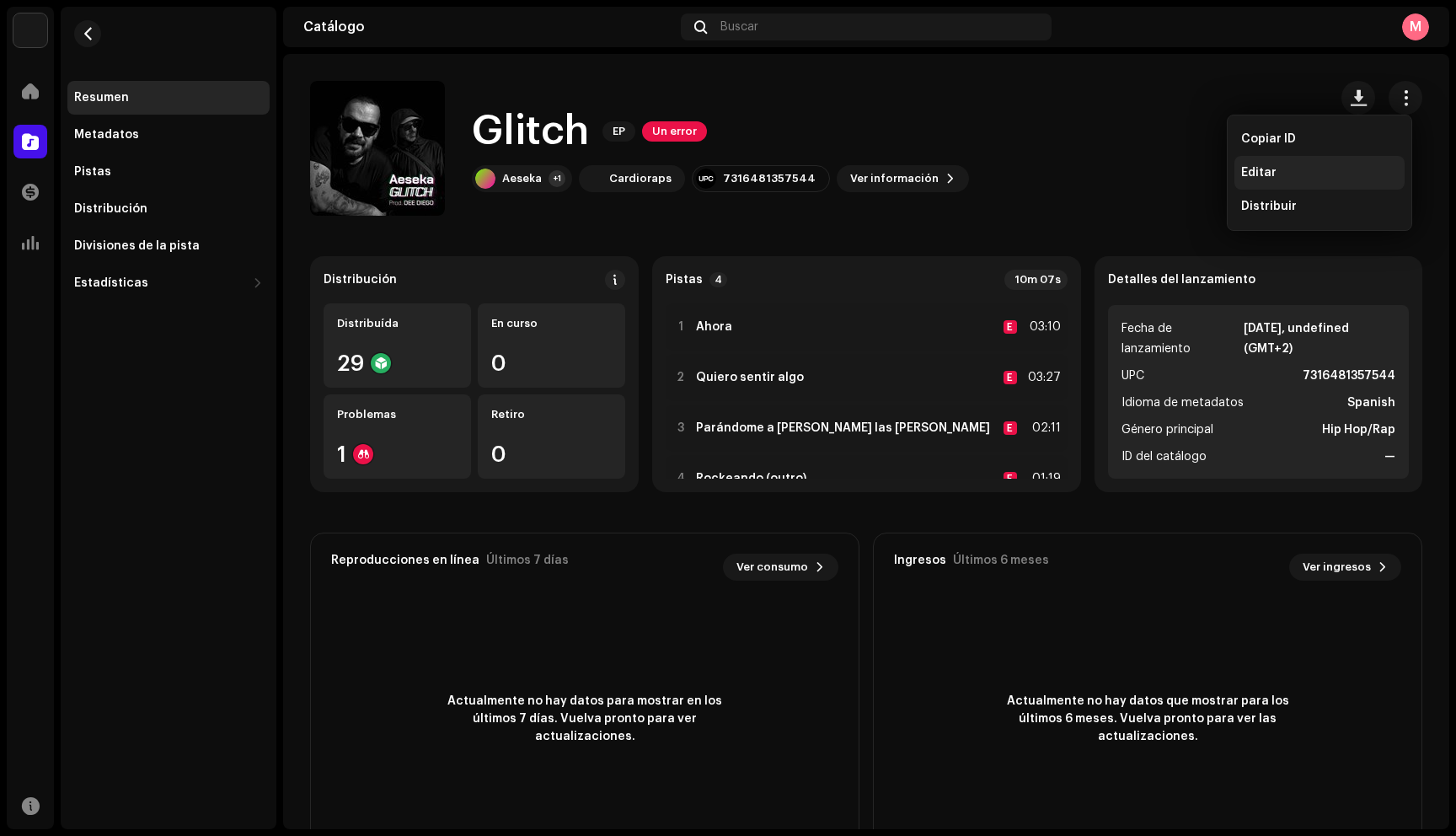
click at [1377, 167] on div "Editar" at bounding box center [1320, 172] width 157 height 14
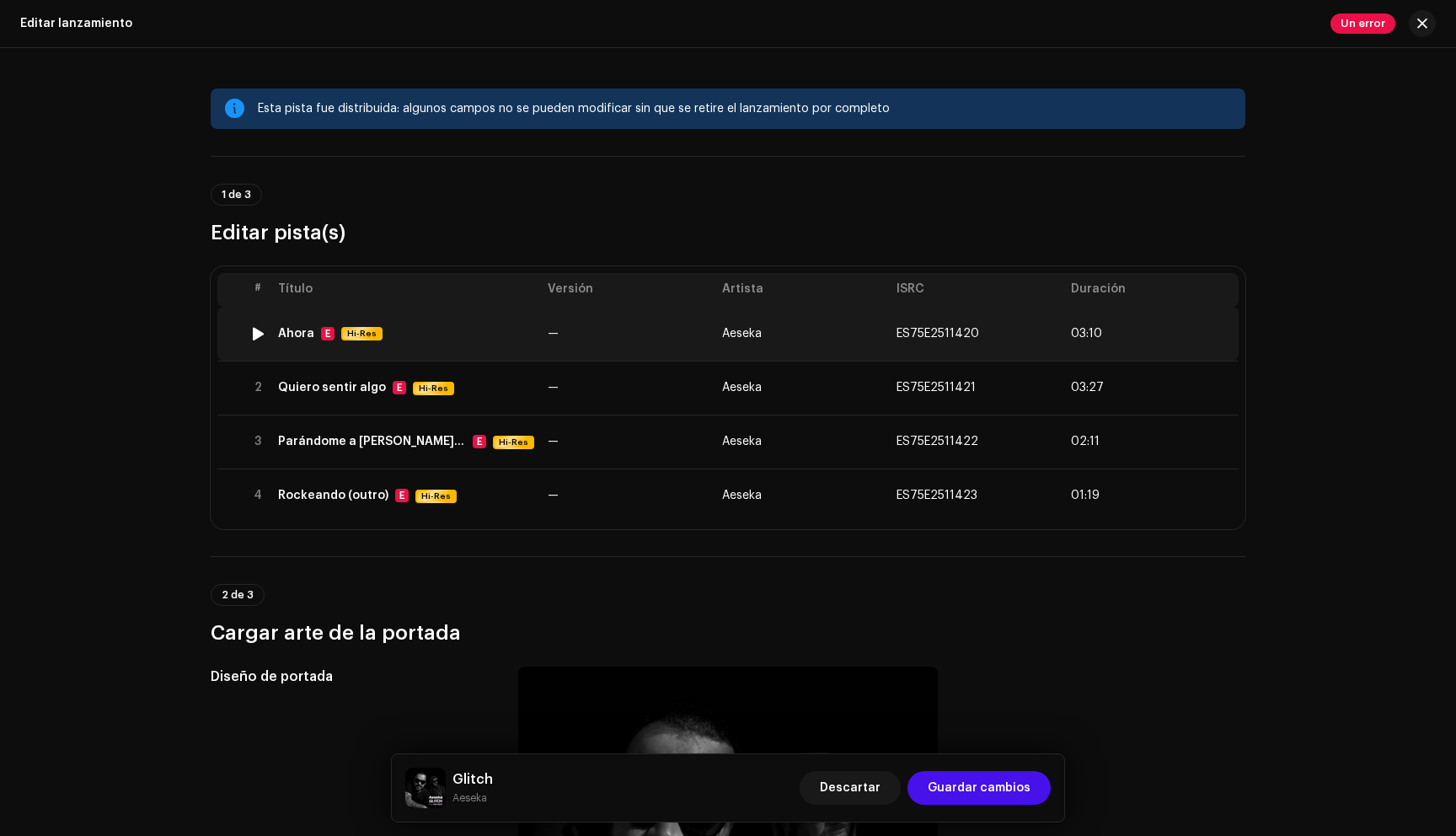
click at [650, 331] on td "—" at bounding box center [628, 333] width 174 height 54
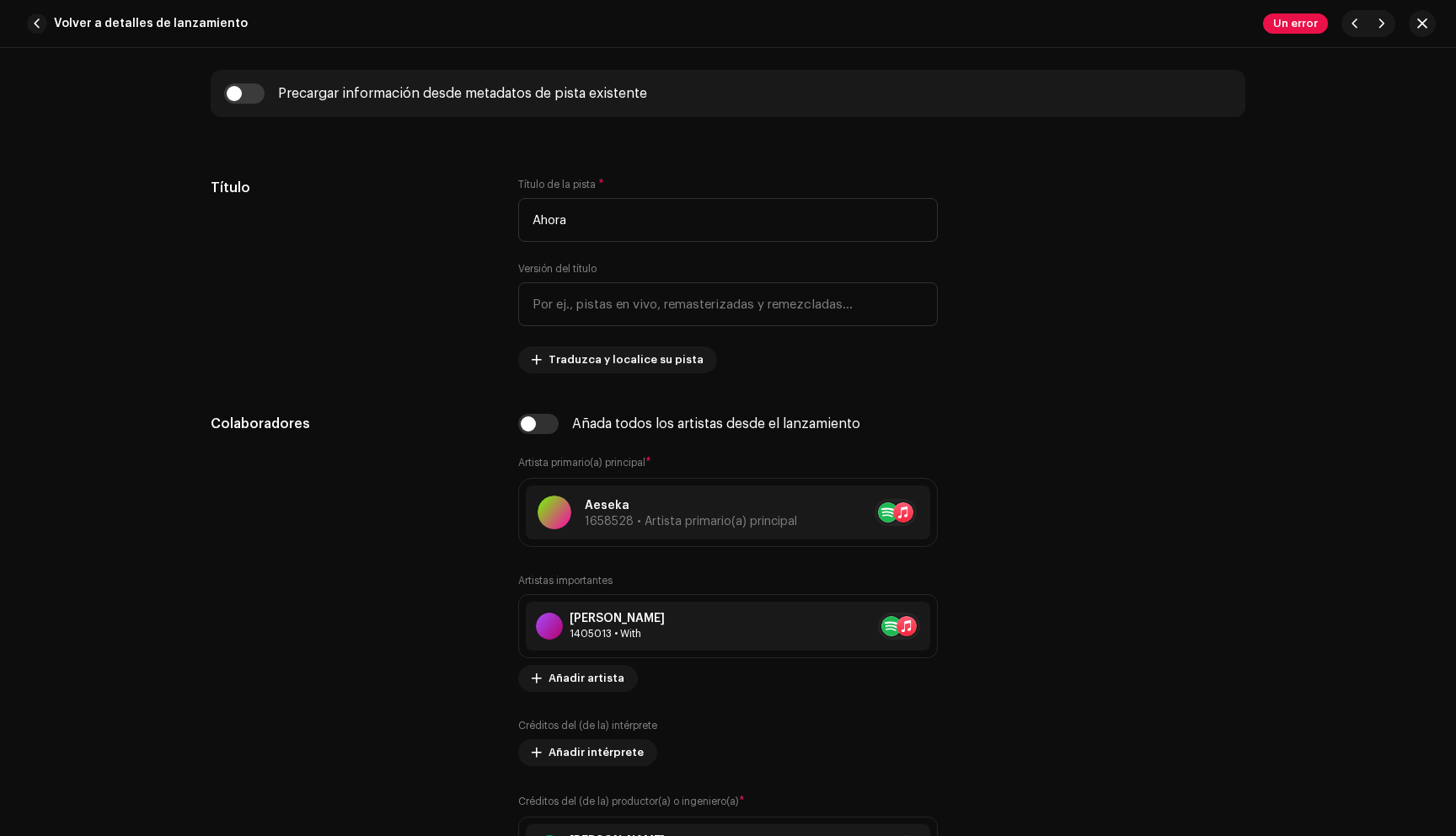
scroll to position [718, 0]
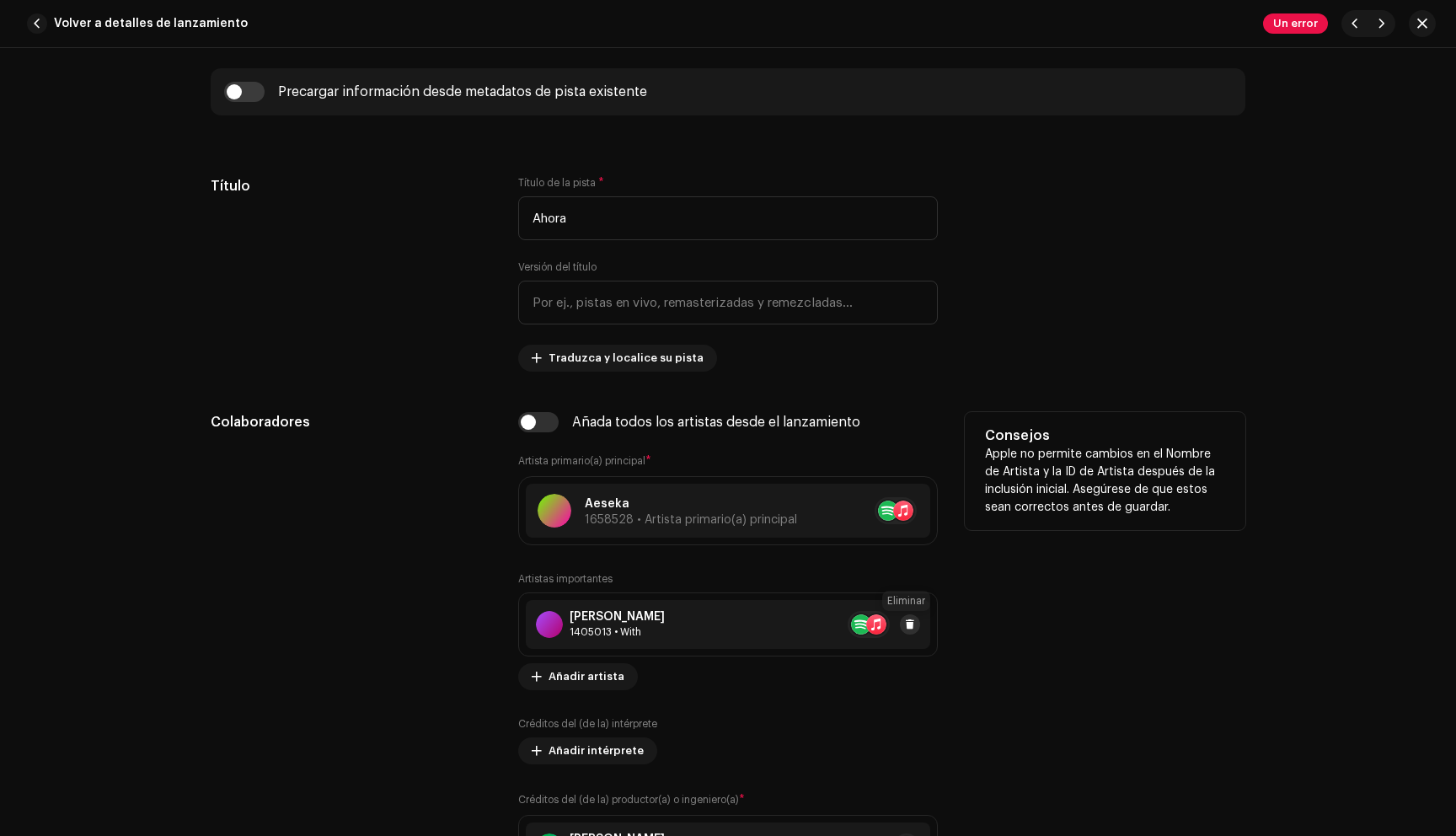
click at [905, 626] on span at bounding box center [910, 625] width 10 height 14
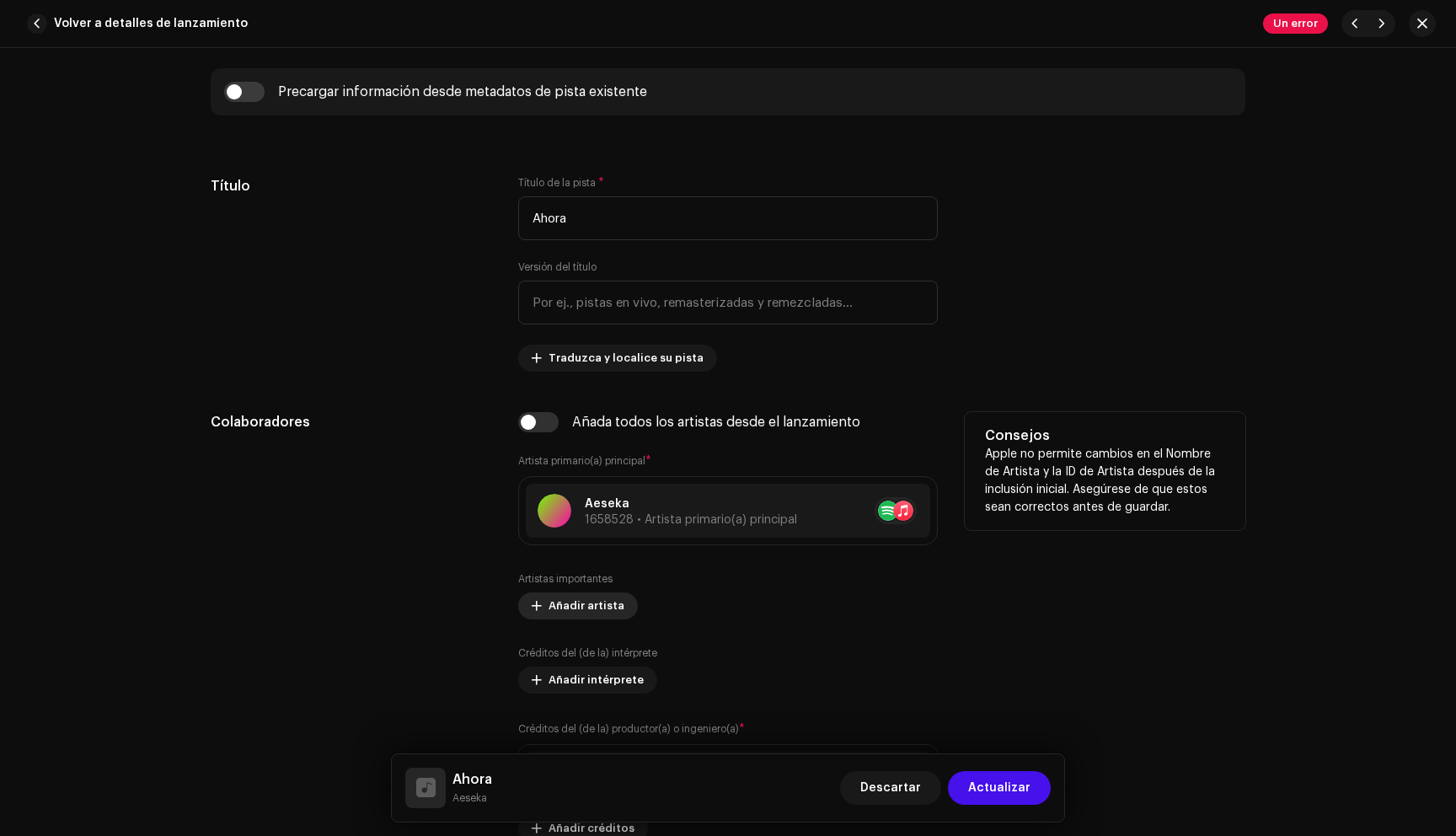
click at [581, 594] on span "Añadir artista" at bounding box center [587, 605] width 76 height 34
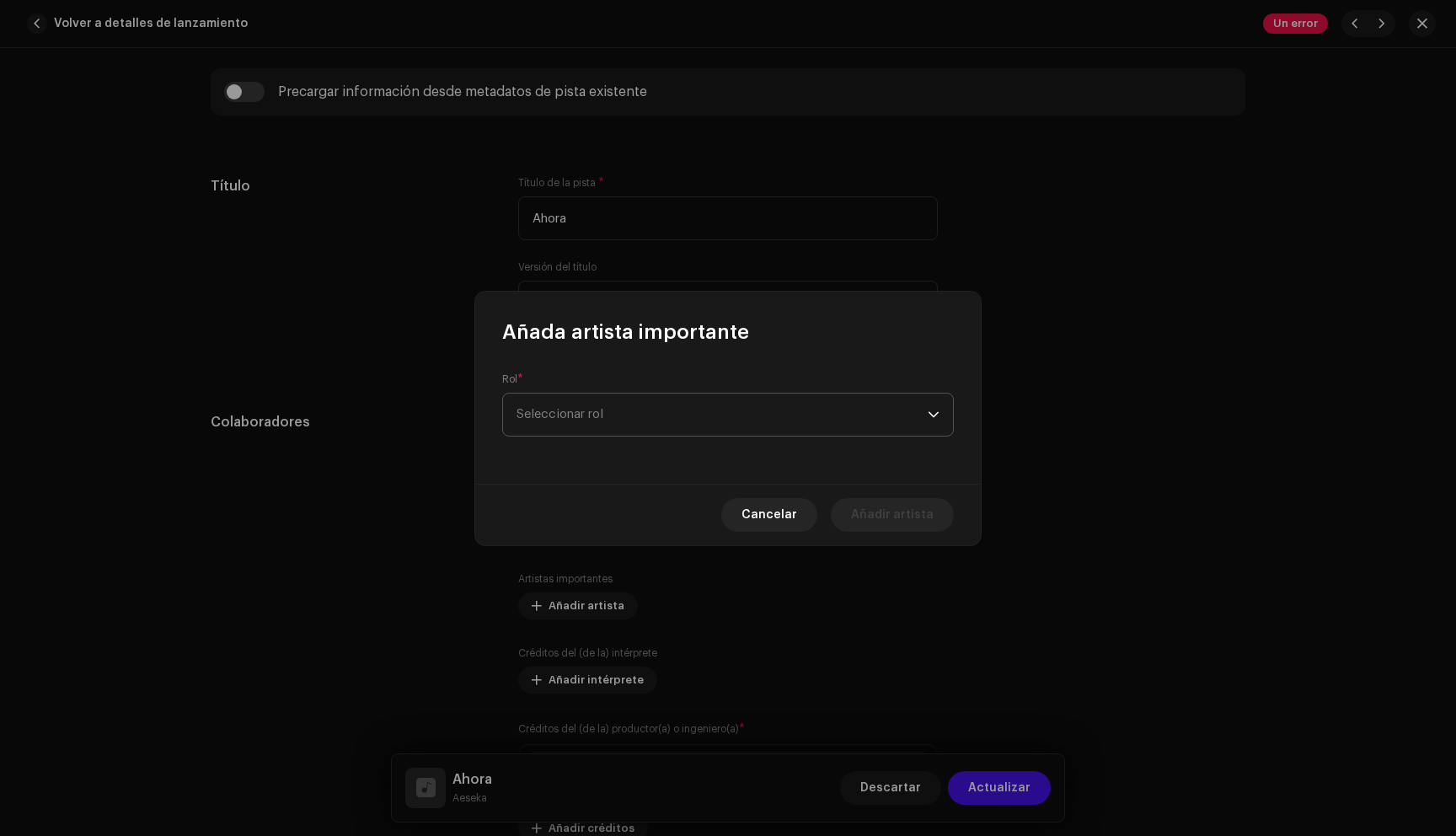
click at [632, 432] on span "Seleccionar rol" at bounding box center [722, 414] width 411 height 42
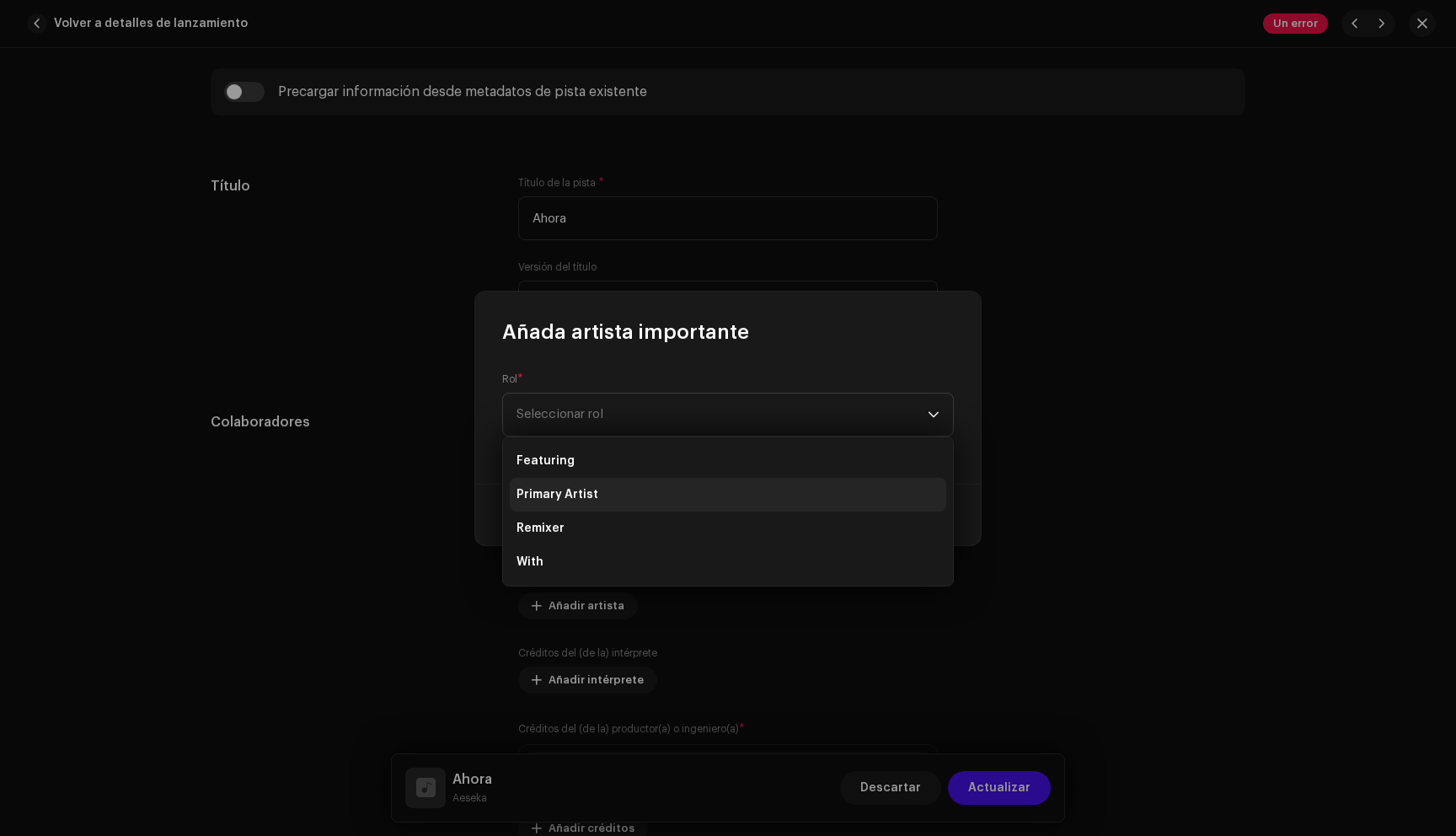
click at [634, 492] on li "Primary Artist" at bounding box center [728, 494] width 437 height 34
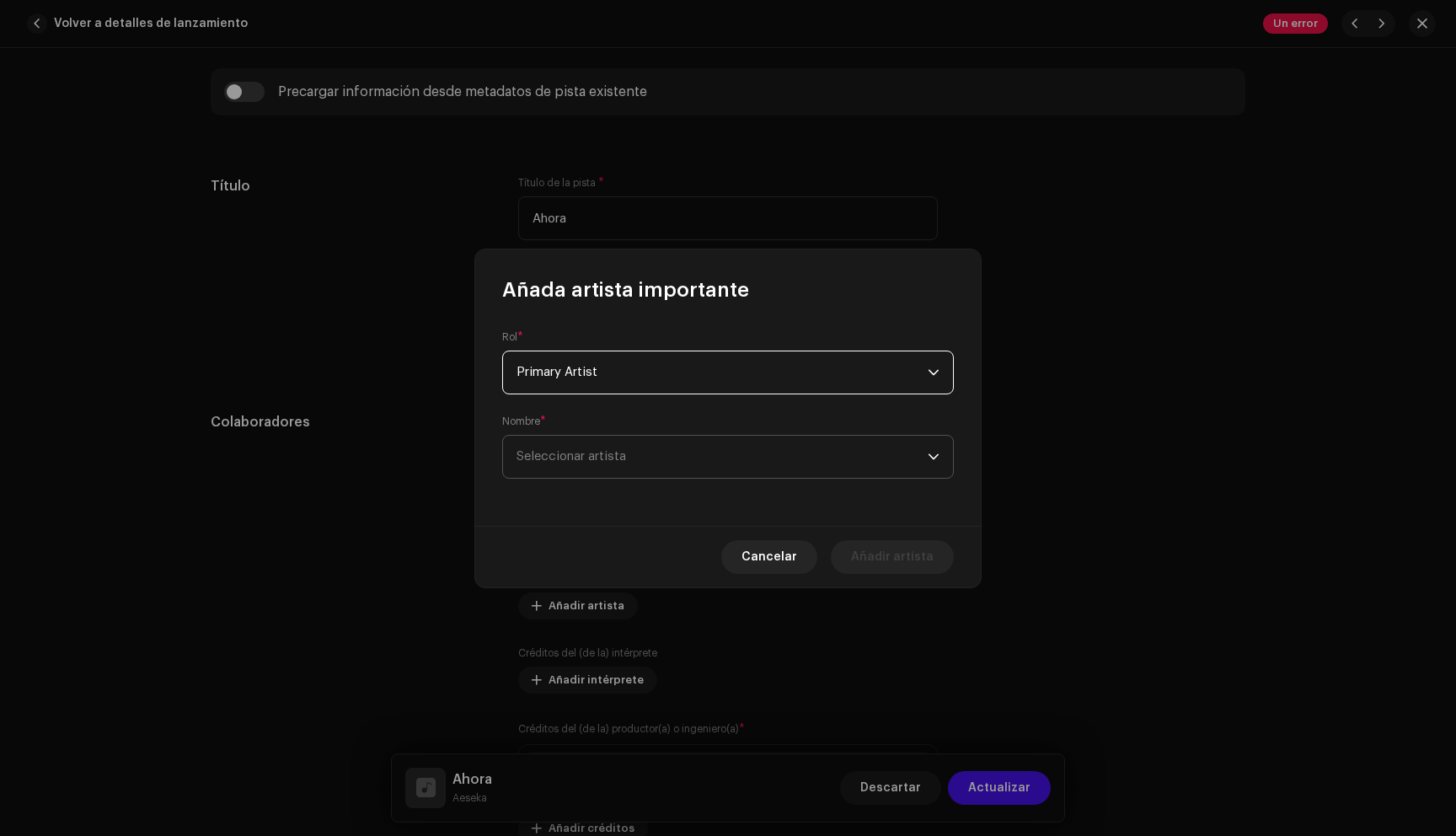
click at [636, 469] on span "Seleccionar artista" at bounding box center [722, 456] width 411 height 42
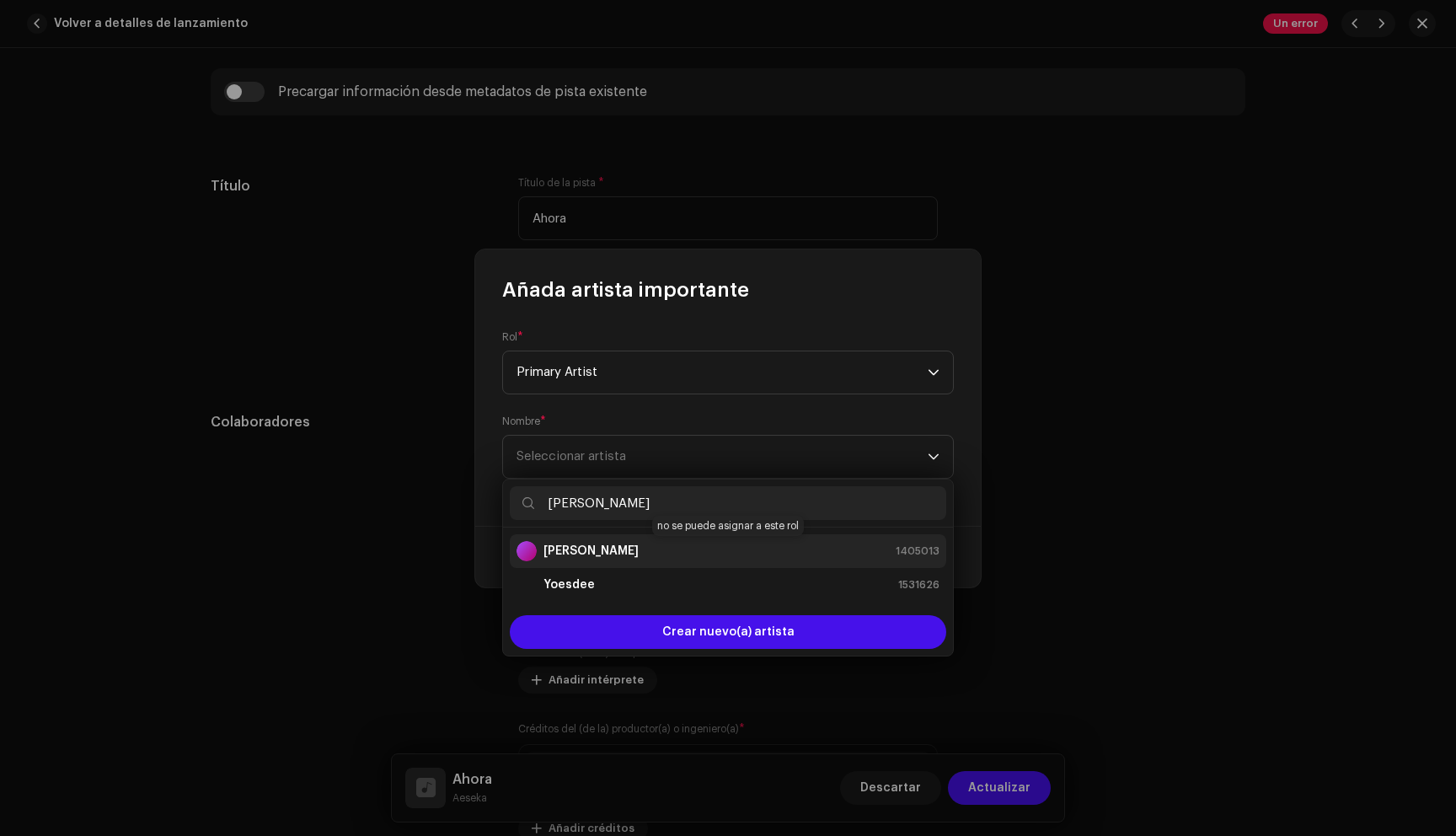
type input "[PERSON_NAME]"
click at [632, 547] on div "[PERSON_NAME] 1405013" at bounding box center [728, 551] width 423 height 20
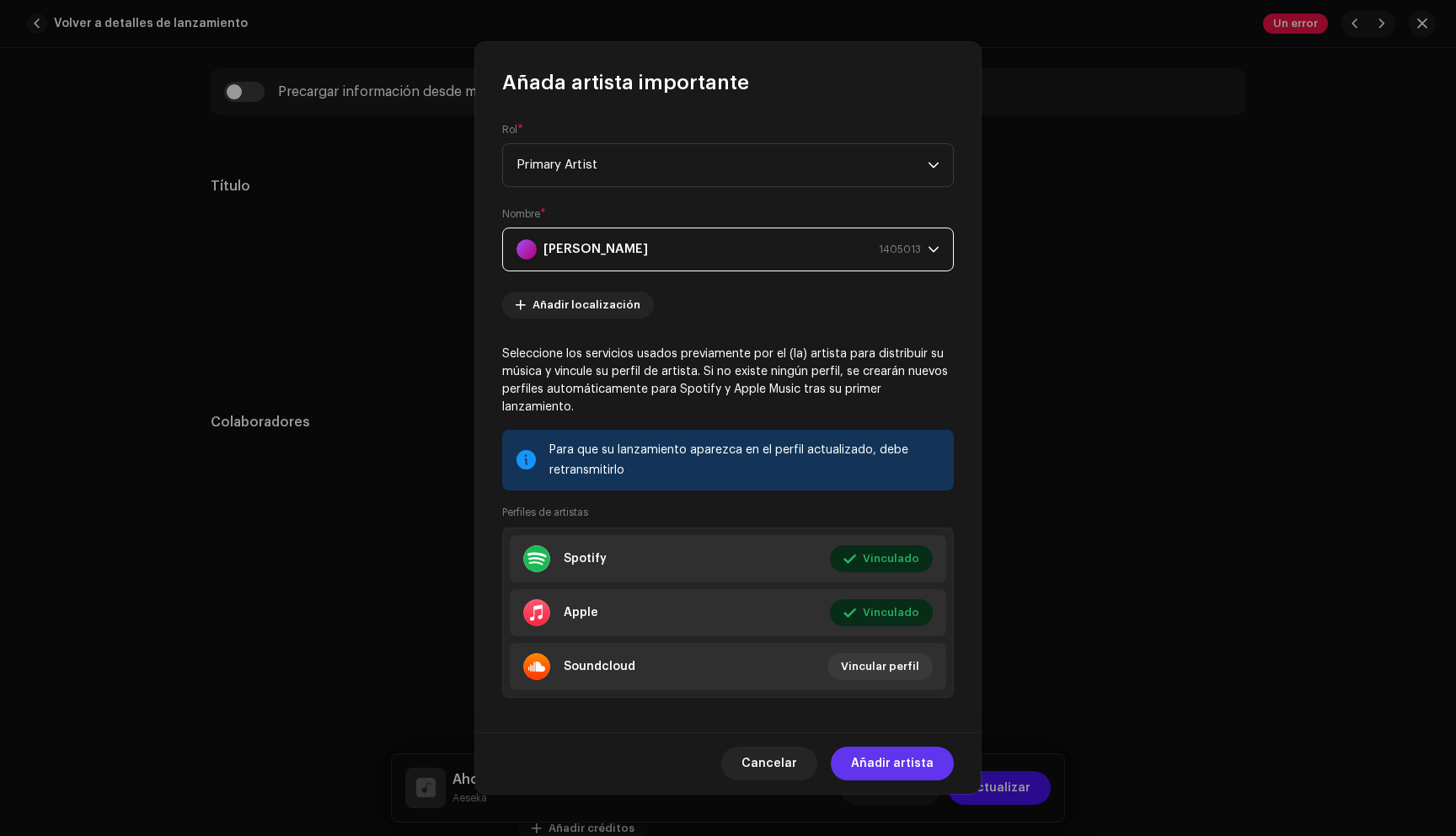
click at [895, 761] on span "Añadir artista" at bounding box center [892, 763] width 83 height 34
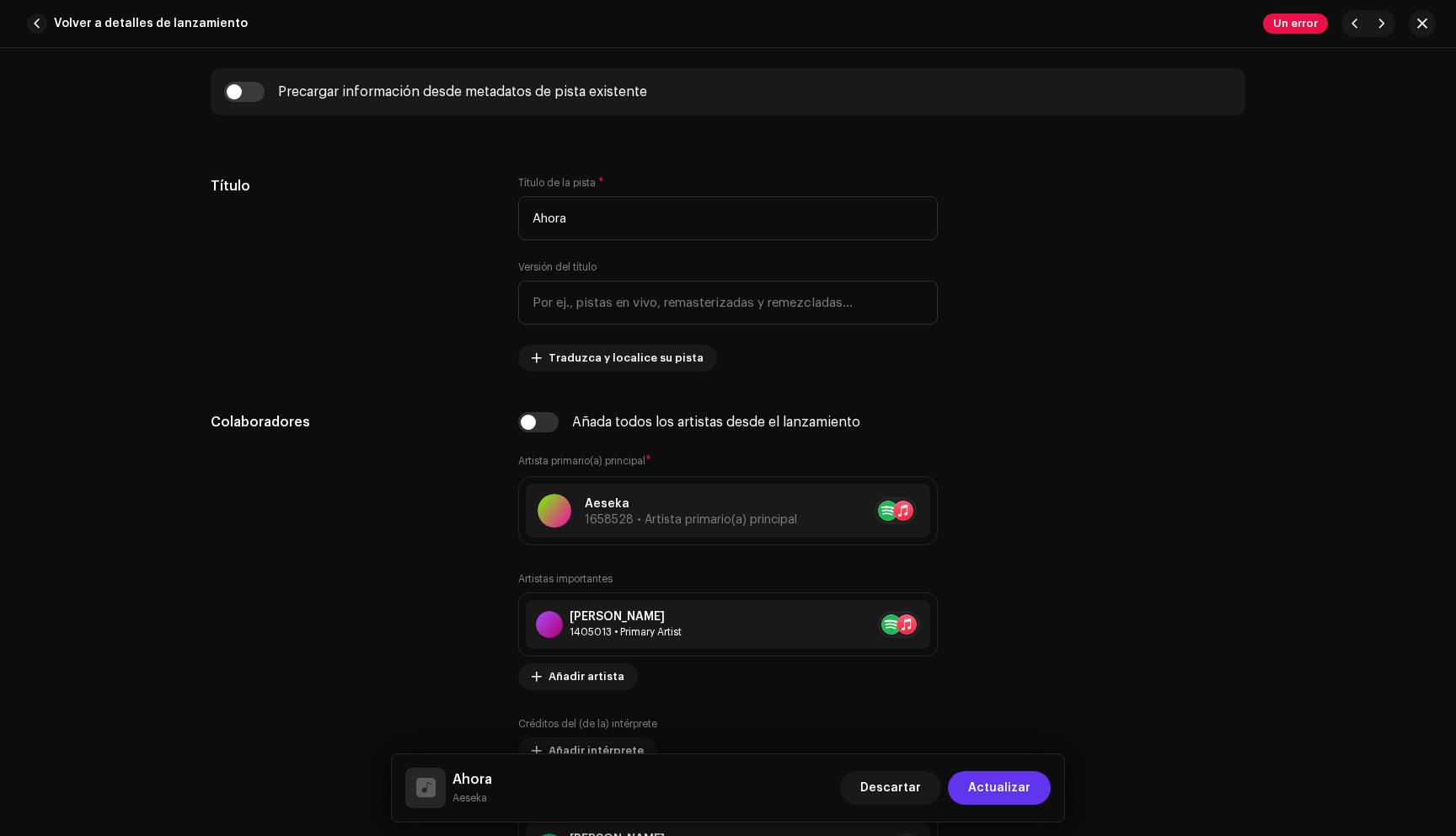
click at [986, 793] on span "Actualizar" at bounding box center [999, 787] width 62 height 34
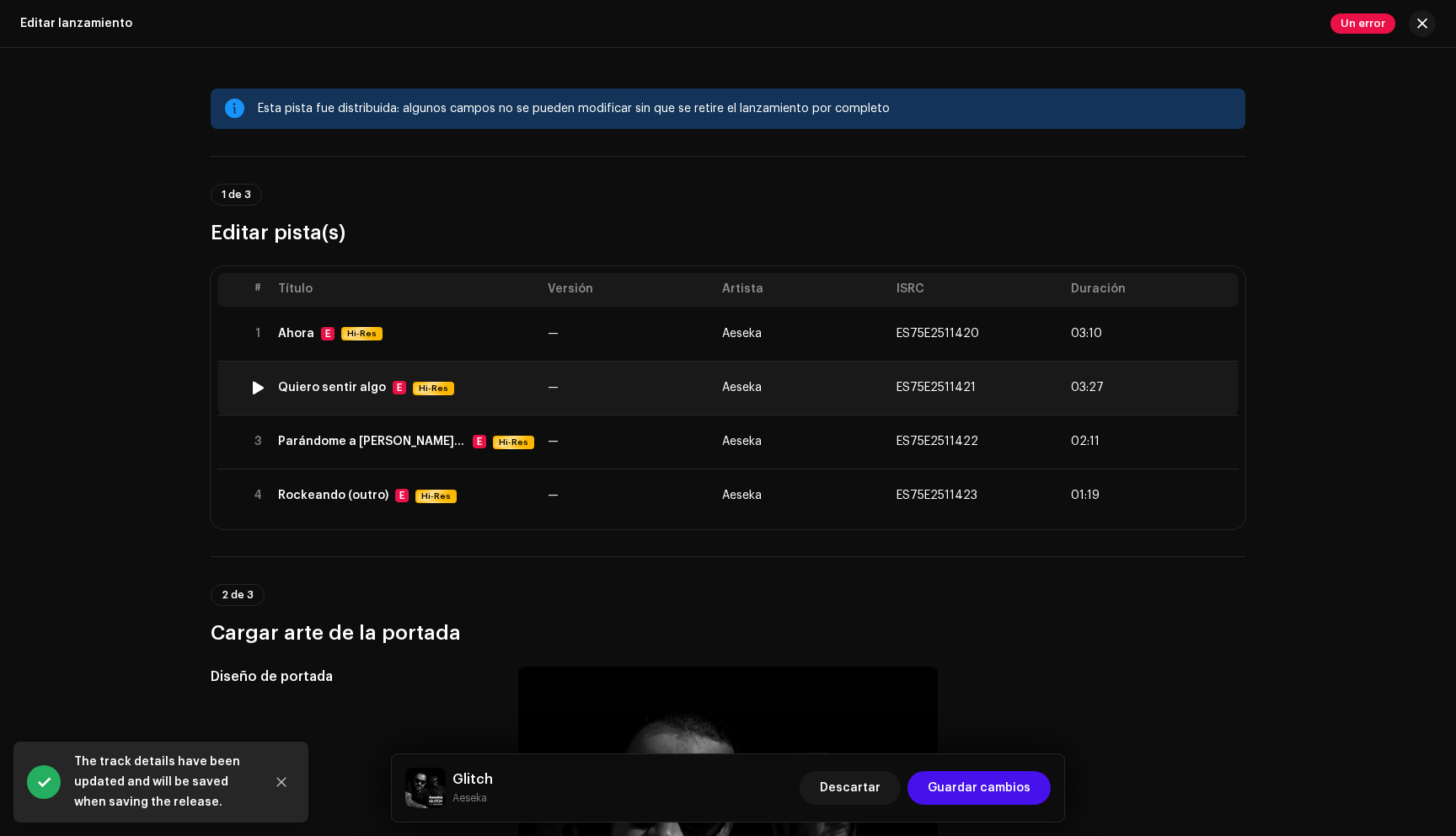
click at [514, 403] on td "Quiero sentir algo E Hi-Res" at bounding box center [405, 387] width 270 height 54
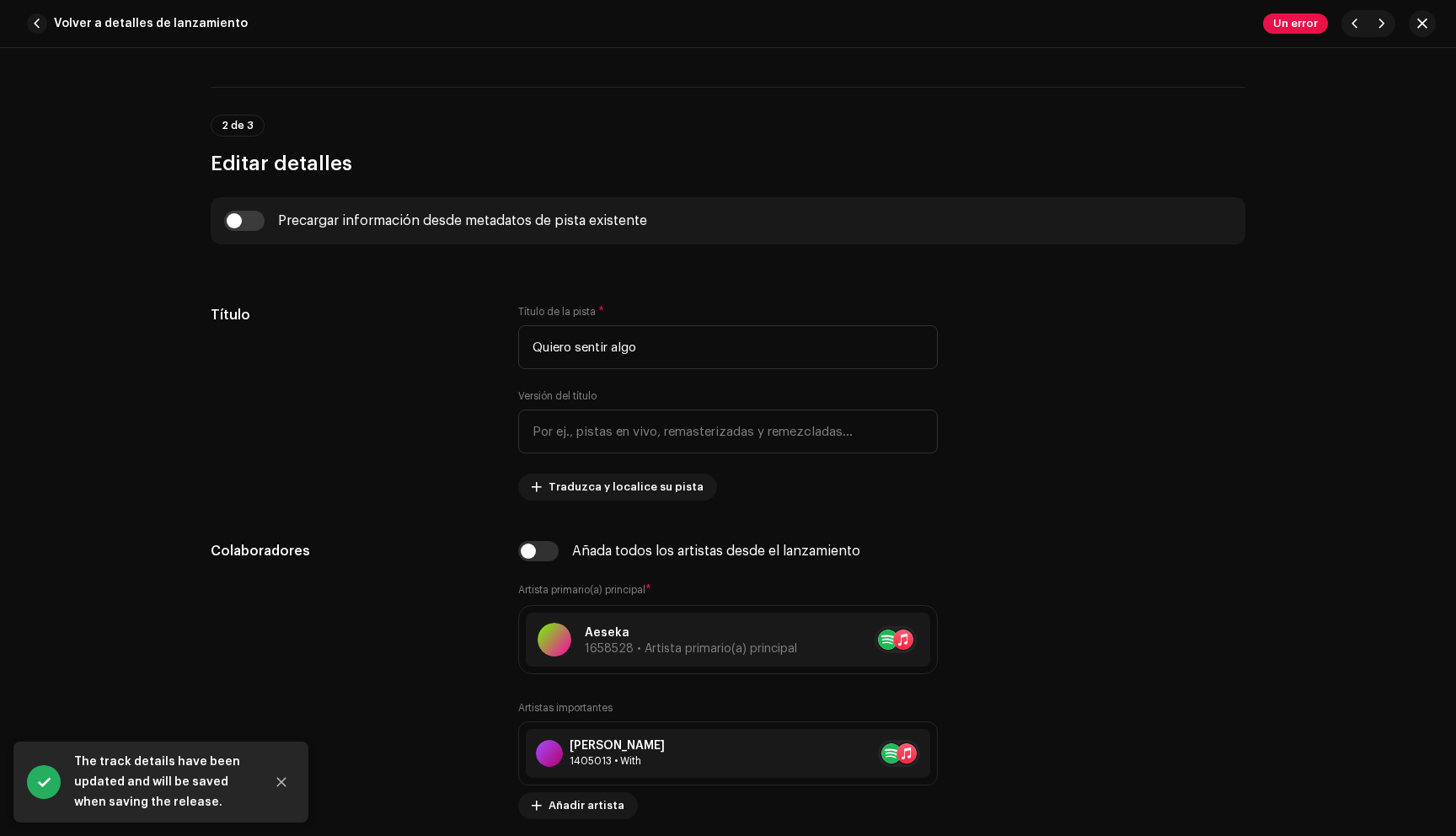
scroll to position [632, 0]
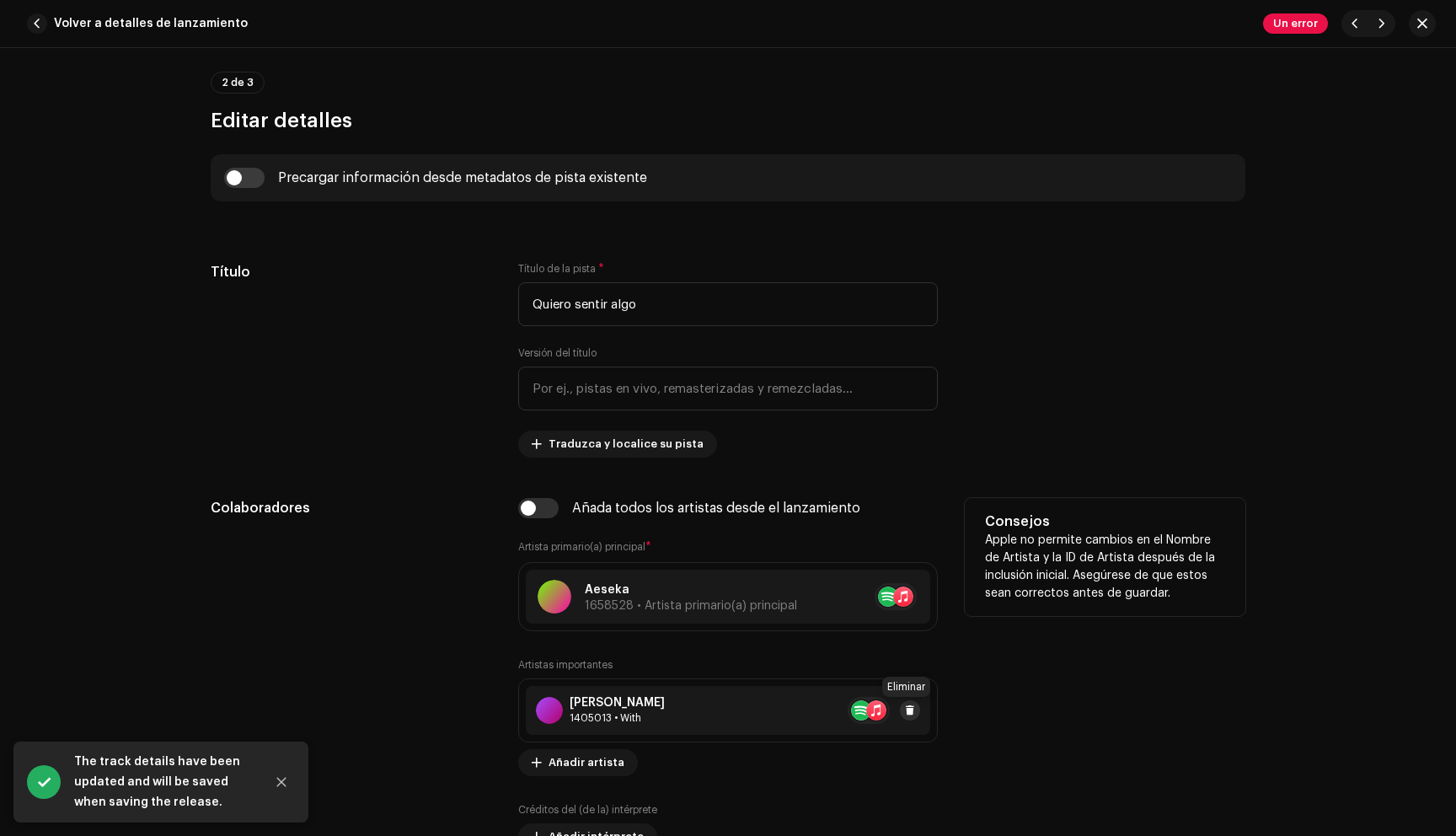
click at [911, 713] on button at bounding box center [909, 709] width 20 height 20
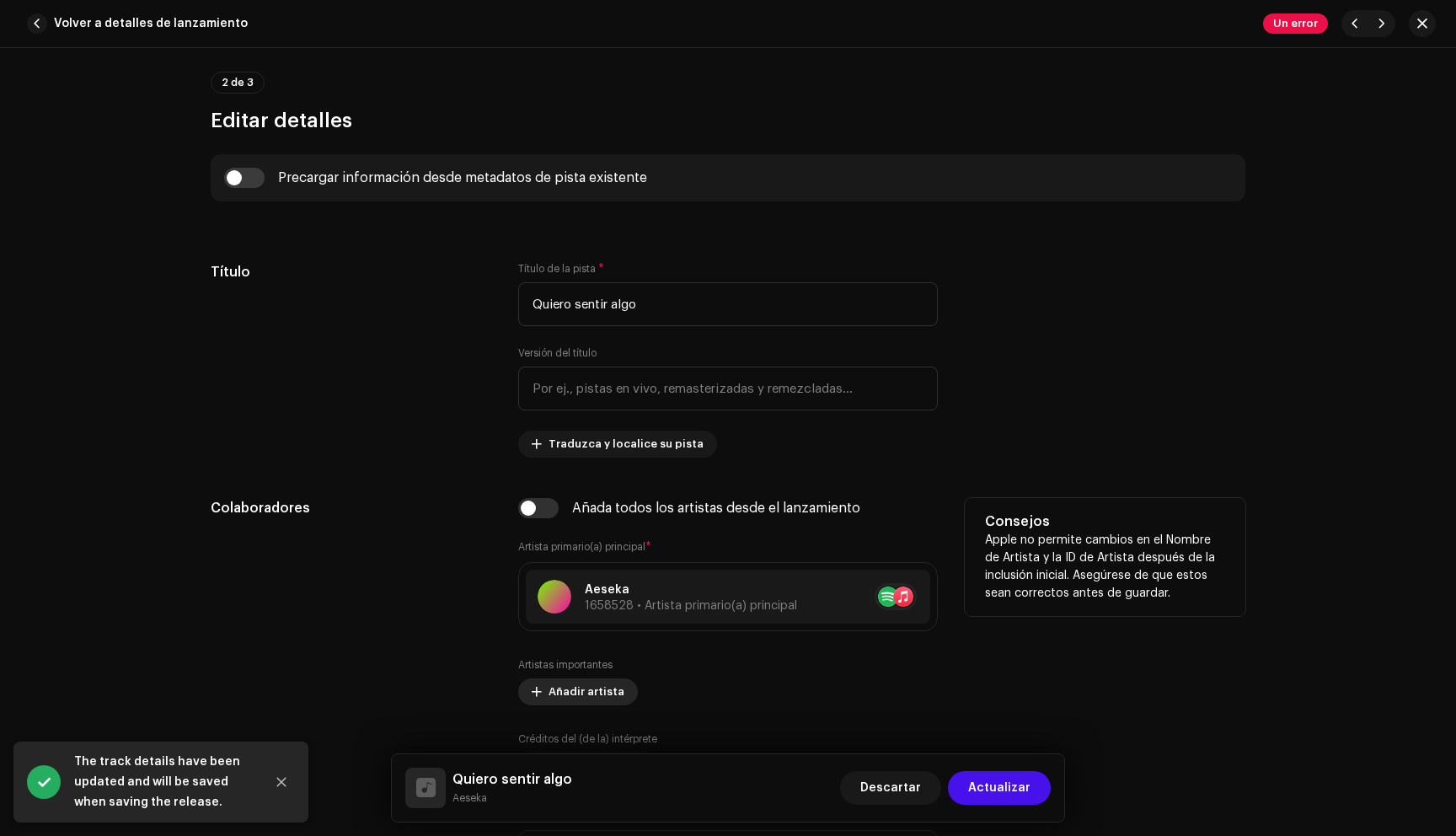
click at [579, 683] on span "Añadir artista" at bounding box center [587, 692] width 76 height 34
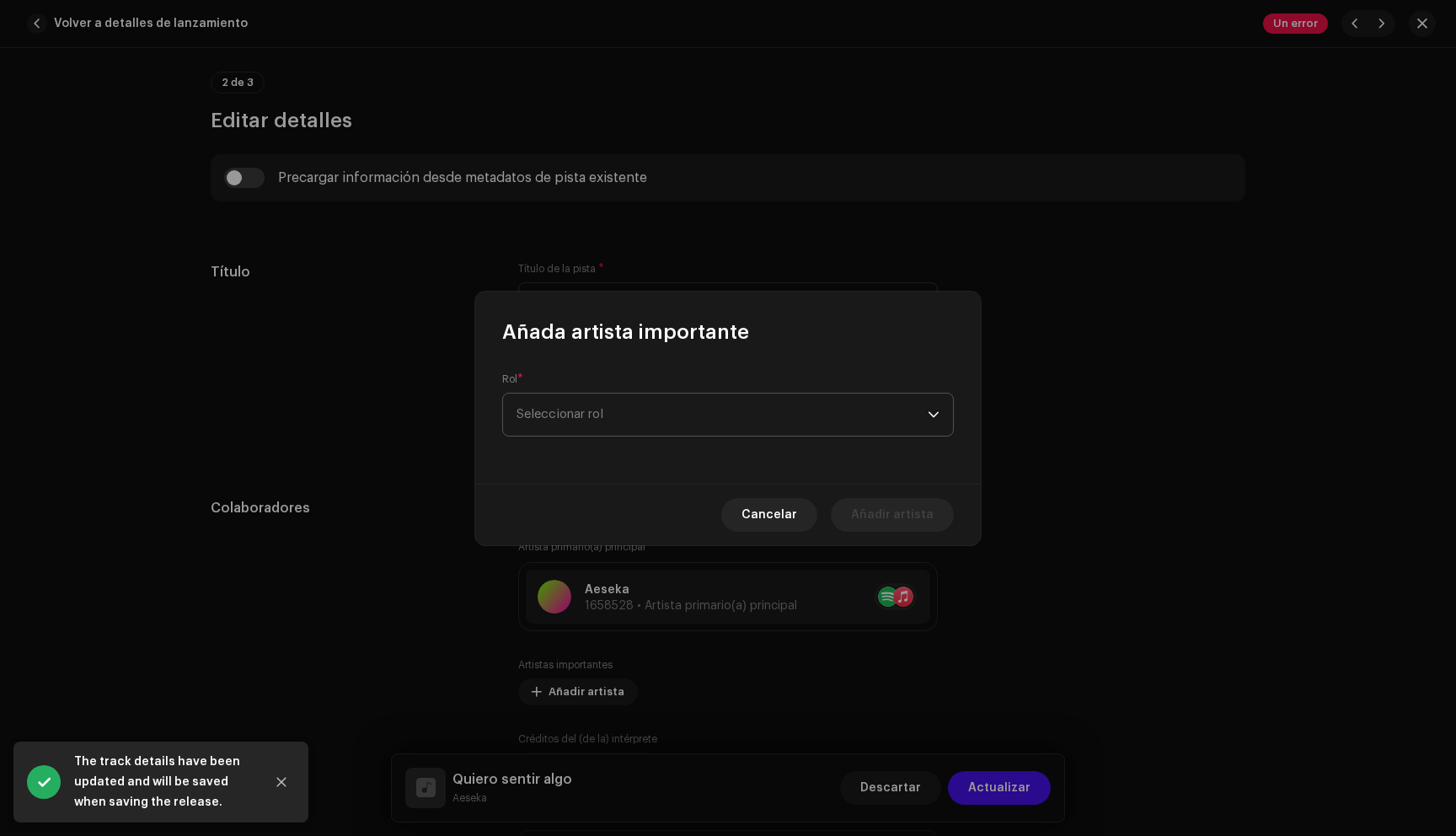
click at [638, 415] on span "Seleccionar rol" at bounding box center [722, 414] width 411 height 42
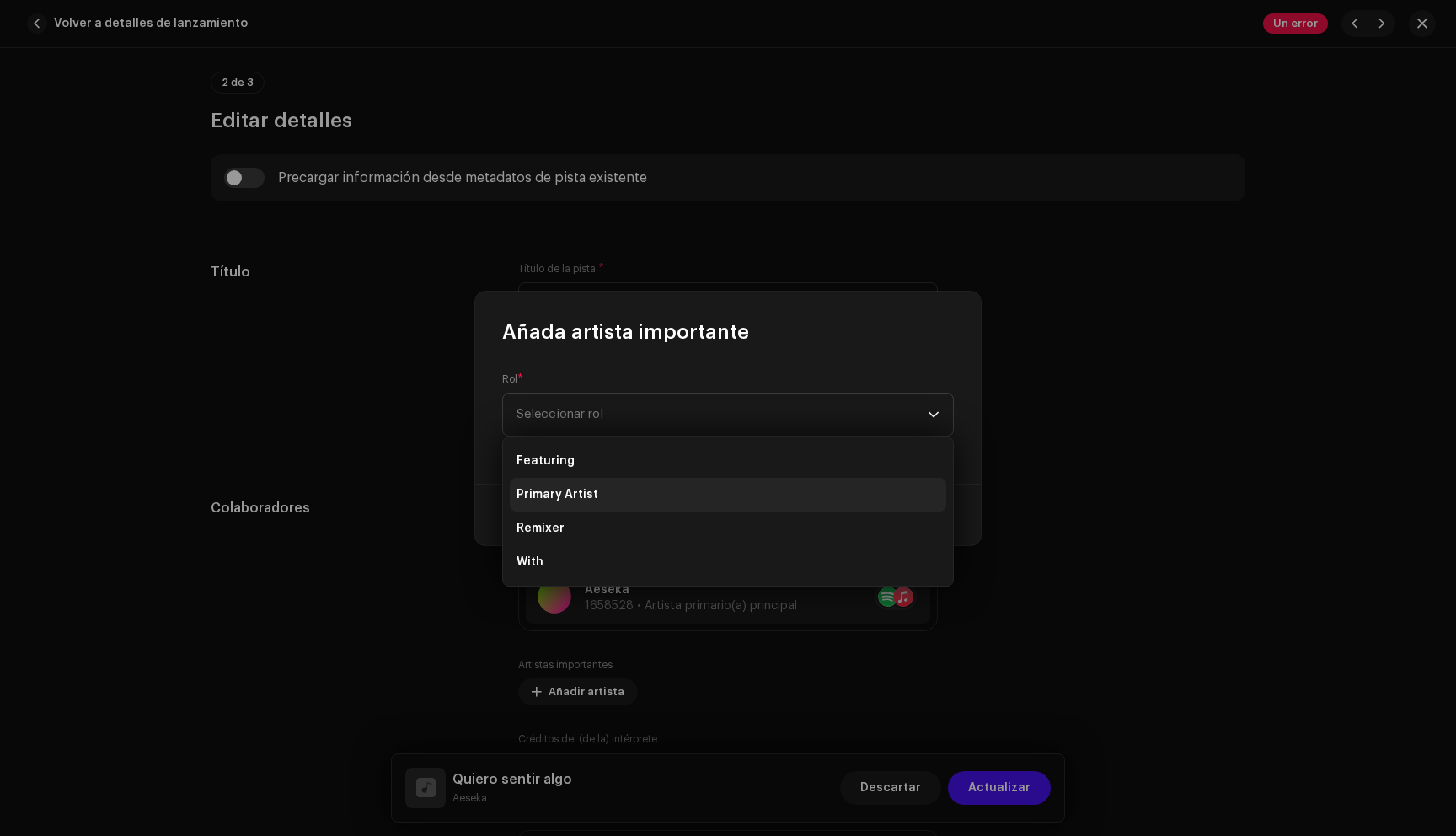
click at [632, 499] on li "Primary Artist" at bounding box center [728, 494] width 437 height 34
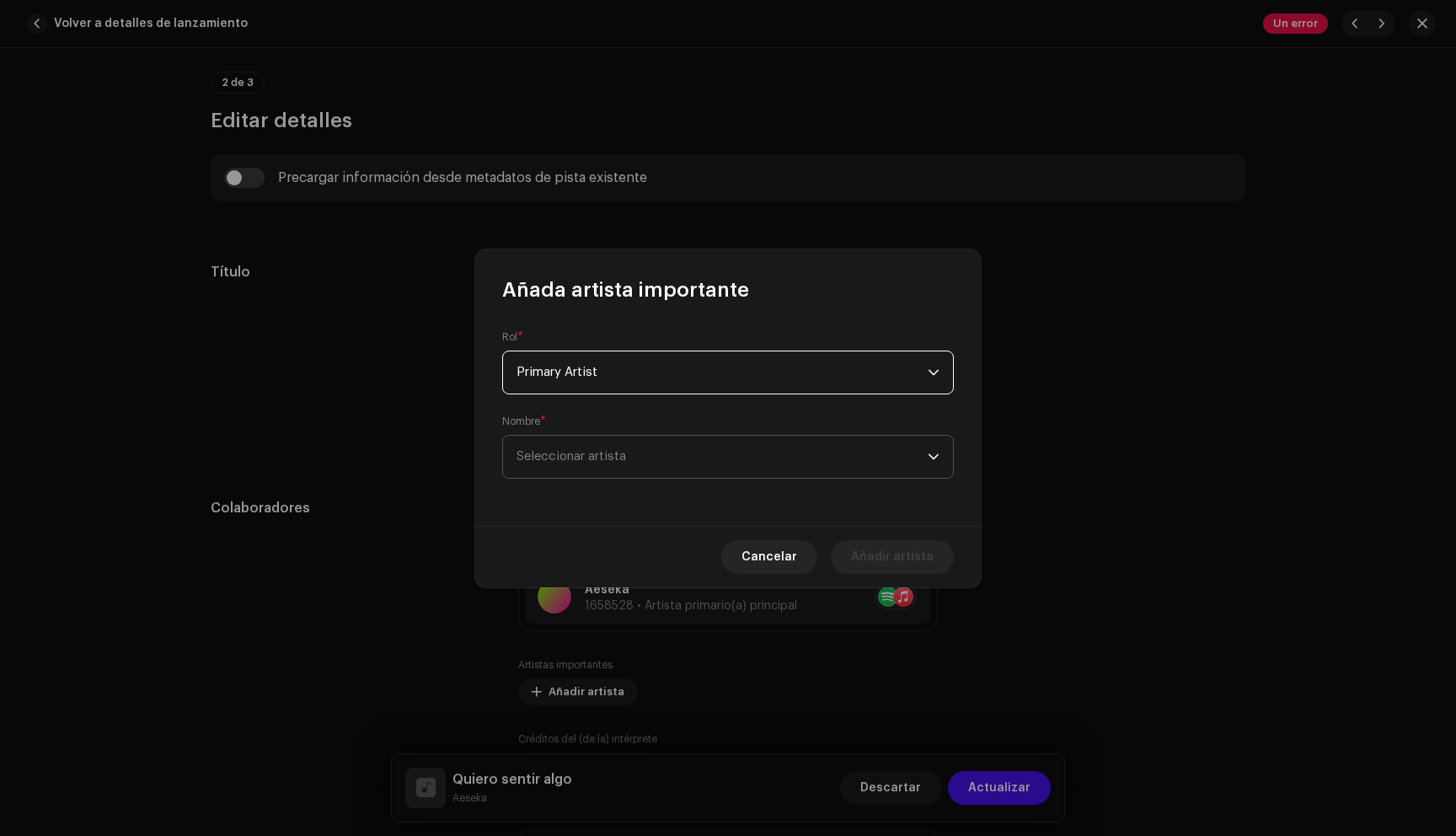
click at [636, 467] on span "Seleccionar artista" at bounding box center [722, 456] width 411 height 42
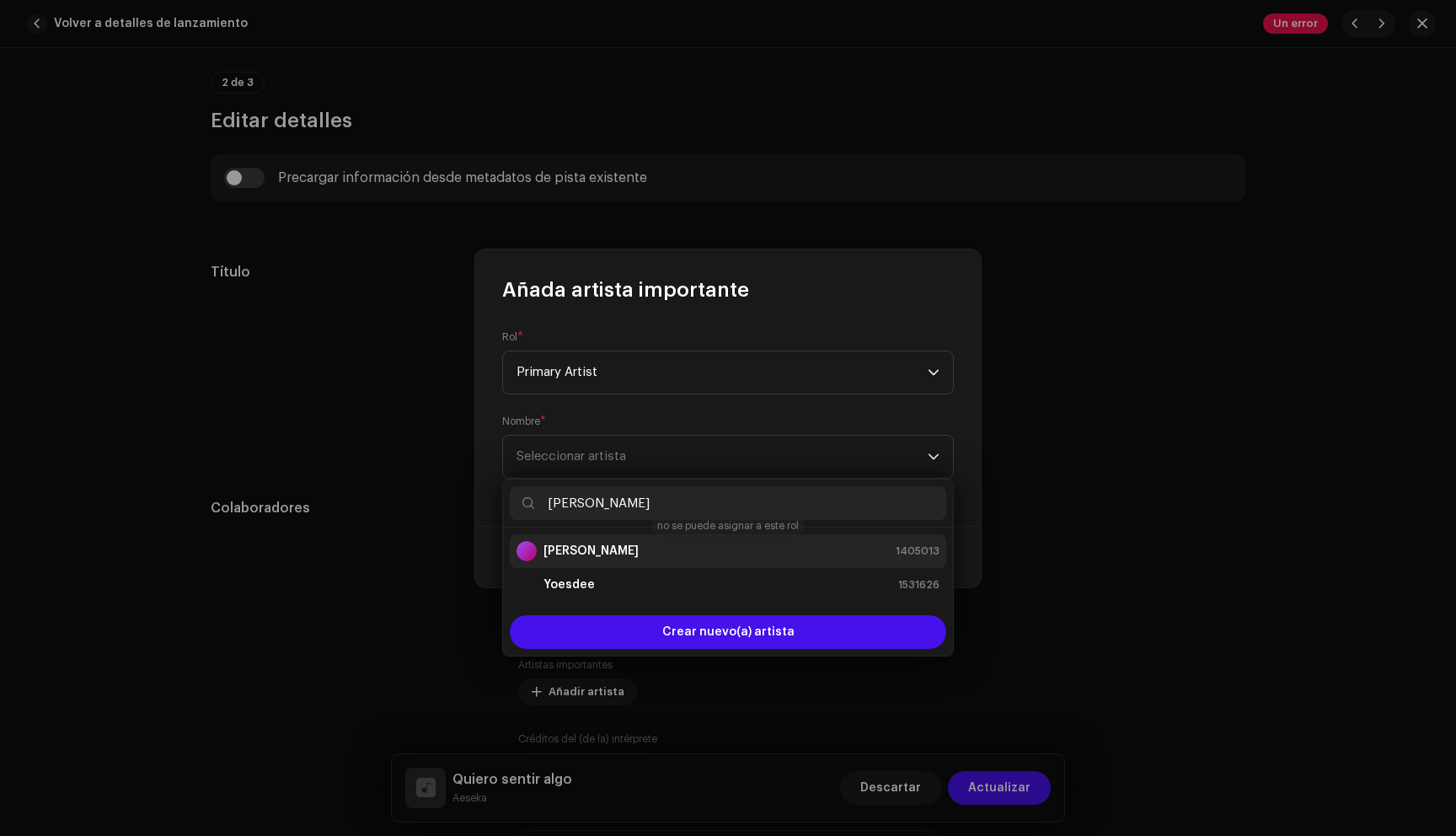
type input "[PERSON_NAME]"
click at [666, 546] on div "[PERSON_NAME] 1405013" at bounding box center [728, 551] width 423 height 20
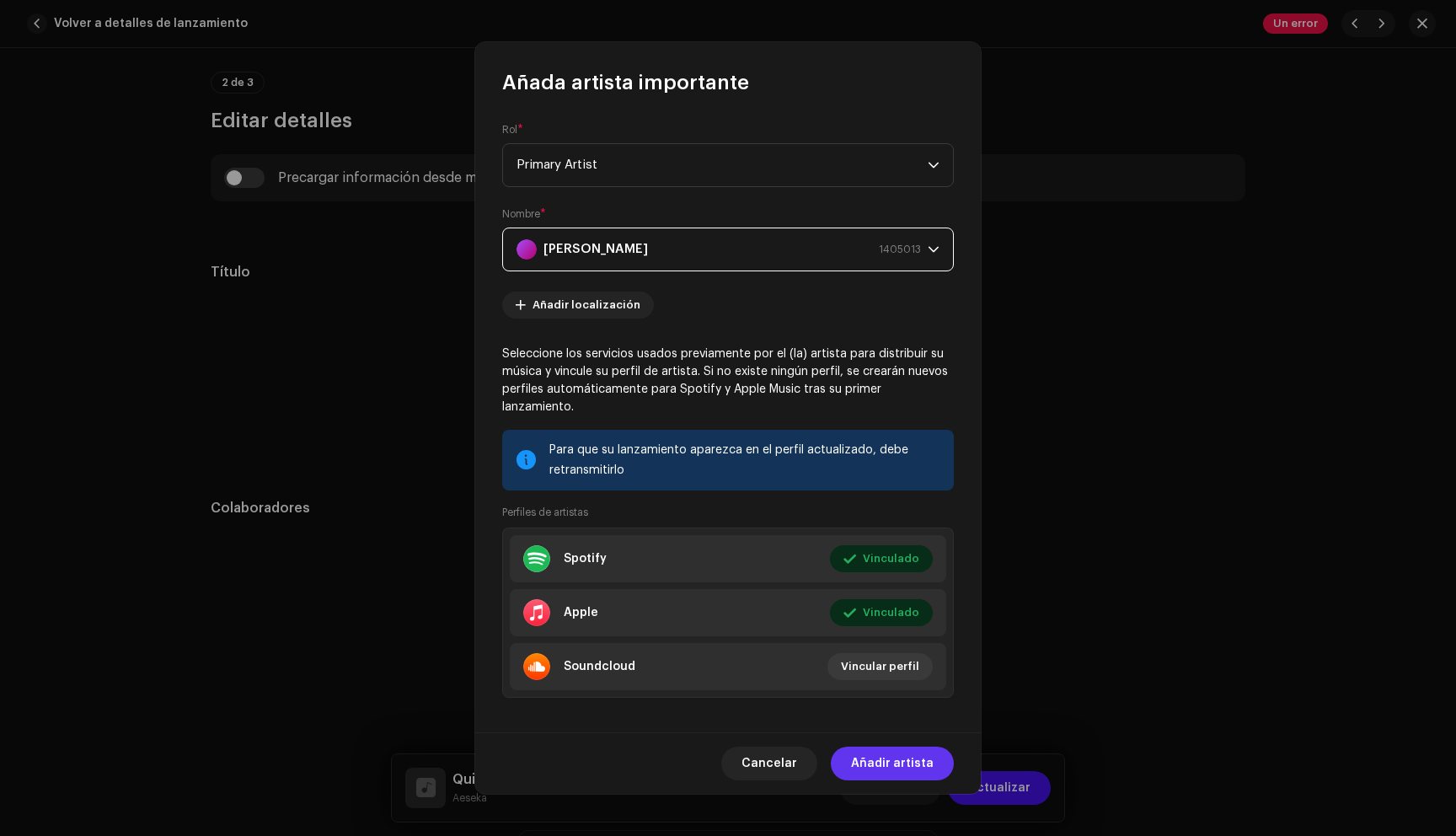
click at [866, 765] on span "Añadir artista" at bounding box center [892, 763] width 83 height 34
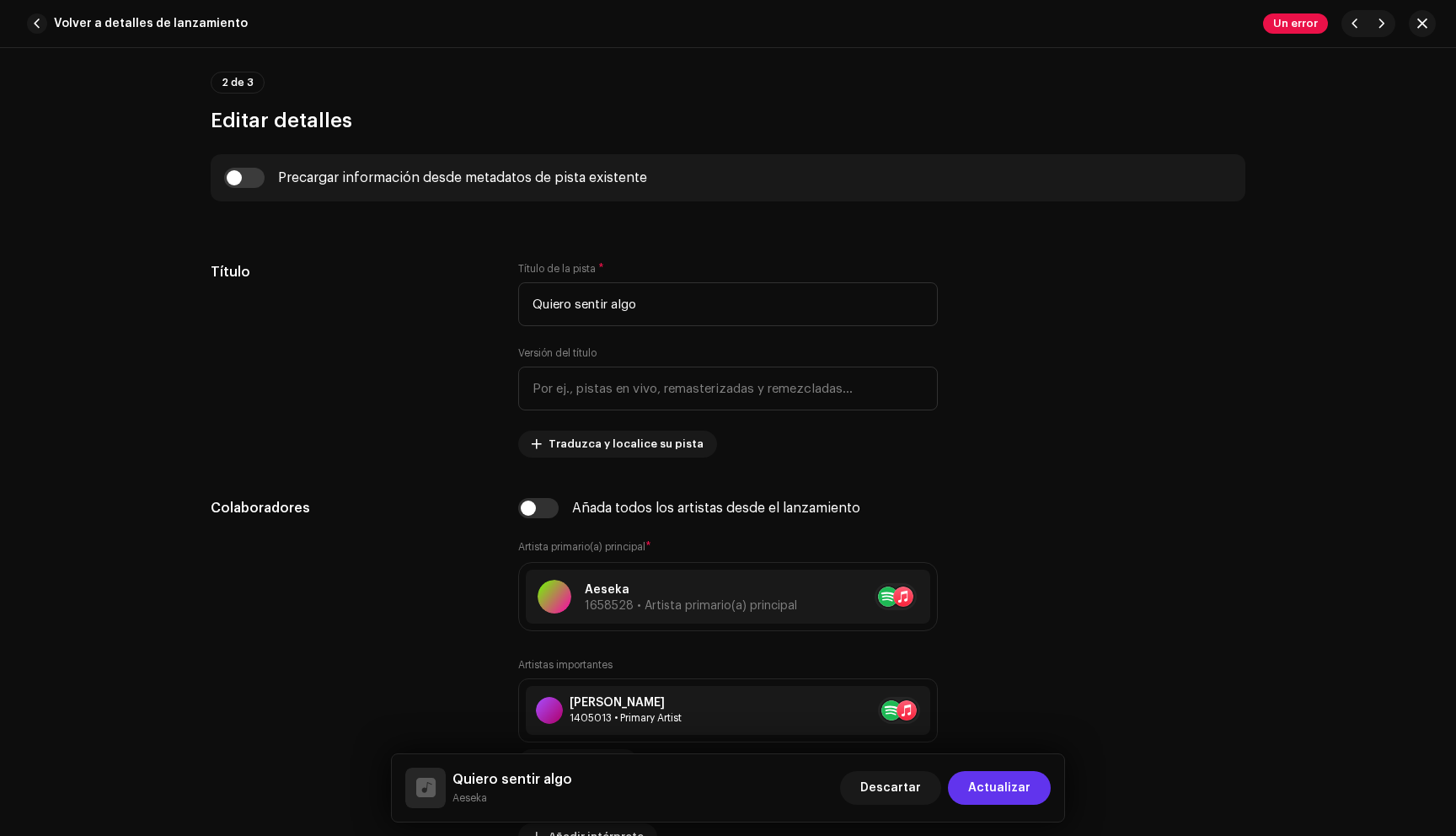
click at [986, 795] on span "Actualizar" at bounding box center [999, 787] width 62 height 34
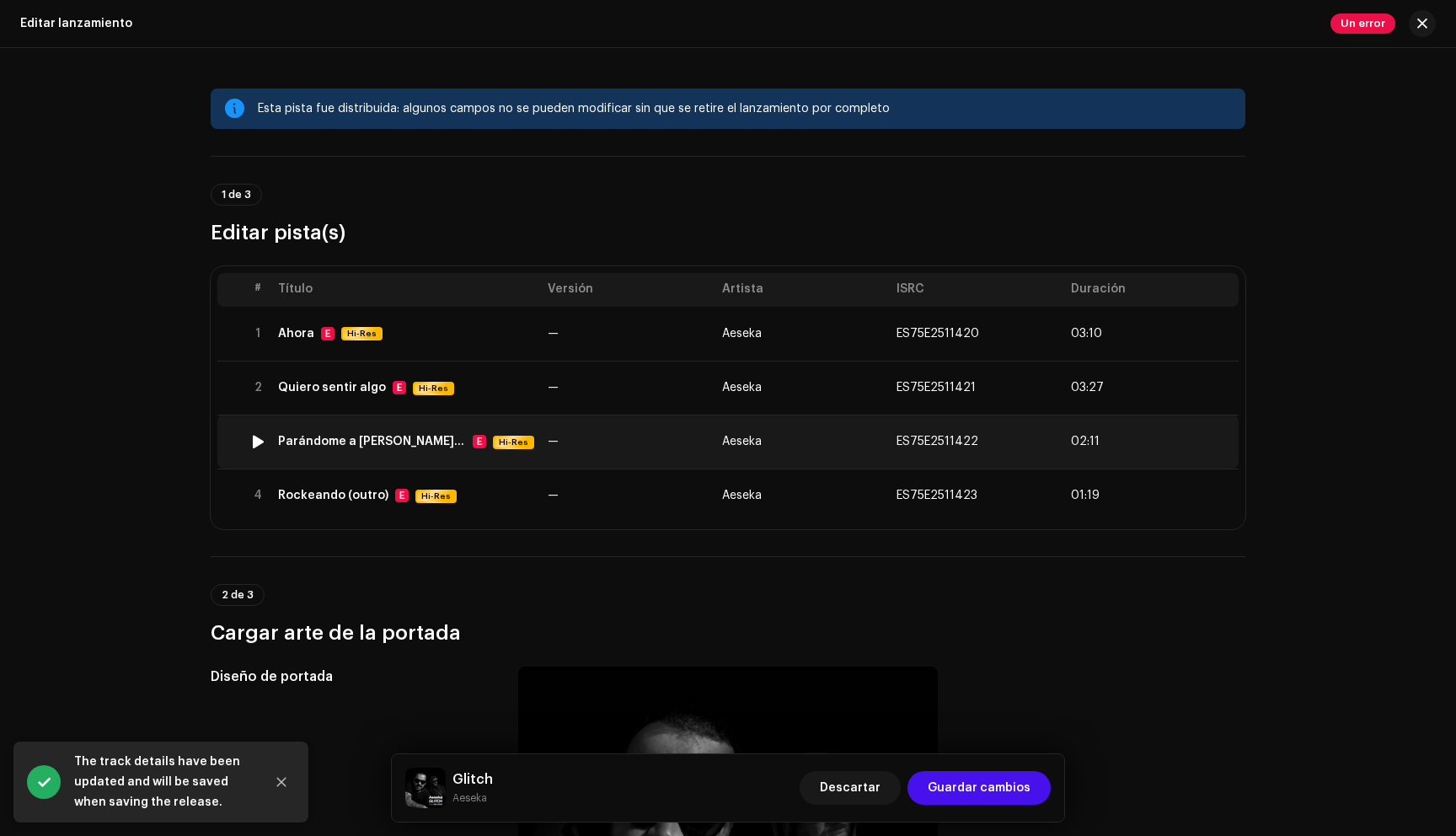
click at [486, 461] on td "Parándome a [PERSON_NAME] las [PERSON_NAME] E Hi-Res" at bounding box center [405, 440] width 270 height 54
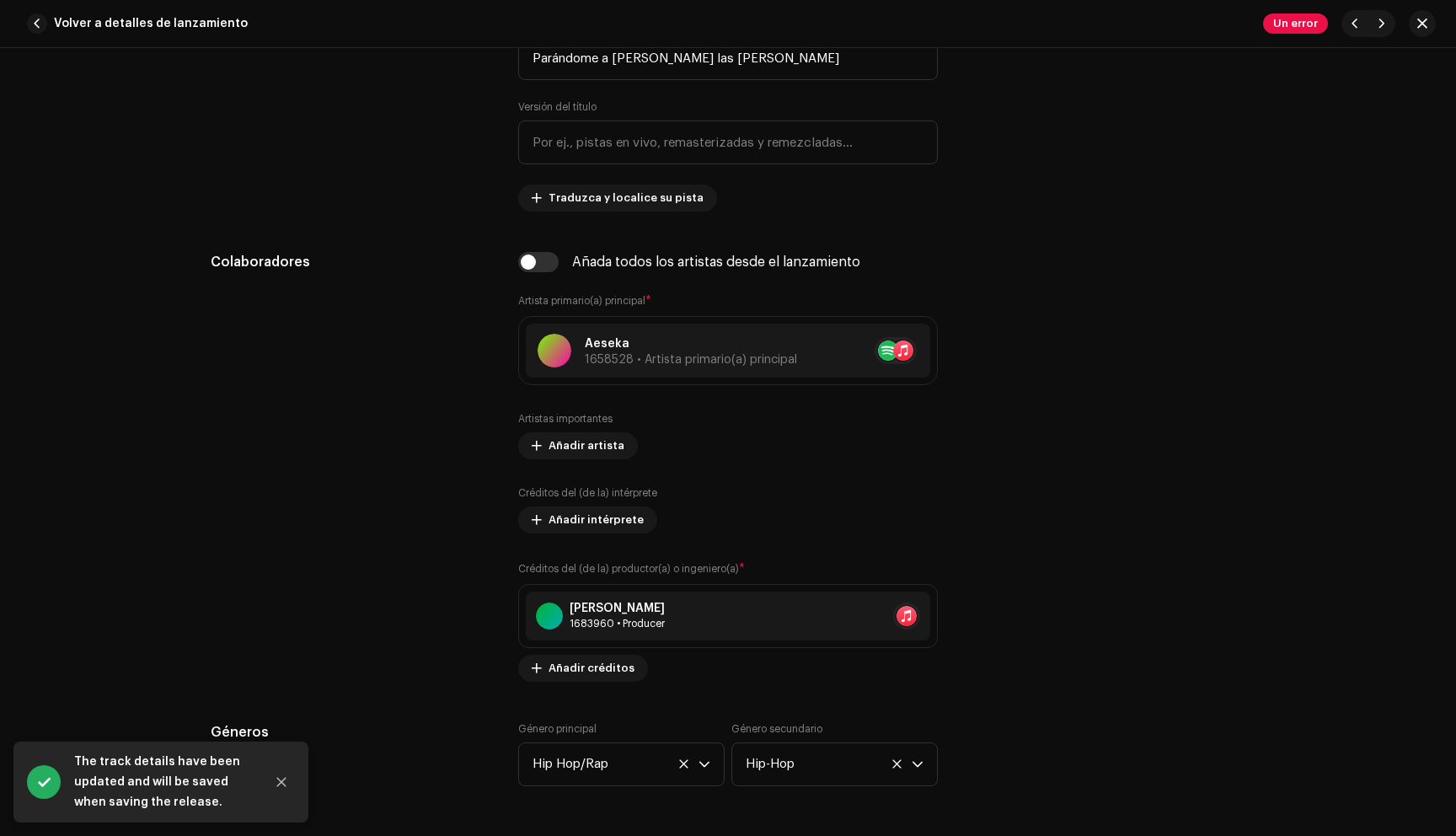
scroll to position [880, 0]
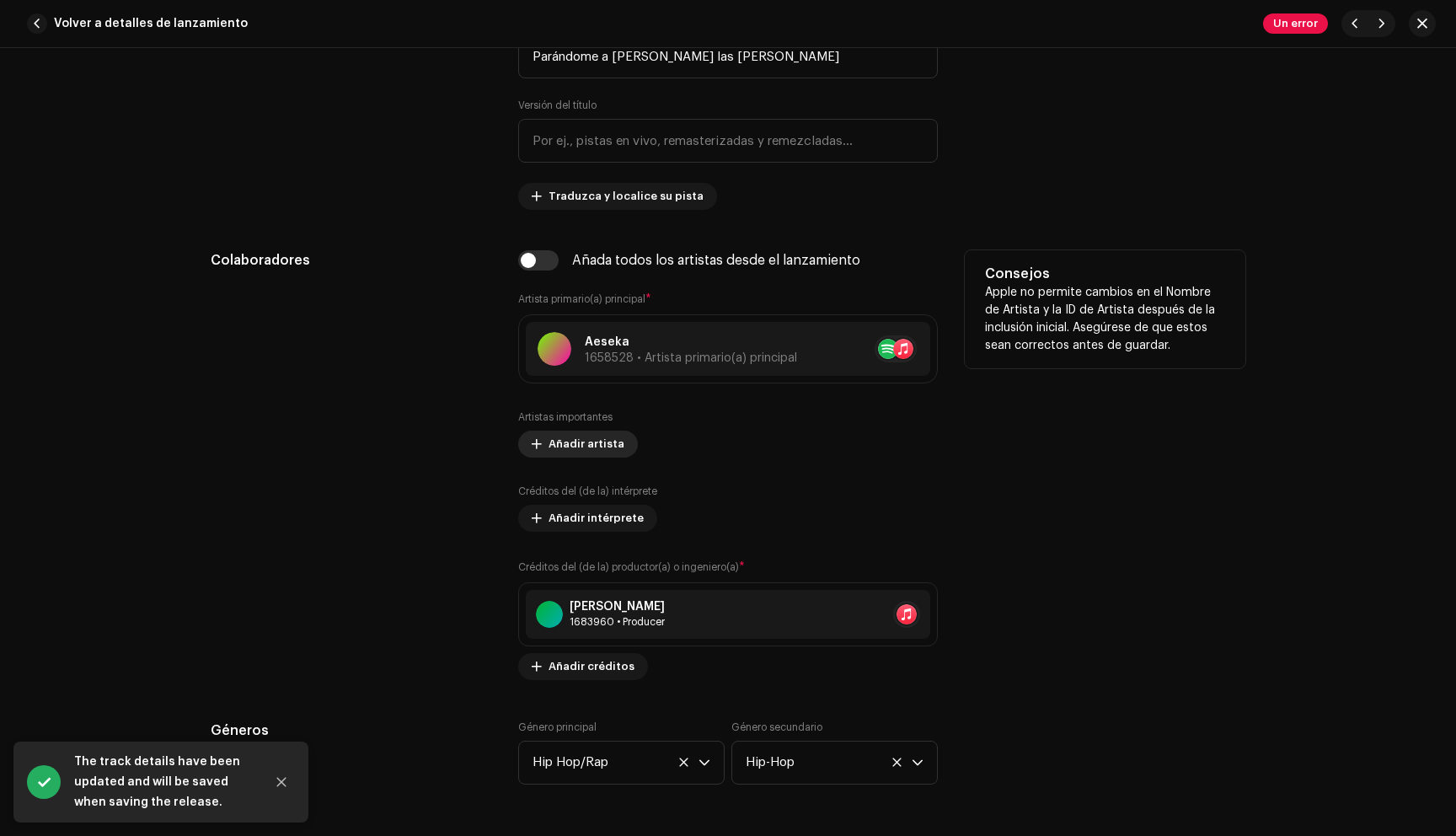
click at [565, 438] on span "Añadir artista" at bounding box center [587, 443] width 76 height 34
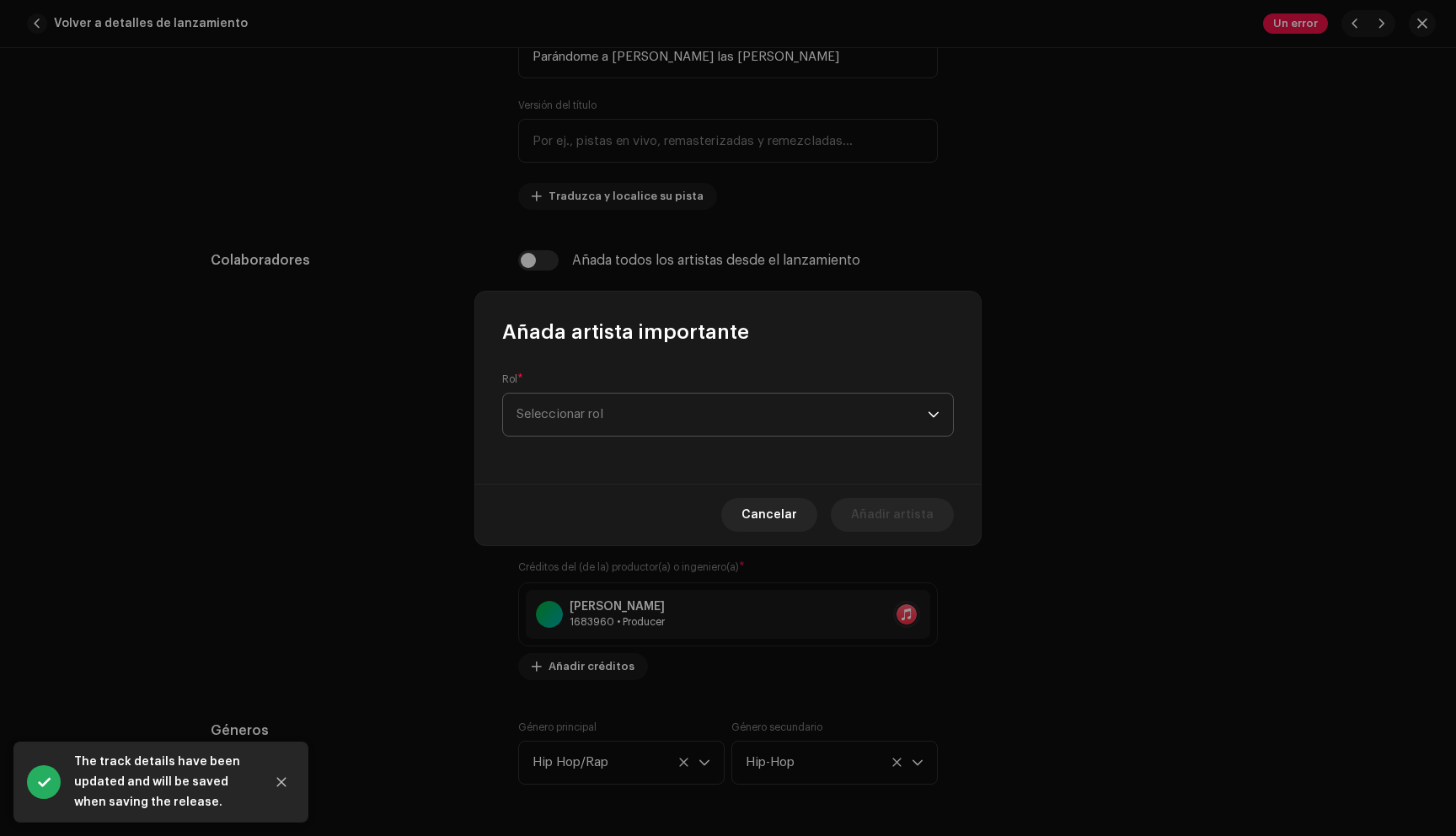
click at [667, 435] on div "Rol * Seleccionar rol" at bounding box center [727, 404] width 451 height 64
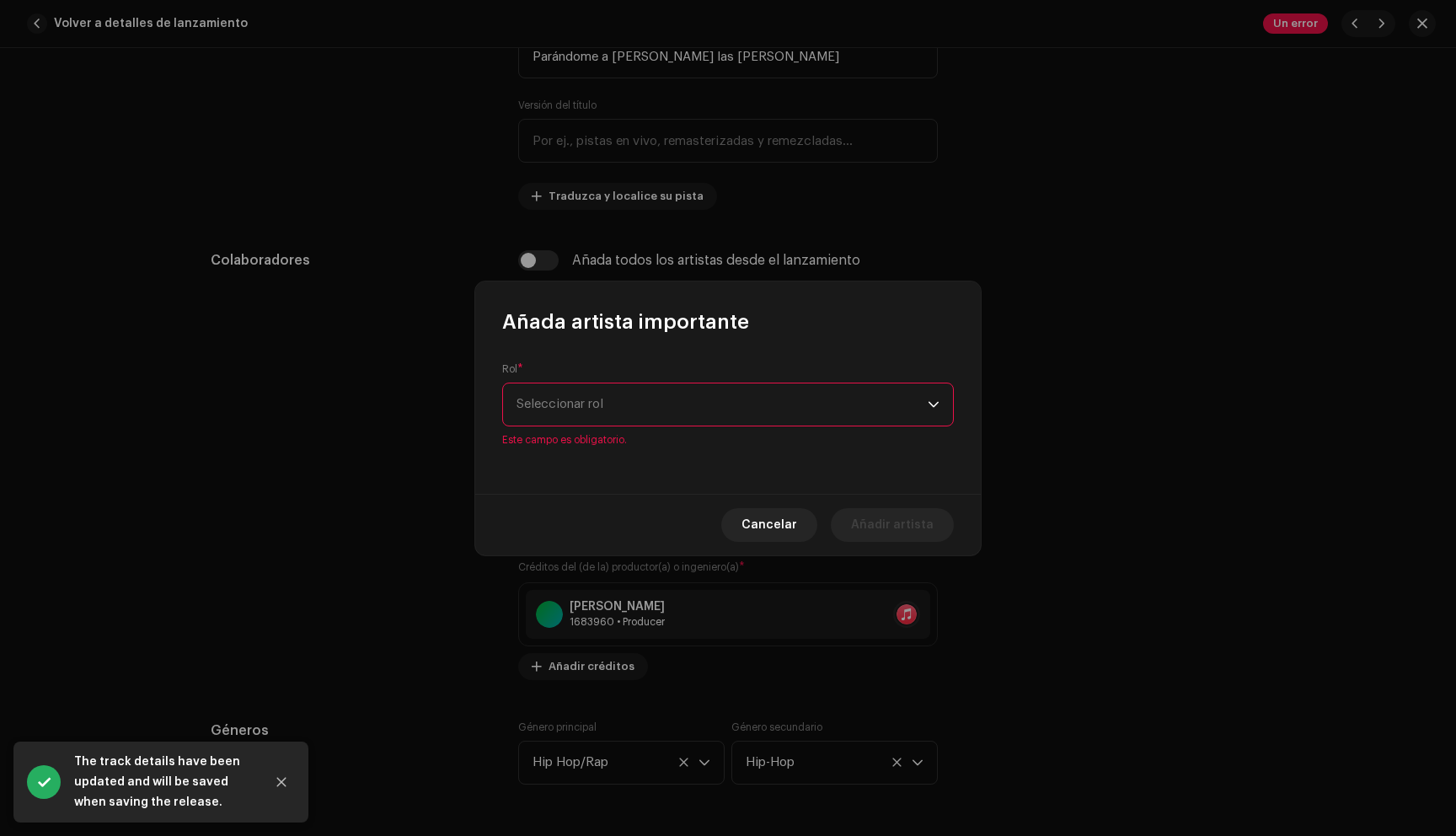
click at [682, 426] on div "Rol * Seleccionar rol Este campo es obligatorio." at bounding box center [727, 404] width 451 height 84
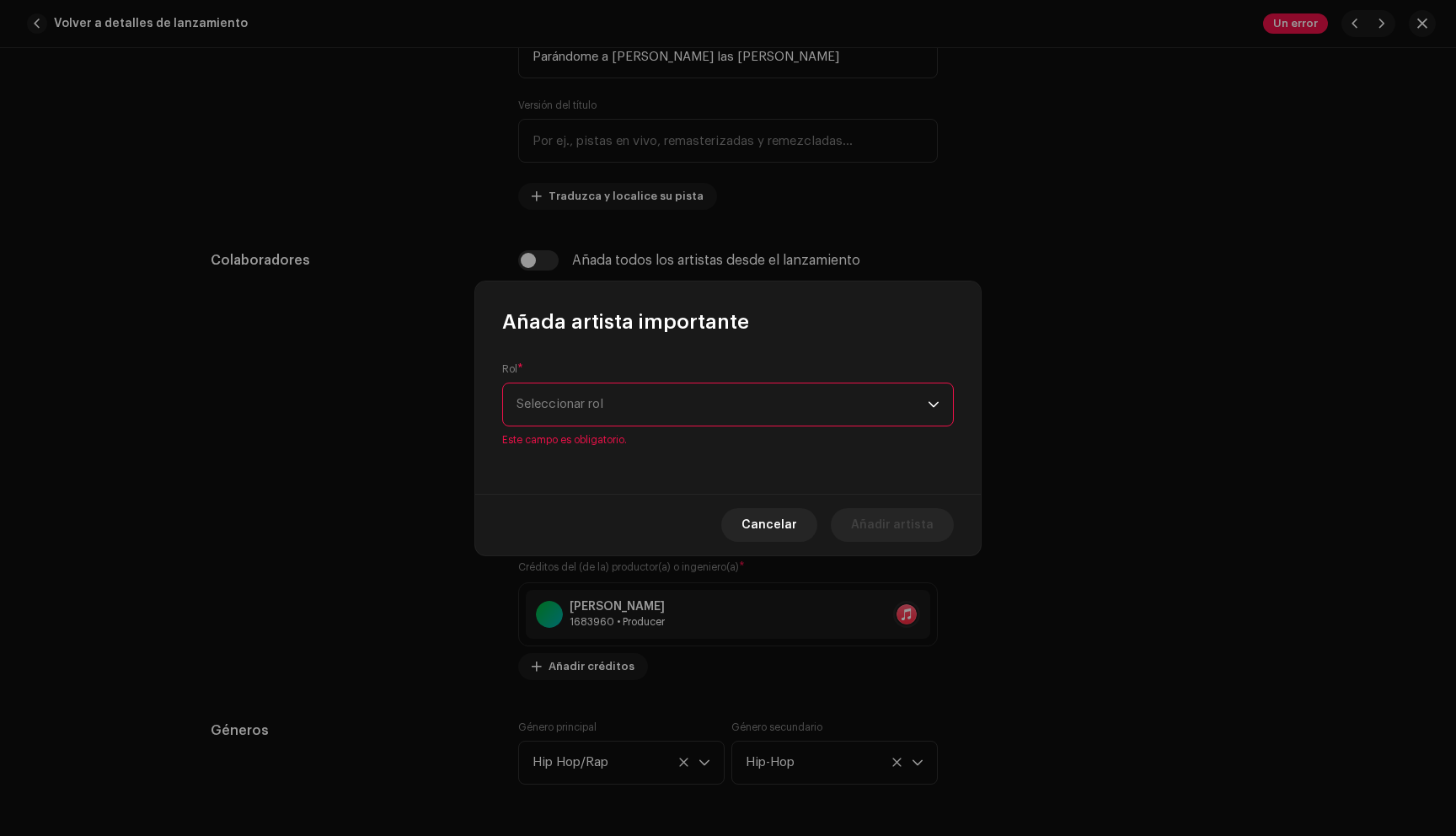
click at [674, 401] on span "Seleccionar rol" at bounding box center [722, 403] width 411 height 42
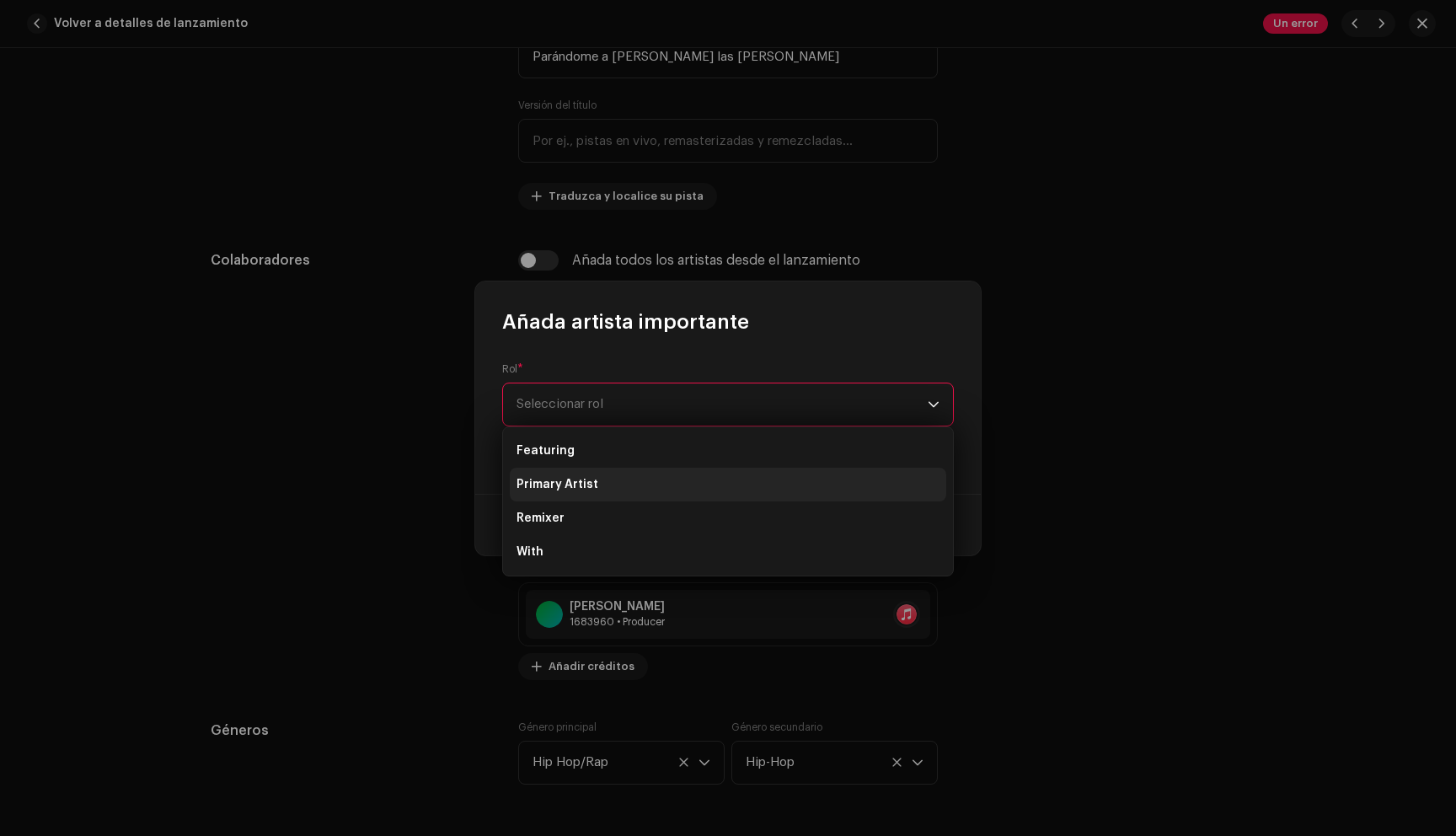
click at [657, 475] on li "Primary Artist" at bounding box center [728, 484] width 437 height 34
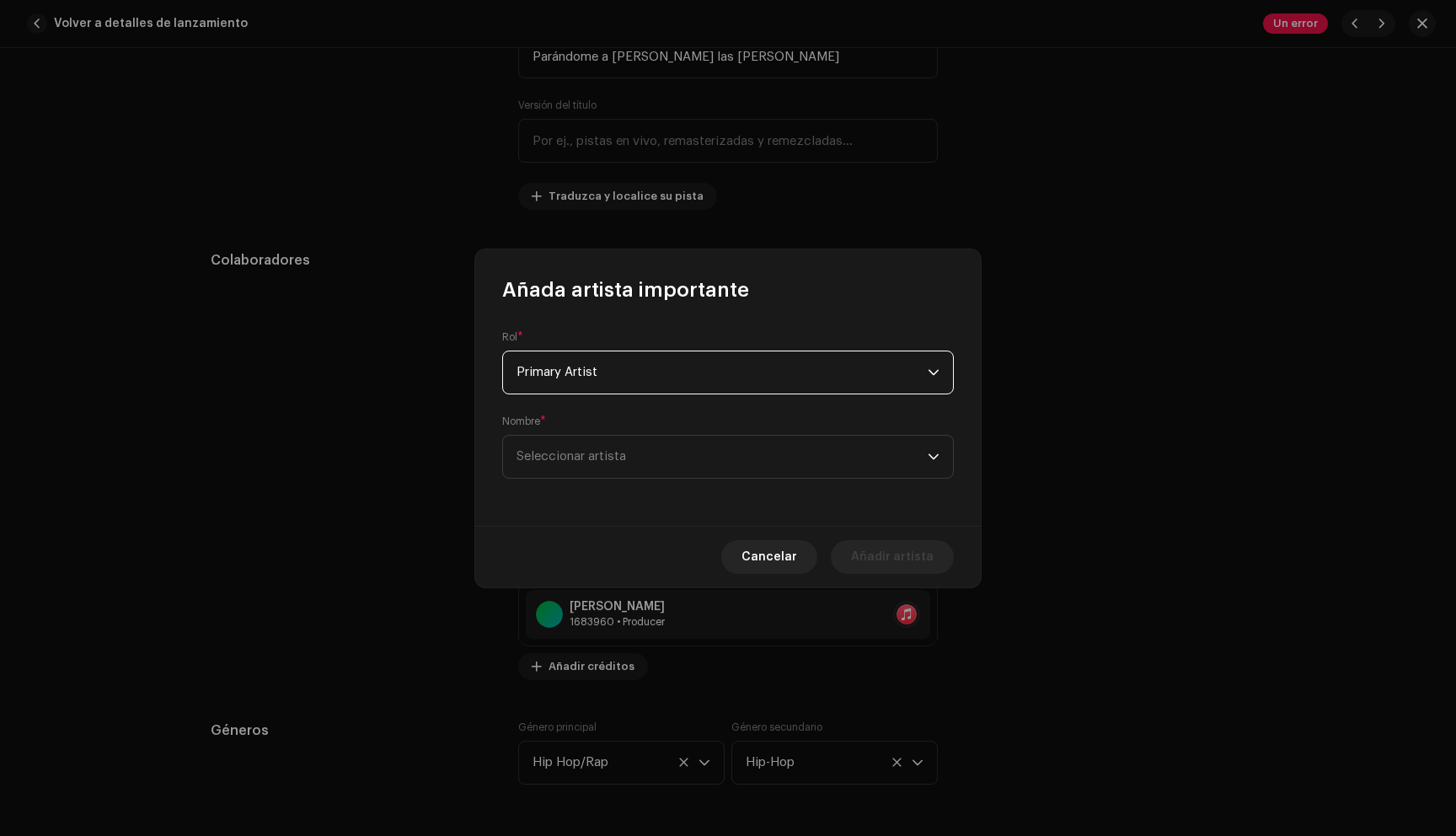
click at [657, 475] on span "Seleccionar artista" at bounding box center [722, 456] width 411 height 42
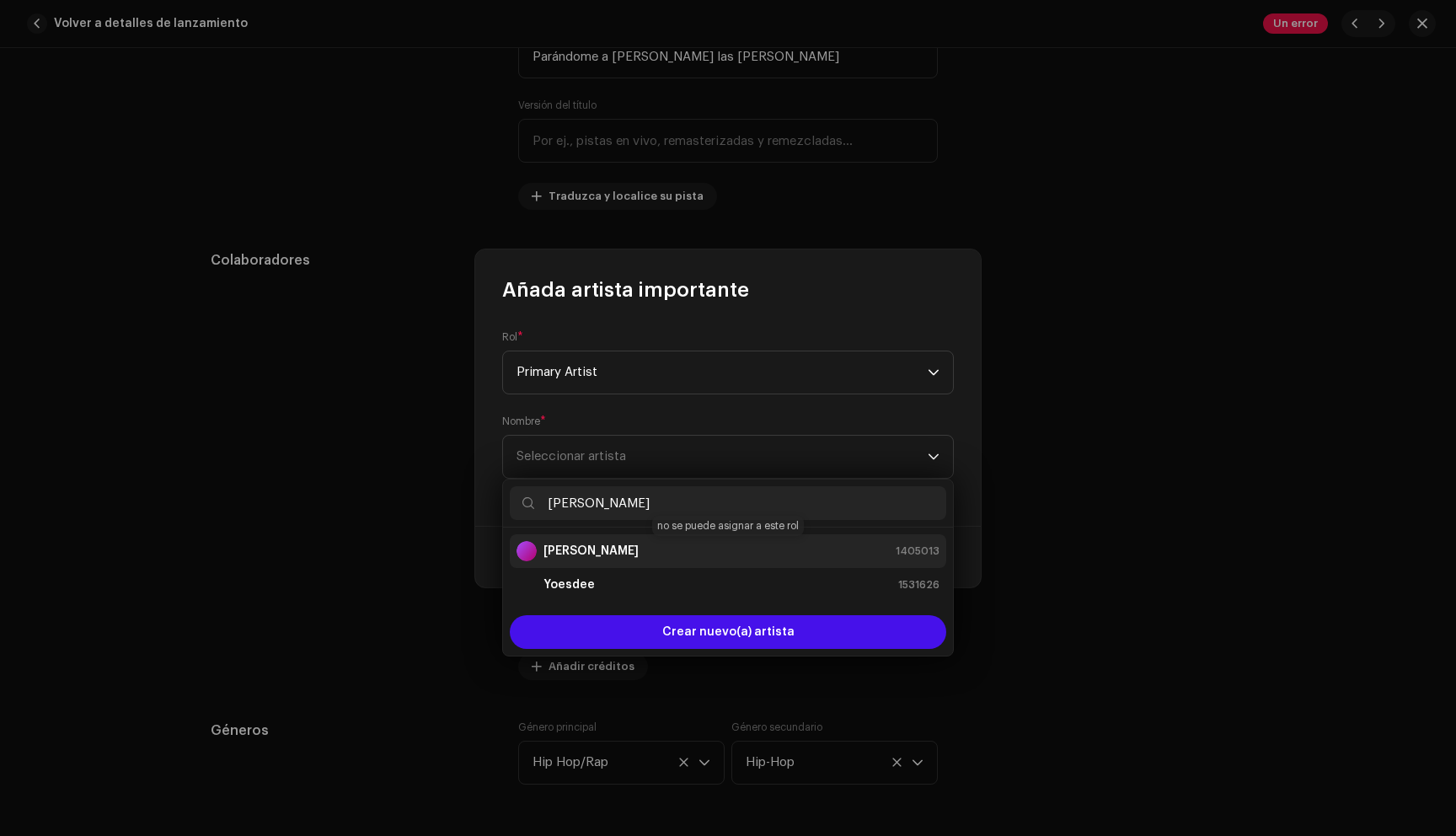
type input "[PERSON_NAME]"
click at [687, 552] on div "[PERSON_NAME] 1405013" at bounding box center [728, 551] width 423 height 20
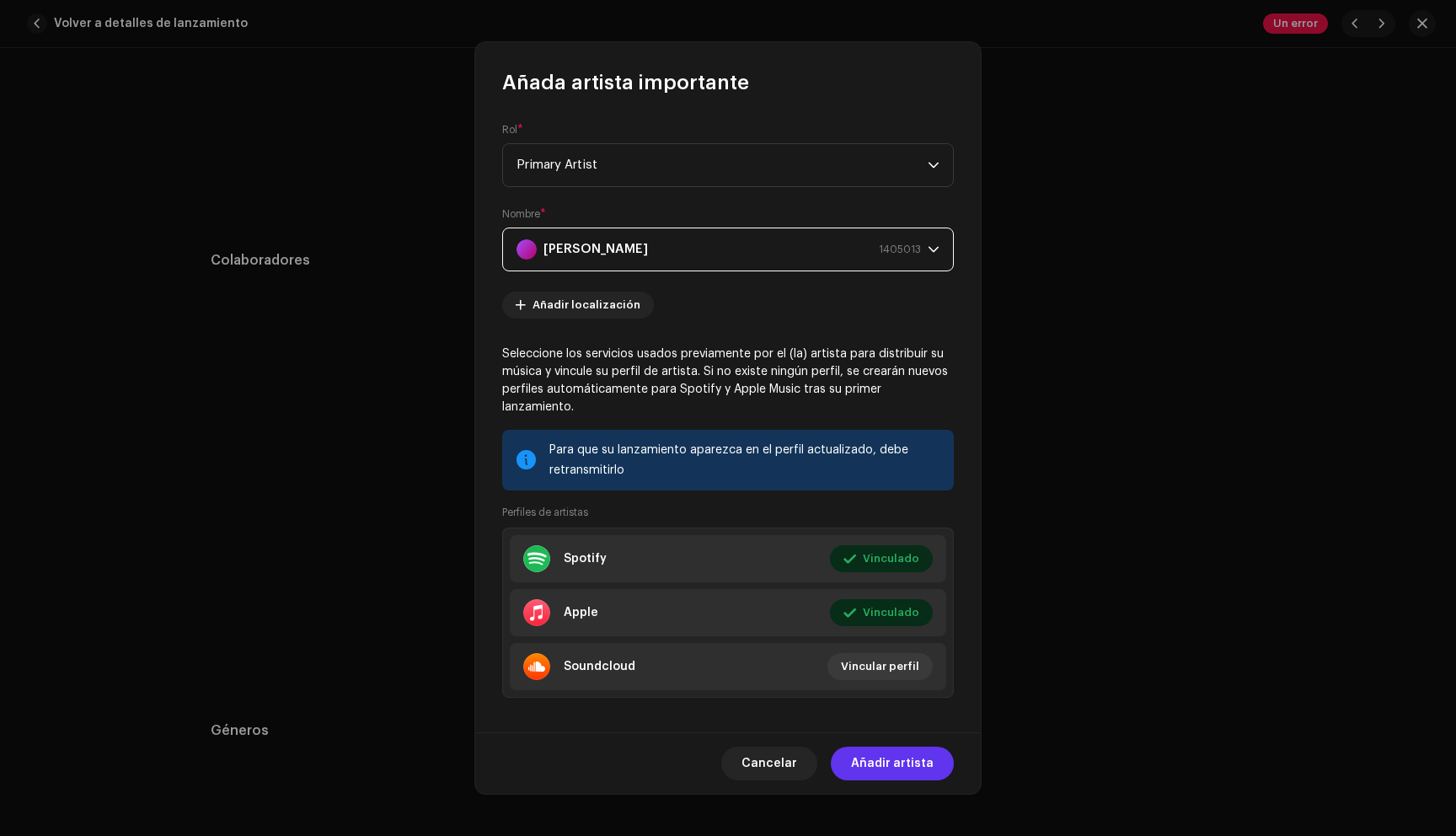
click at [916, 771] on span "Añadir artista" at bounding box center [892, 763] width 83 height 34
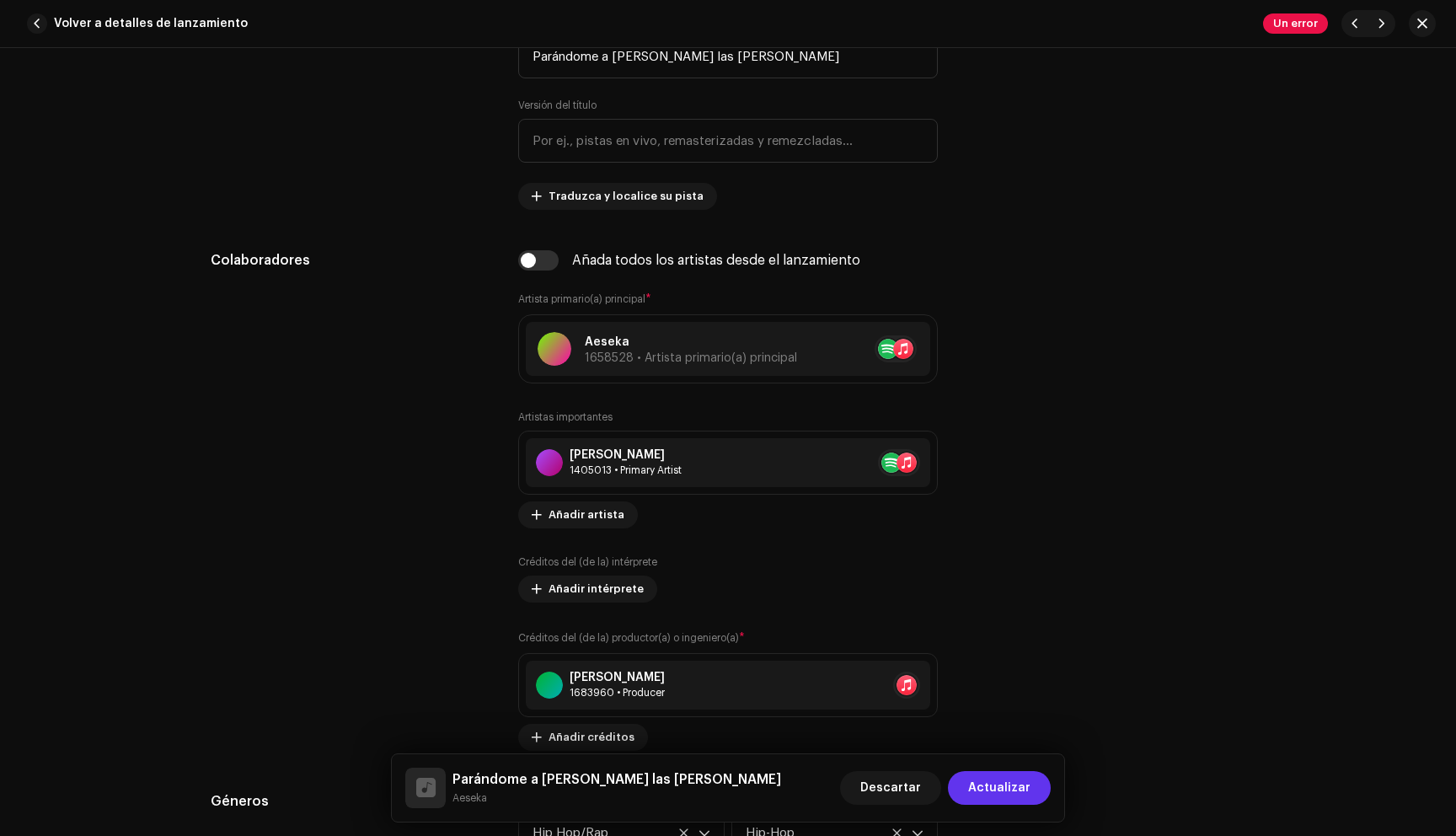
click at [984, 781] on span "Actualizar" at bounding box center [999, 787] width 62 height 34
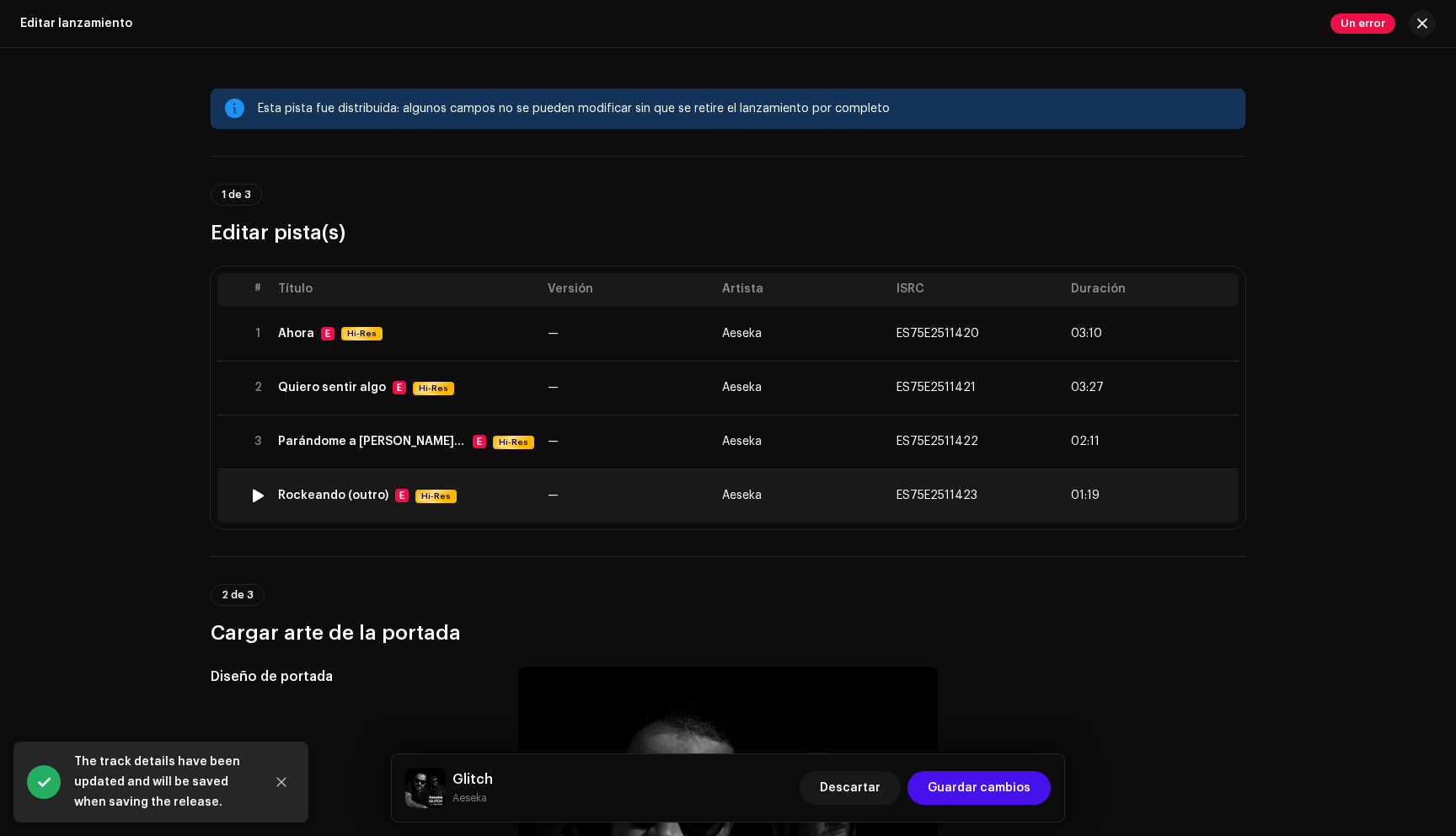
click at [489, 500] on div "Rockeando (outro) E Hi-Res" at bounding box center [405, 495] width 256 height 15
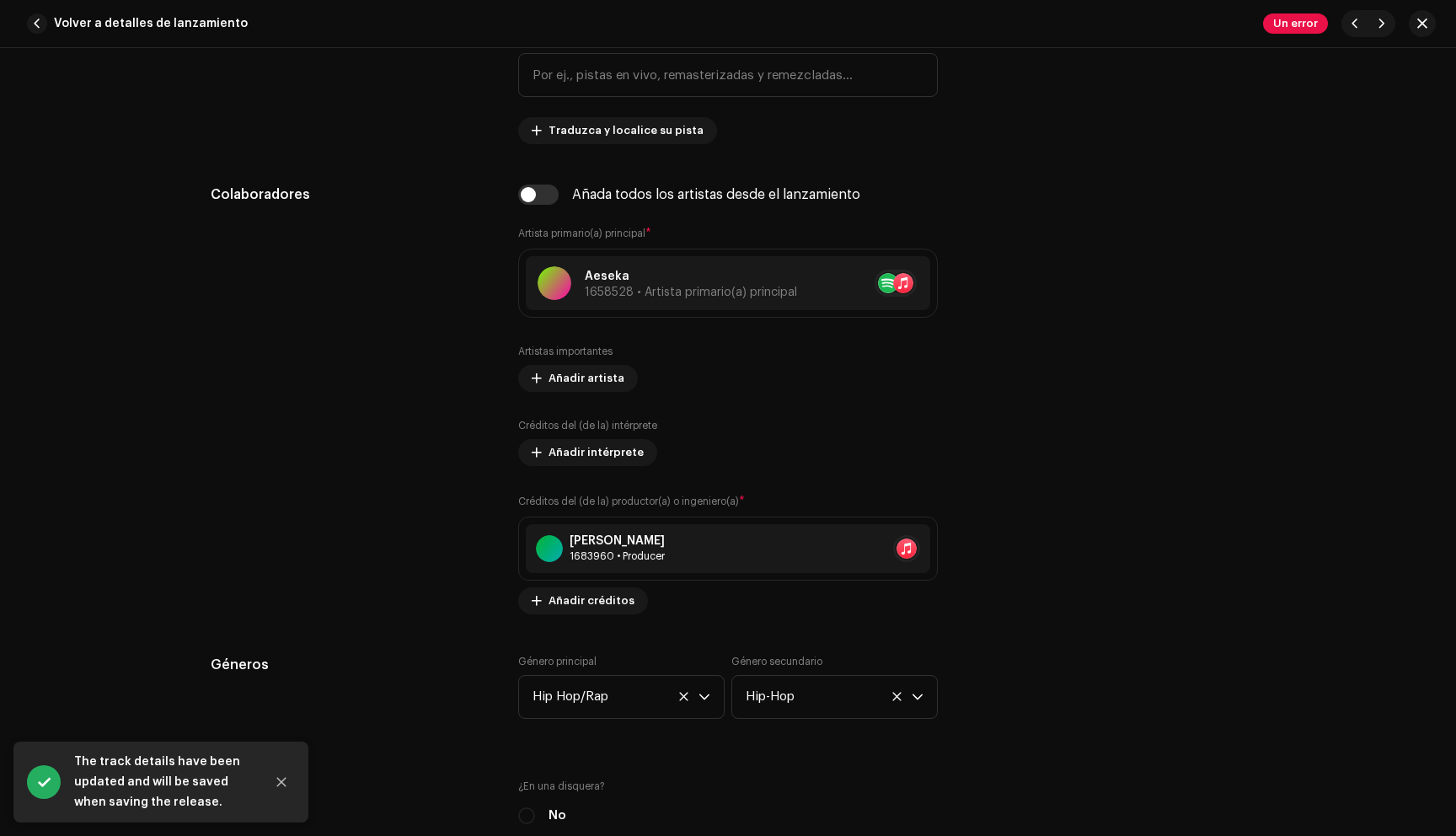
scroll to position [1038, 0]
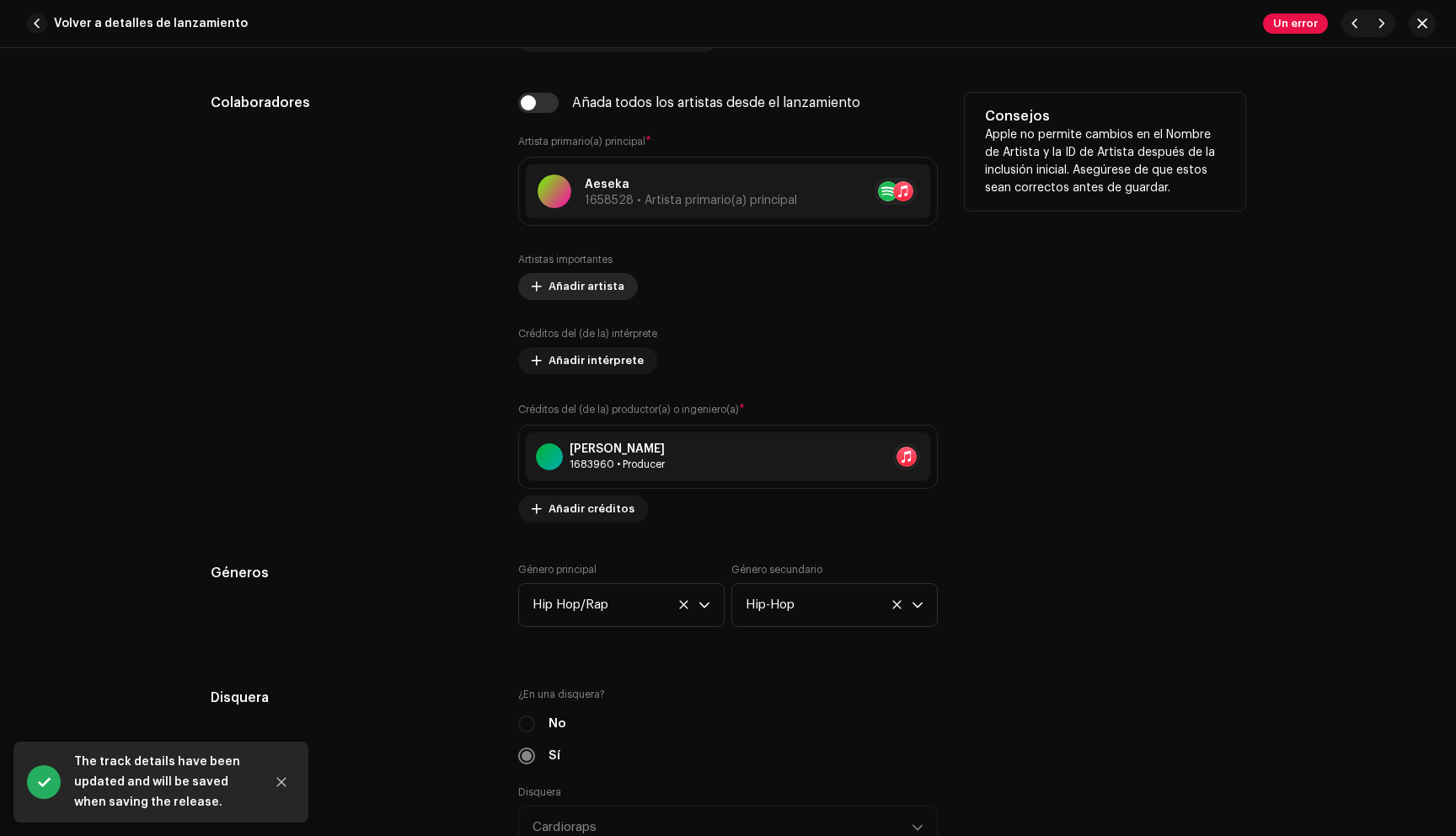
click at [549, 278] on span "Añadir artista" at bounding box center [587, 286] width 76 height 34
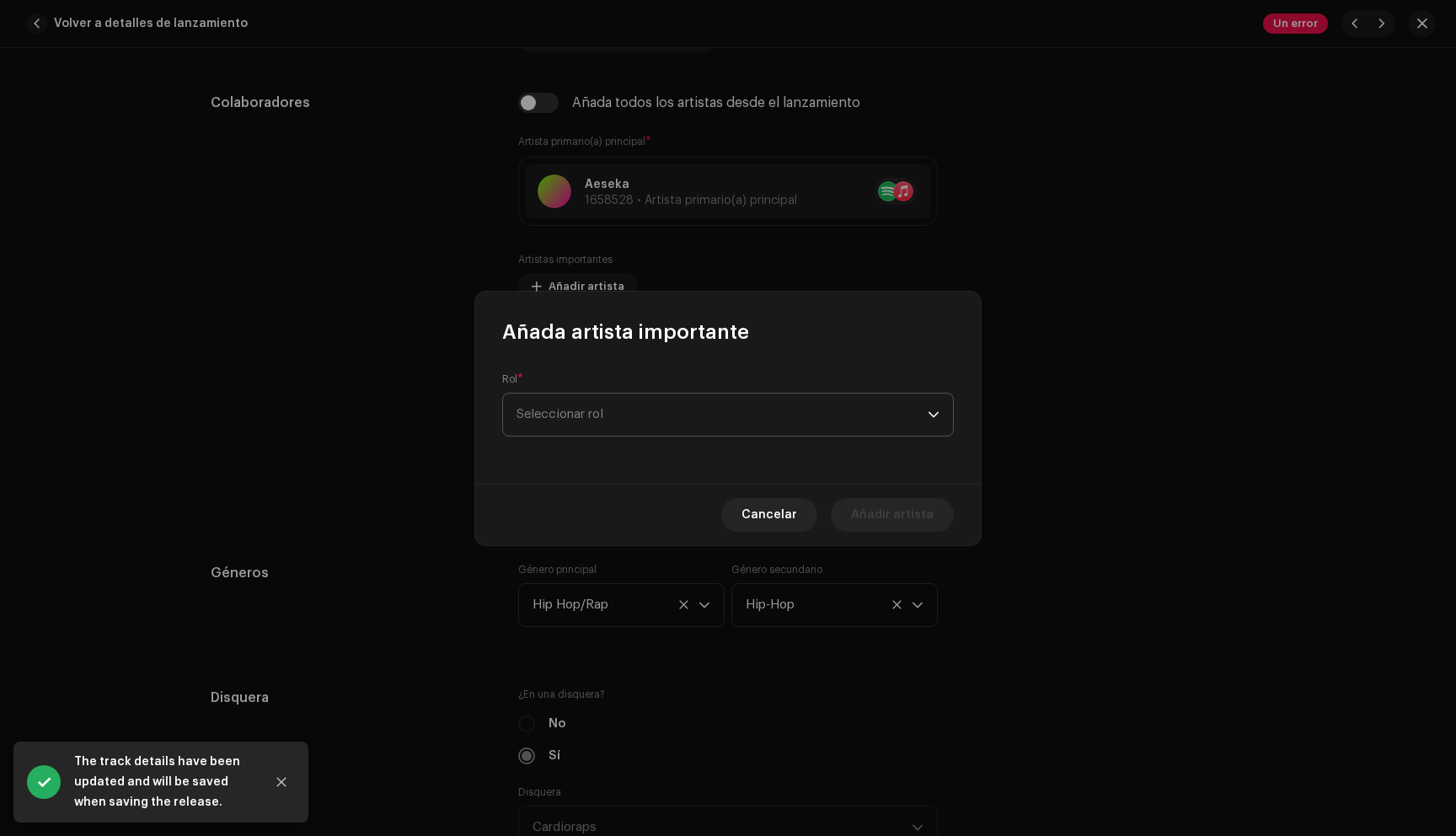
click at [700, 406] on span "Seleccionar rol" at bounding box center [722, 414] width 411 height 42
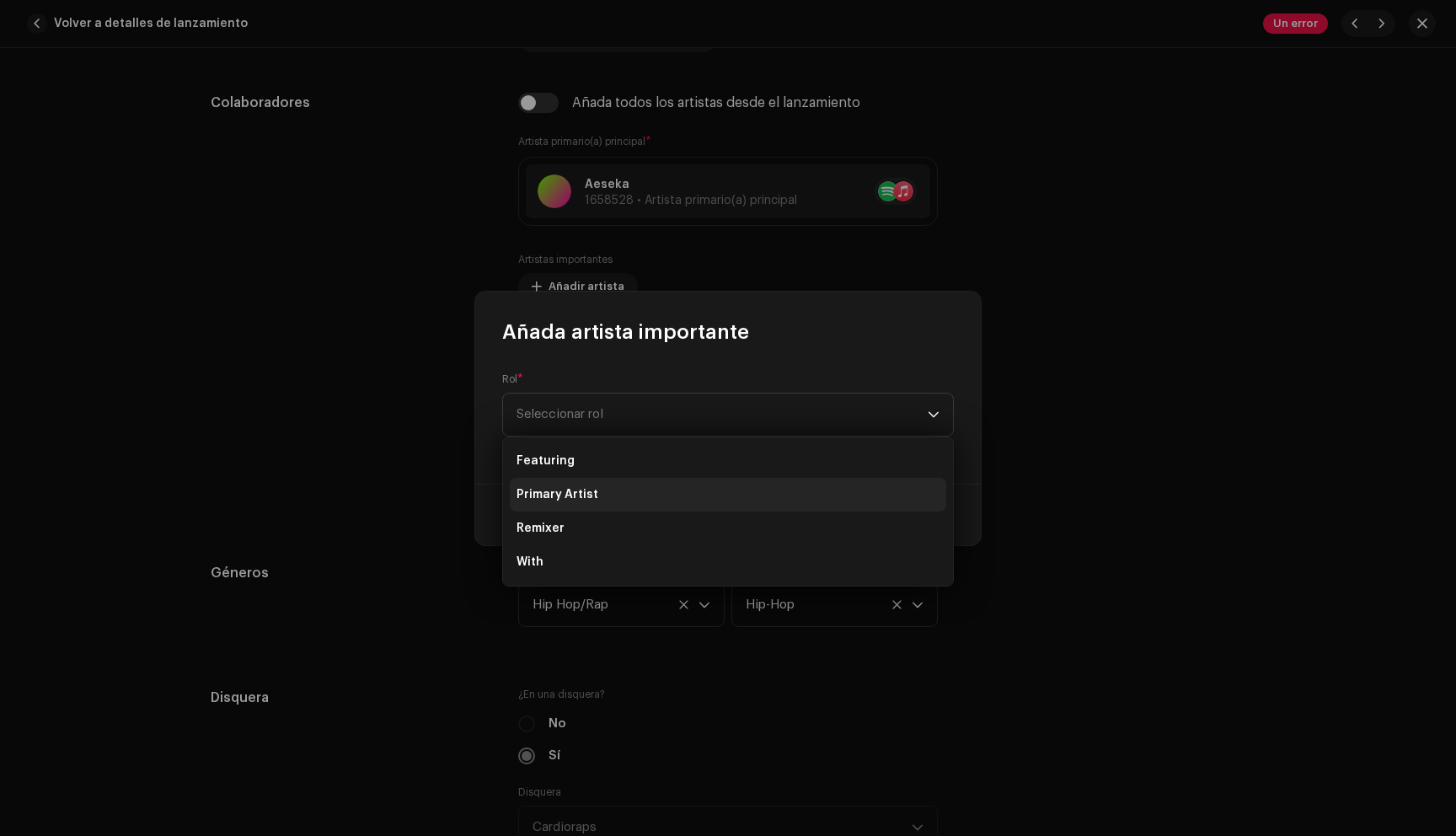
click at [636, 493] on li "Primary Artist" at bounding box center [728, 494] width 437 height 34
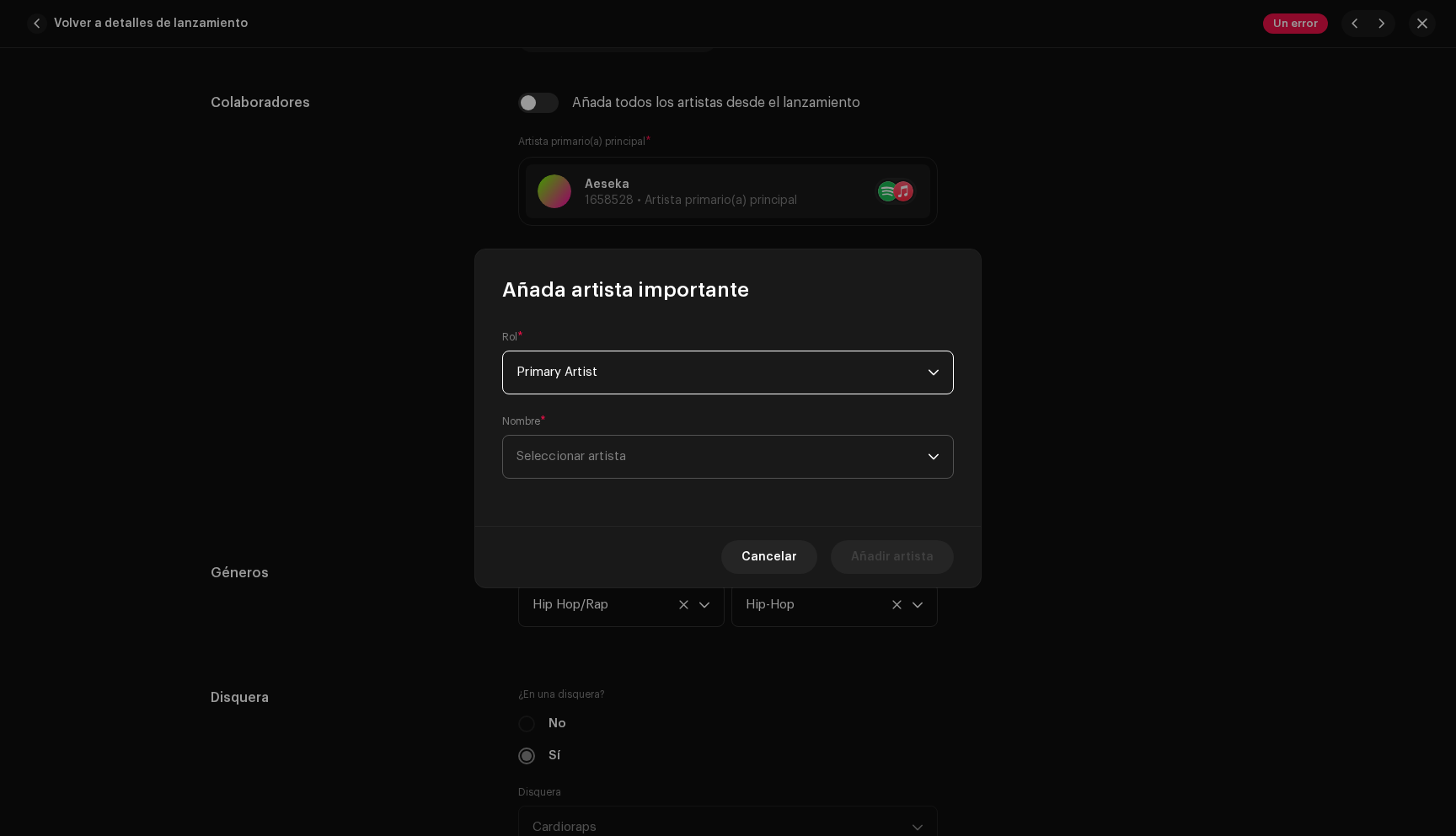
click at [720, 451] on span "Seleccionar artista" at bounding box center [722, 456] width 411 height 42
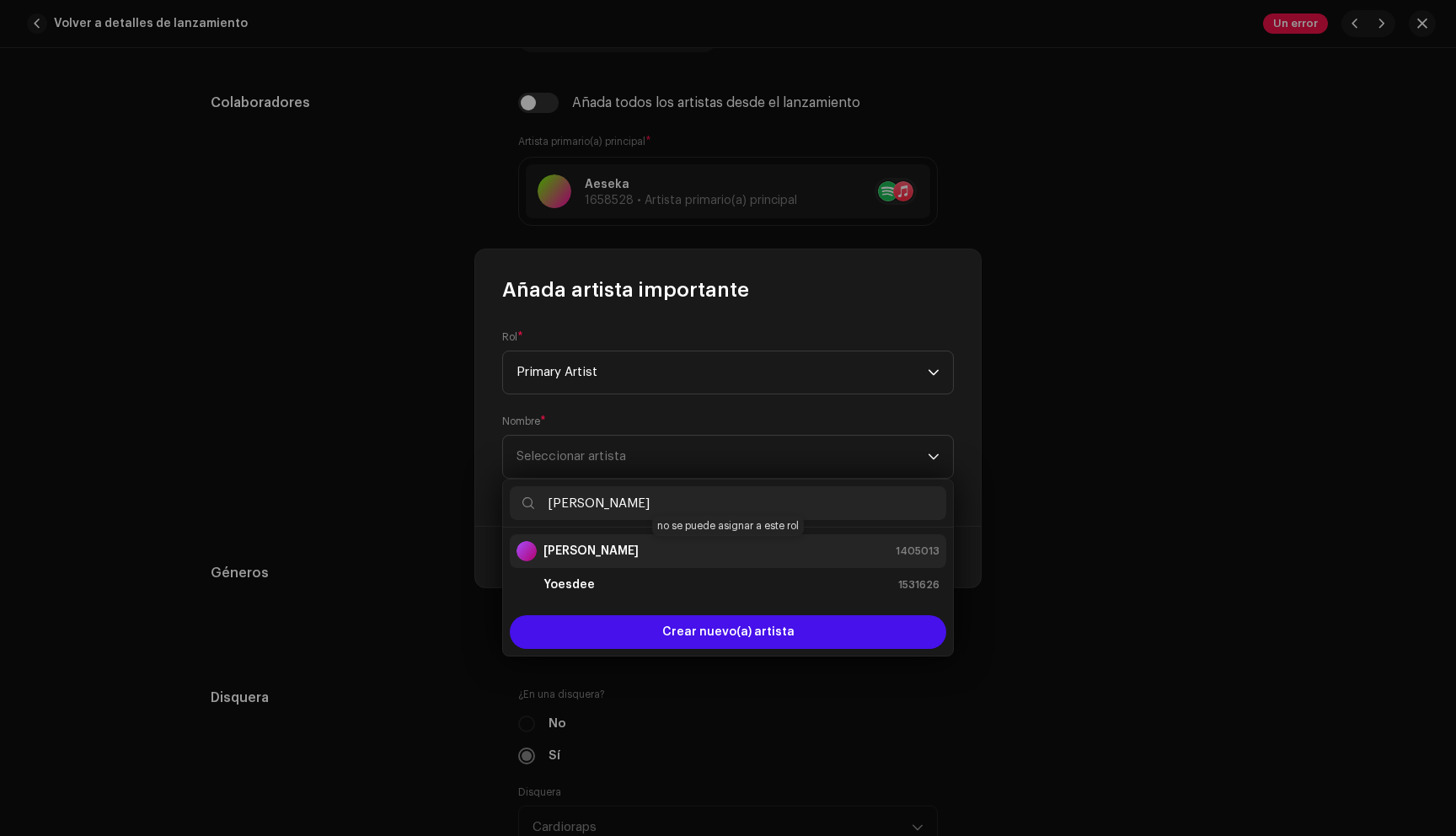
type input "[PERSON_NAME]"
click at [662, 545] on div "[PERSON_NAME] 1405013" at bounding box center [728, 551] width 423 height 20
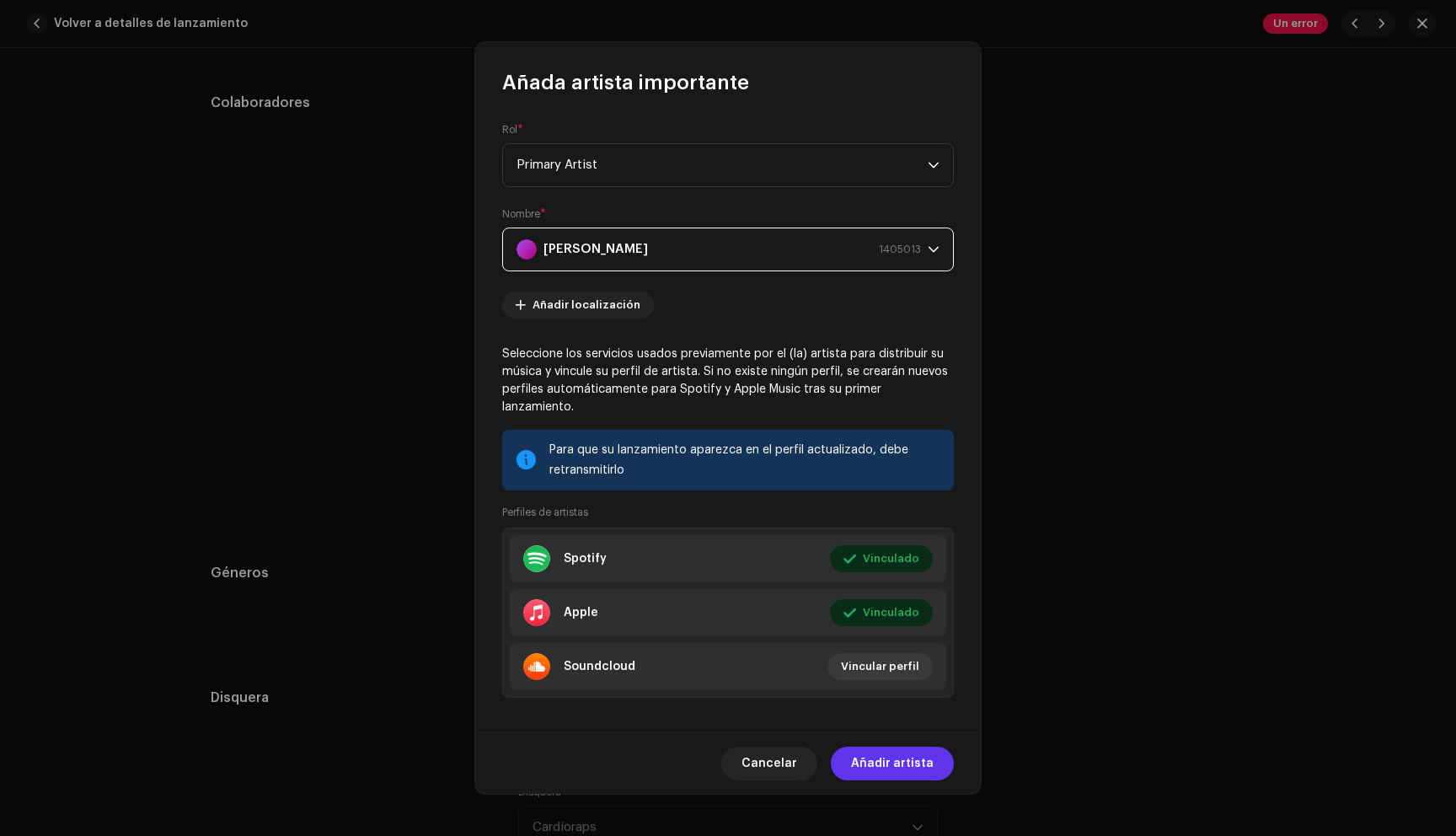
click at [874, 757] on span "Añadir artista" at bounding box center [892, 763] width 83 height 34
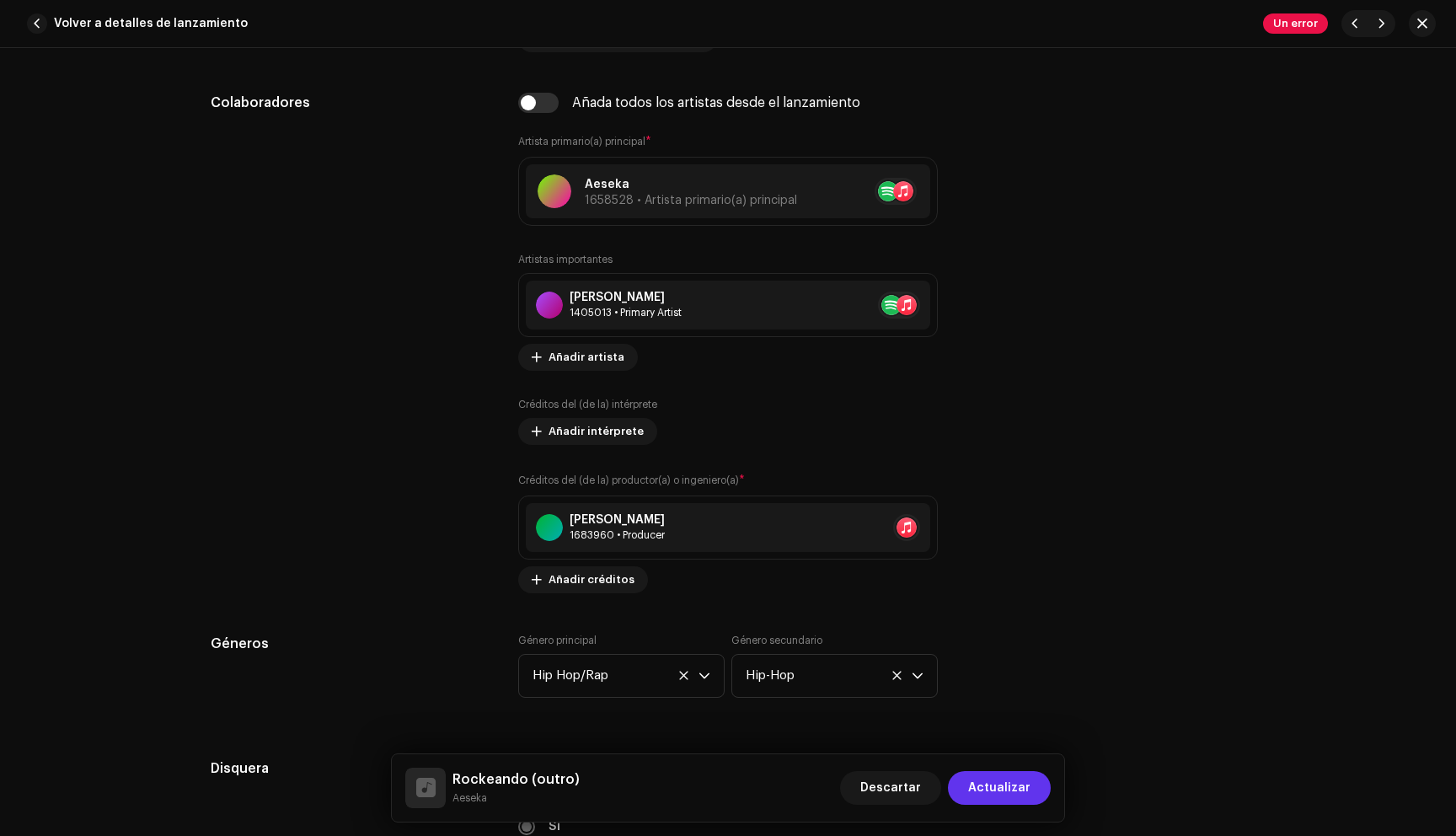
click at [1016, 780] on span "Actualizar" at bounding box center [999, 787] width 62 height 34
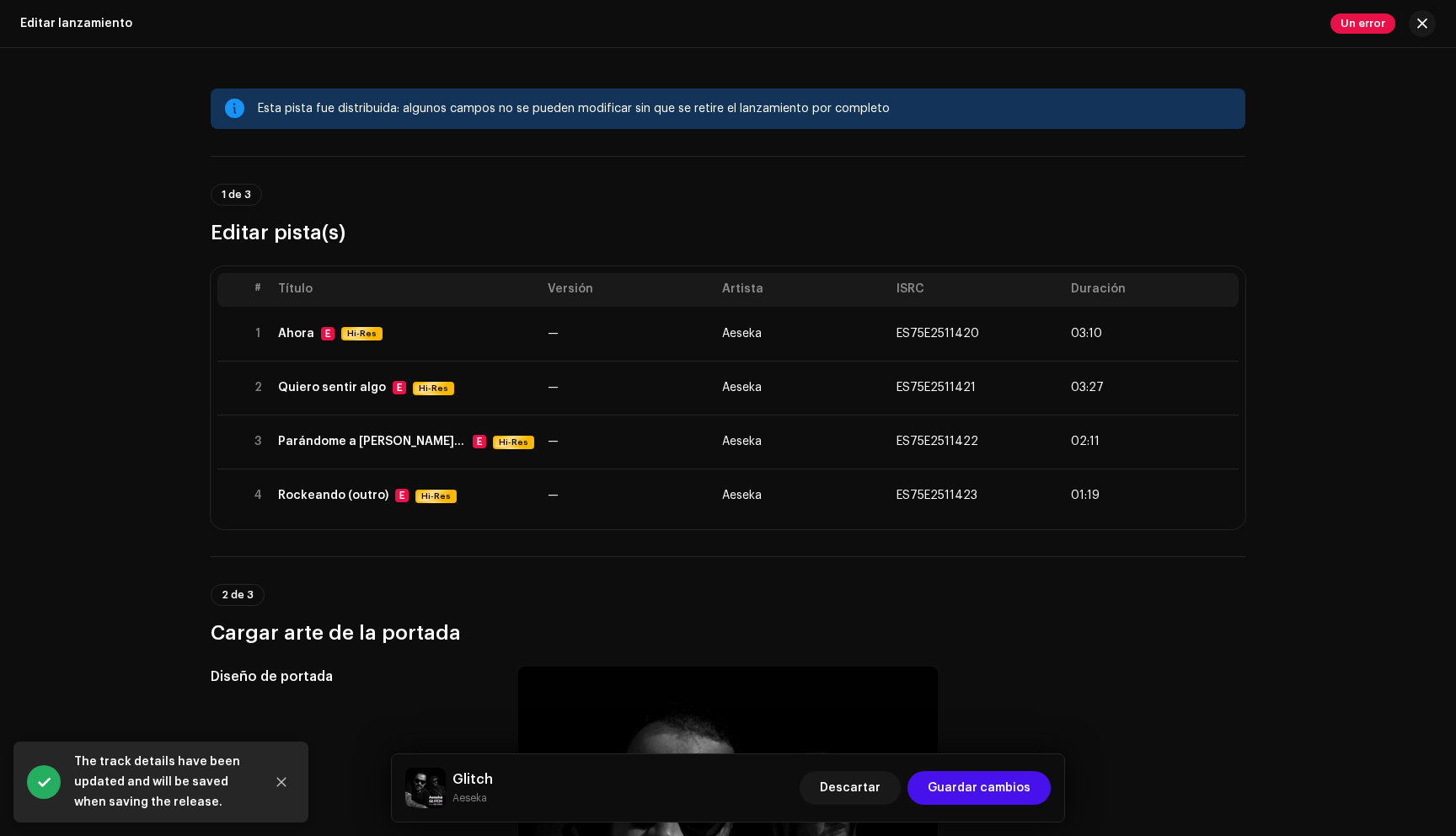
click at [1016, 780] on span "Guardar cambios" at bounding box center [978, 787] width 102 height 34
